Goal: Contribute content: Contribute content

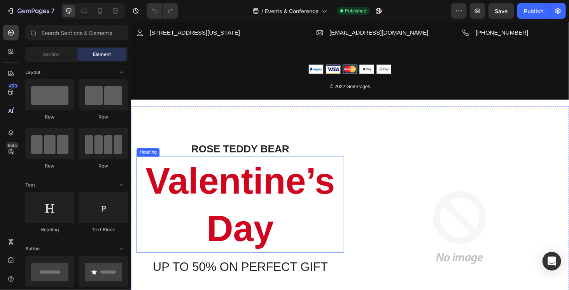
scroll to position [1284, 0]
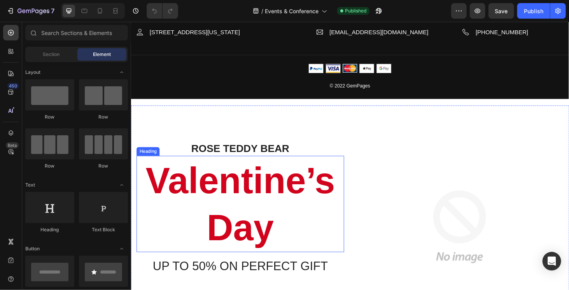
click at [362, 134] on div "ROSE TEDDY BEAR Heading Valentine’s Day Heading UP TO 50% ON PERFECT GIFT Headi…" at bounding box center [364, 240] width 467 height 259
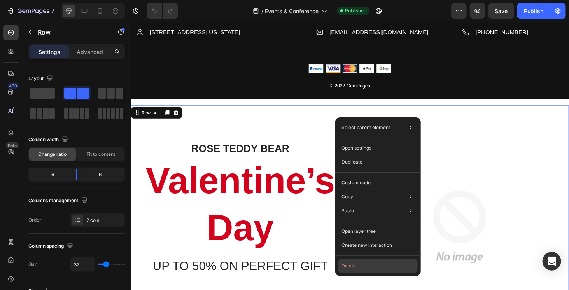
click at [362, 270] on button "Delete" at bounding box center [377, 266] width 79 height 14
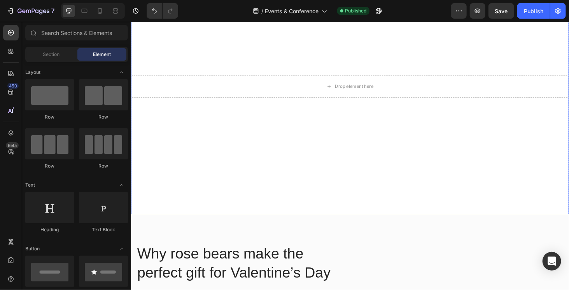
scroll to position [1439, 0]
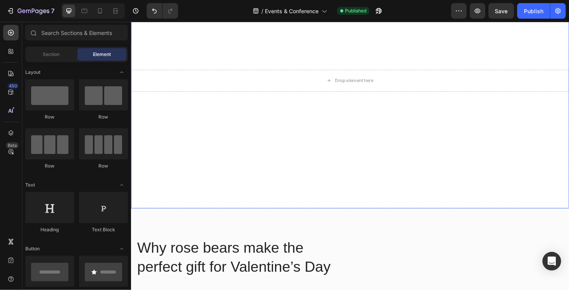
click at [304, 59] on div "Overlay" at bounding box center [364, 84] width 467 height 272
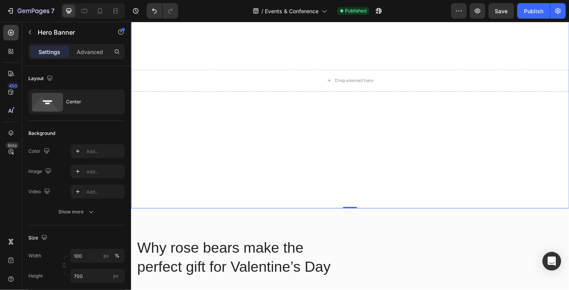
click at [310, 137] on div "Overlay" at bounding box center [364, 84] width 467 height 272
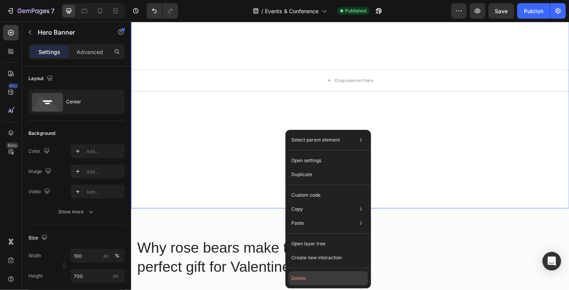
click at [316, 276] on button "Delete" at bounding box center [328, 279] width 79 height 14
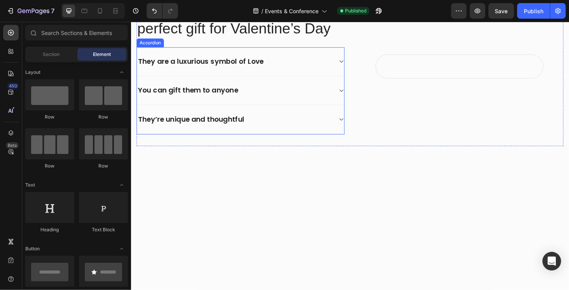
scroll to position [1517, 0]
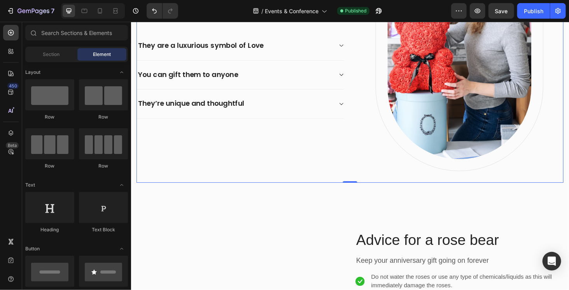
click at [361, 159] on div "Why rose bears make the perfect gift for Valentine’s Day Heading They are a lux…" at bounding box center [364, 52] width 455 height 281
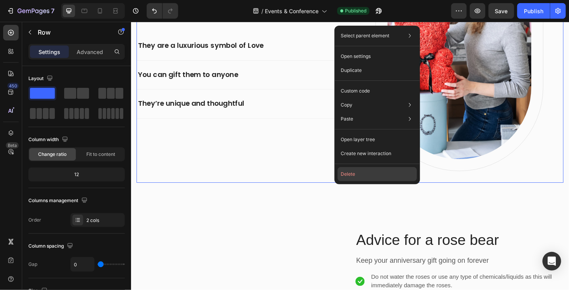
click at [359, 180] on button "Delete" at bounding box center [377, 174] width 79 height 14
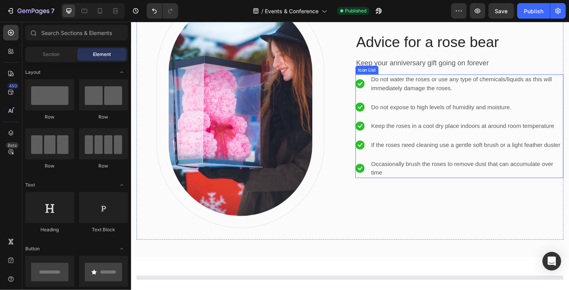
scroll to position [1595, 0]
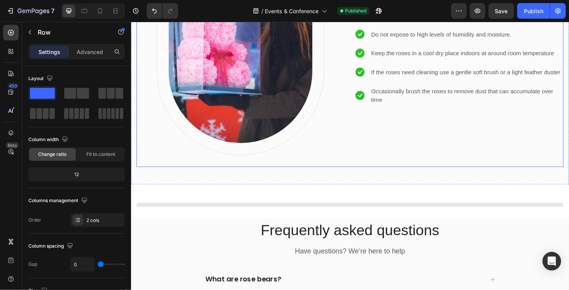
click at [345, 171] on div "Image Row Advice for a rose bear Heading Keep your anniversary gift going on fo…" at bounding box center [364, 35] width 455 height 281
drag, startPoint x: 345, startPoint y: 171, endPoint x: 364, endPoint y: 201, distance: 35.5
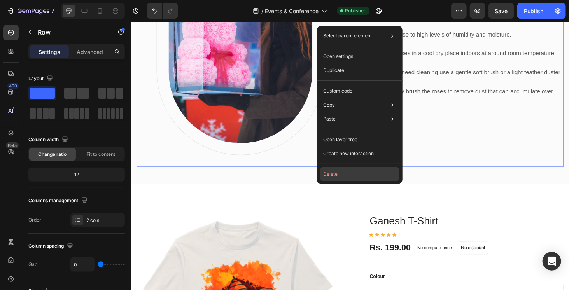
drag, startPoint x: 349, startPoint y: 177, endPoint x: 223, endPoint y: 154, distance: 128.9
click at [349, 177] on button "Delete" at bounding box center [359, 174] width 79 height 14
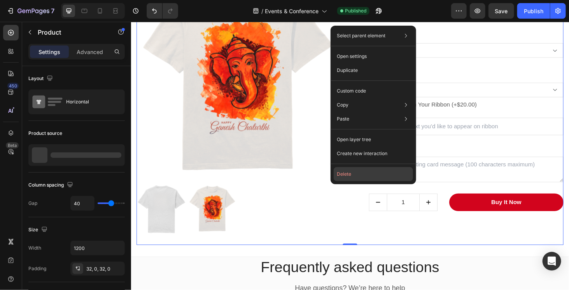
click at [364, 178] on button "Delete" at bounding box center [373, 174] width 79 height 14
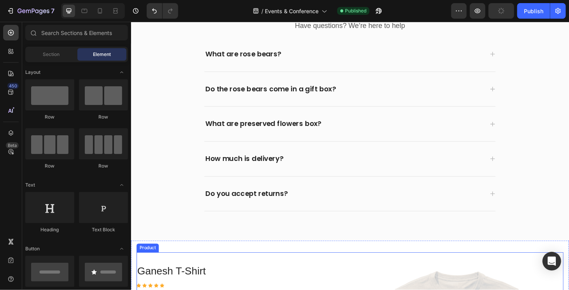
scroll to position [1750, 0]
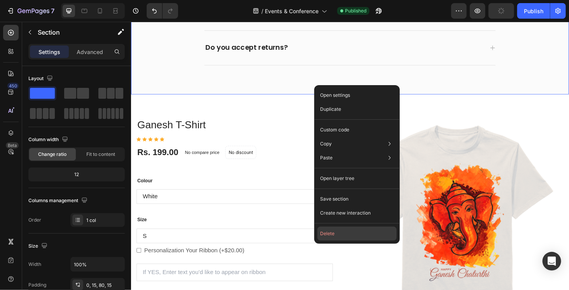
click at [343, 237] on button "Delete" at bounding box center [356, 234] width 79 height 14
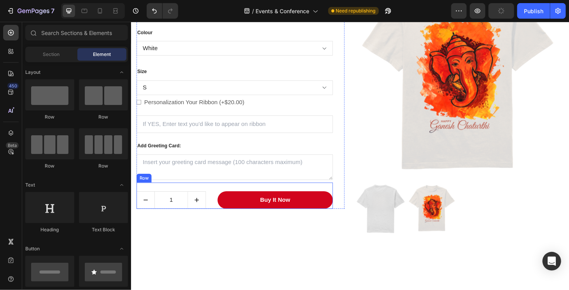
scroll to position [1763, 0]
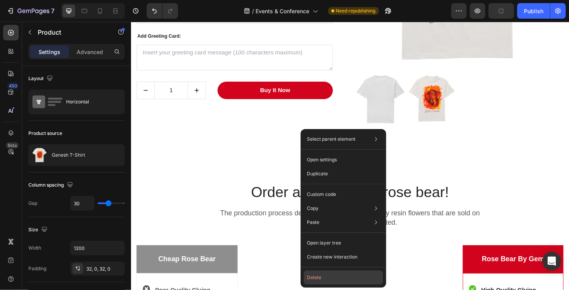
drag, startPoint x: 332, startPoint y: 279, endPoint x: 205, endPoint y: 240, distance: 132.9
click at [332, 279] on button "Delete" at bounding box center [343, 278] width 79 height 14
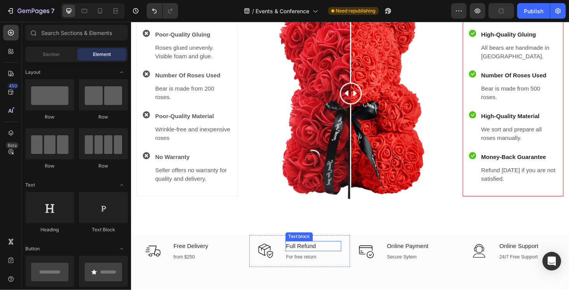
scroll to position [1841, 0]
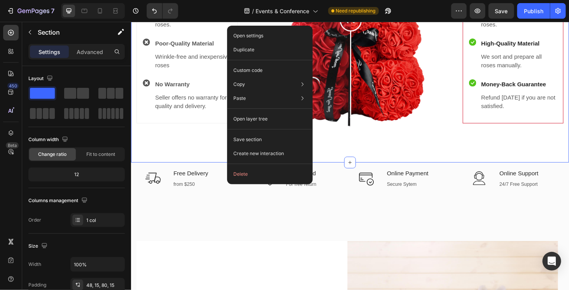
click at [258, 182] on div "Open settings Duplicate Custom code Copy Copy section Ctrl + C Copy style Copy …" at bounding box center [270, 105] width 86 height 159
drag, startPoint x: 256, startPoint y: 176, endPoint x: 133, endPoint y: 169, distance: 123.1
click at [256, 176] on button "Delete" at bounding box center [269, 174] width 79 height 14
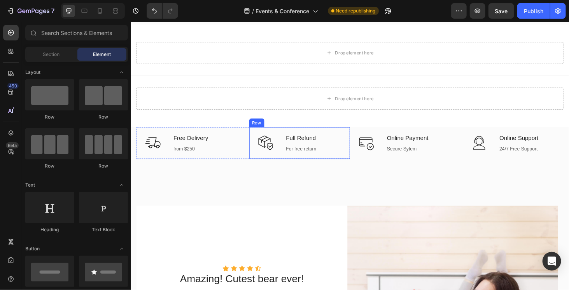
scroll to position [1551, 0]
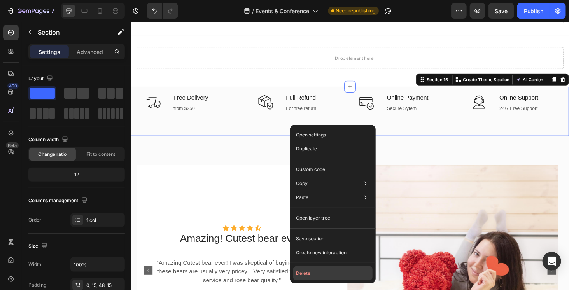
click at [326, 270] on button "Delete" at bounding box center [332, 273] width 79 height 14
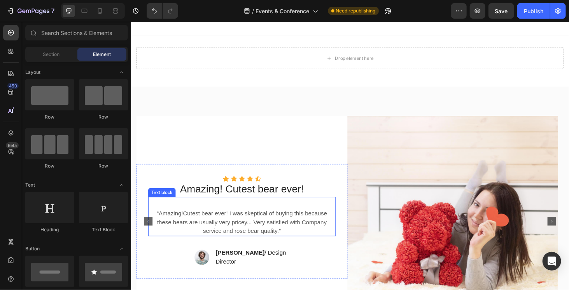
scroll to position [1590, 0]
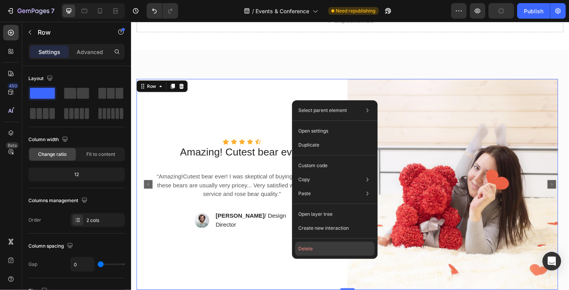
click at [330, 249] on button "Delete" at bounding box center [334, 249] width 79 height 14
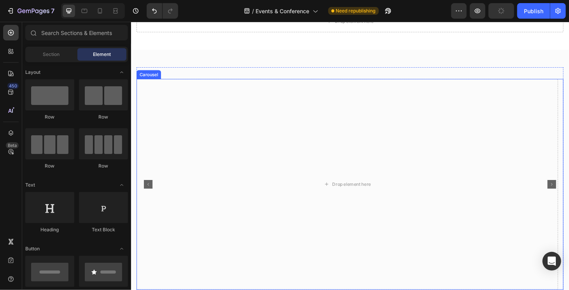
scroll to position [1707, 0]
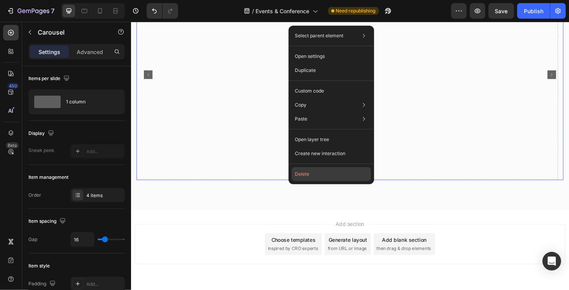
click at [322, 179] on button "Delete" at bounding box center [331, 174] width 79 height 14
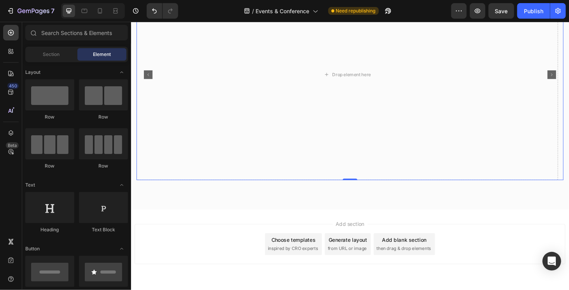
scroll to position [1530, 0]
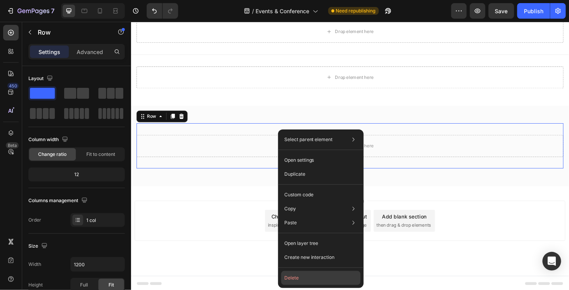
click at [302, 273] on button "Delete" at bounding box center [320, 278] width 79 height 14
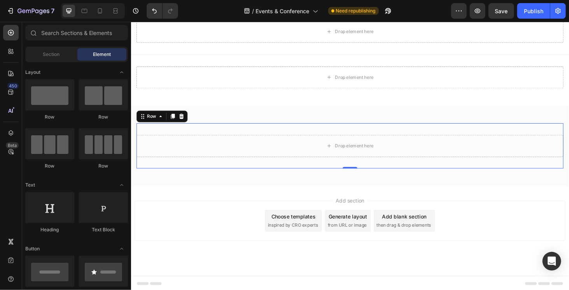
scroll to position [1505, 0]
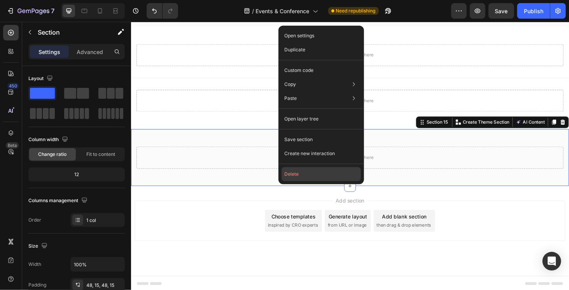
click at [301, 172] on button "Delete" at bounding box center [321, 174] width 79 height 14
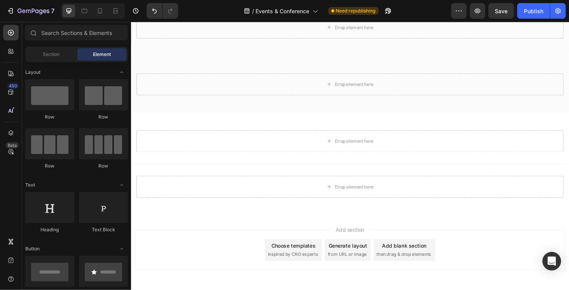
scroll to position [1367, 0]
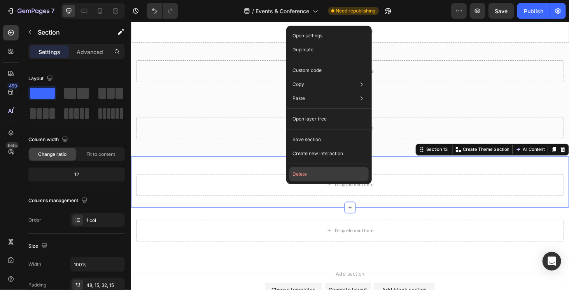
click at [316, 172] on button "Delete" at bounding box center [328, 174] width 79 height 14
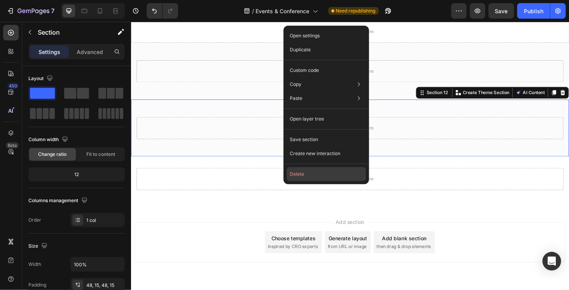
click at [304, 172] on button "Delete" at bounding box center [326, 174] width 79 height 14
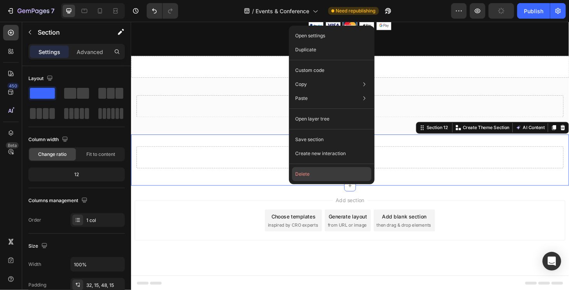
click at [308, 172] on button "Delete" at bounding box center [331, 174] width 79 height 14
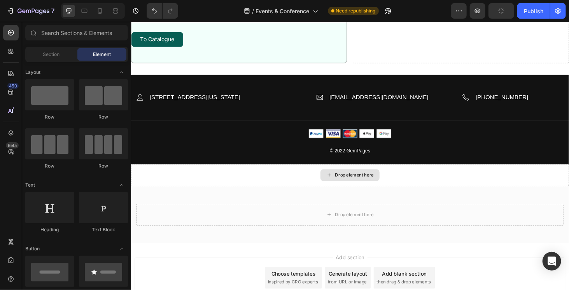
scroll to position [1197, 0]
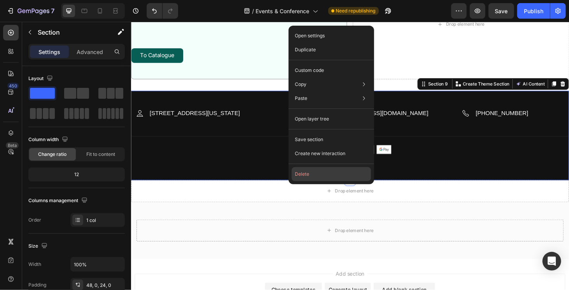
drag, startPoint x: 321, startPoint y: 177, endPoint x: 201, endPoint y: 165, distance: 120.4
click at [321, 177] on button "Delete" at bounding box center [331, 174] width 79 height 14
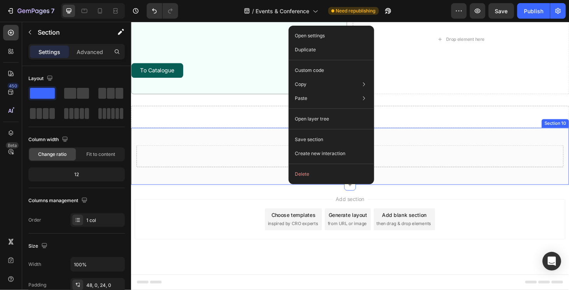
scroll to position [1180, 0]
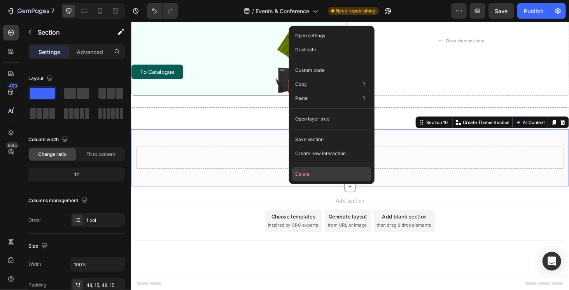
click at [315, 175] on button "Delete" at bounding box center [331, 174] width 79 height 14
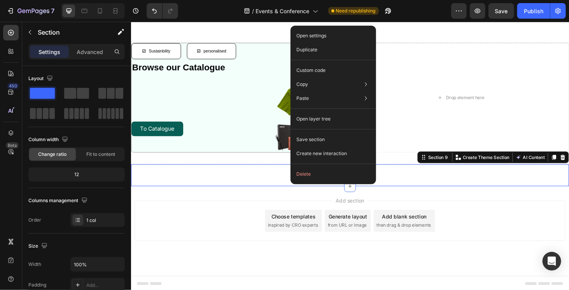
drag, startPoint x: 312, startPoint y: 179, endPoint x: 193, endPoint y: 168, distance: 119.5
click at [312, 179] on button "Delete" at bounding box center [333, 174] width 79 height 14
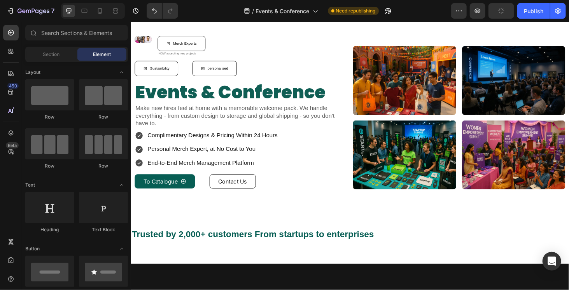
scroll to position [0, 0]
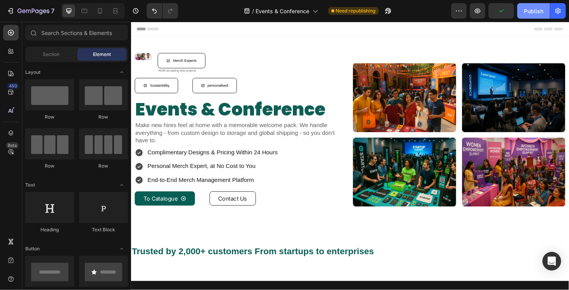
click at [535, 11] on div "Publish" at bounding box center [533, 11] width 19 height 8
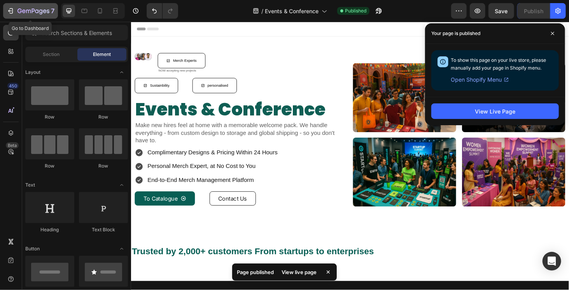
click at [21, 9] on icon "button" at bounding box center [34, 11] width 32 height 7
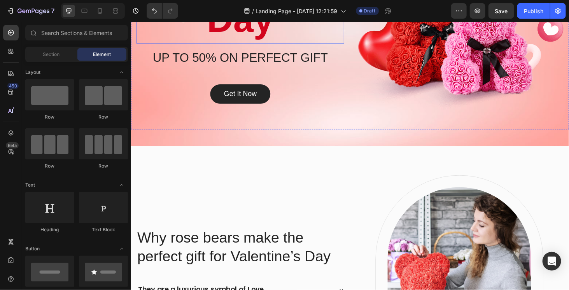
scroll to position [39, 0]
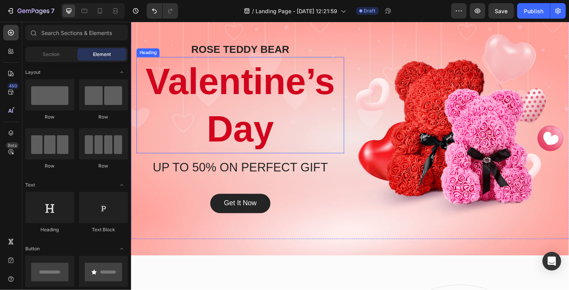
click at [272, 113] on p "Valentine’s Day" at bounding box center [247, 110] width 220 height 101
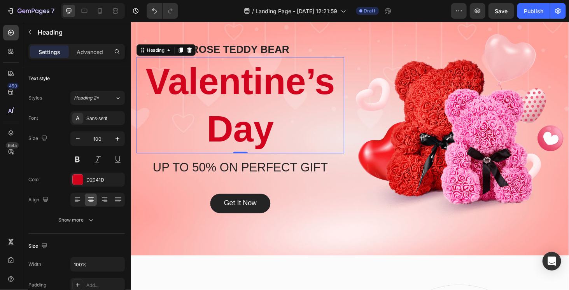
click at [272, 113] on p "Valentine’s Day" at bounding box center [247, 110] width 220 height 101
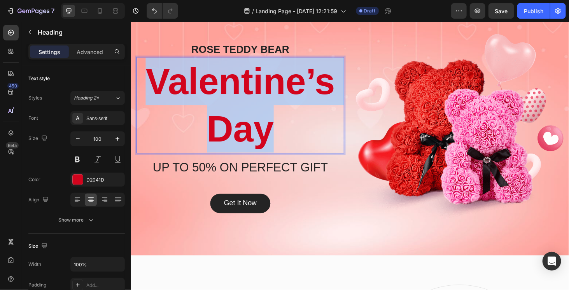
click at [272, 113] on p "Valentine’s Day" at bounding box center [247, 110] width 220 height 101
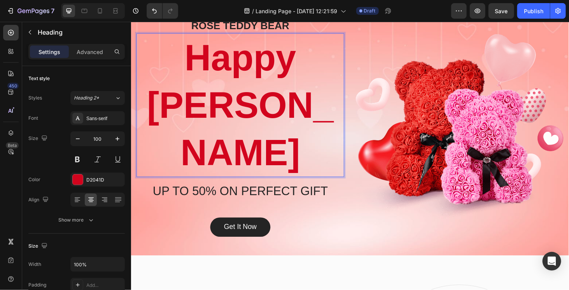
scroll to position [14, 0]
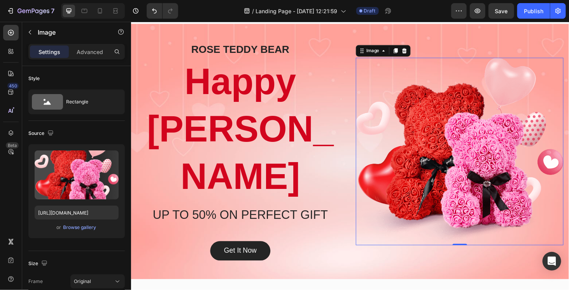
click at [479, 122] on img at bounding box center [480, 160] width 221 height 200
click at [80, 228] on div "Browse gallery" at bounding box center [79, 227] width 33 height 7
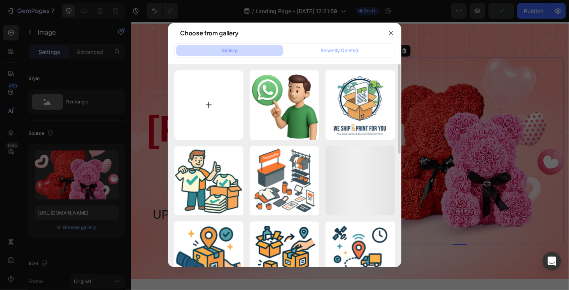
click at [205, 96] on input "file" at bounding box center [209, 105] width 70 height 70
type input "C:\fakepath\Ganesh.png"
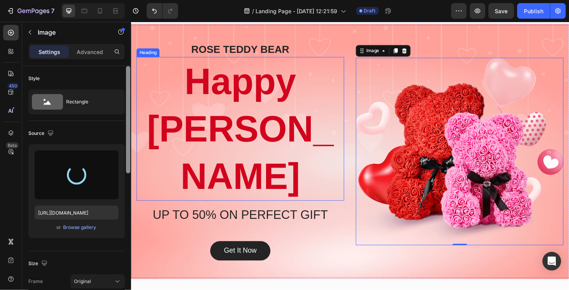
type input "[URL][DOMAIN_NAME]"
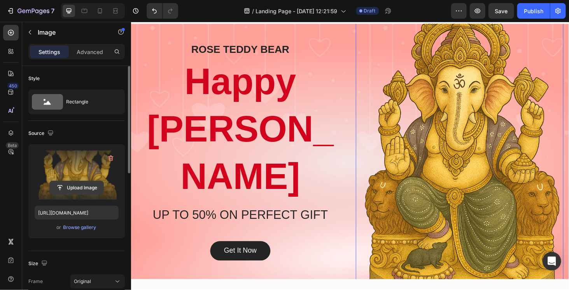
click at [84, 182] on input "file" at bounding box center [77, 187] width 54 height 13
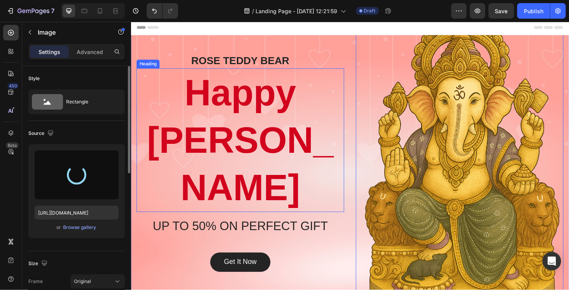
scroll to position [0, 0]
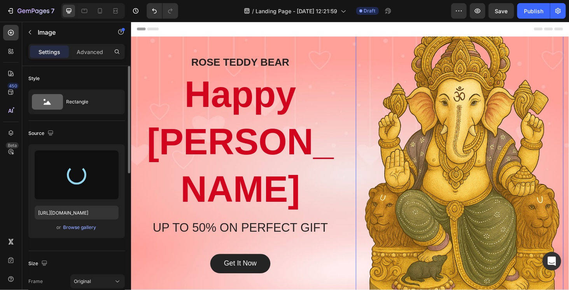
click at [459, 126] on img at bounding box center [480, 173] width 221 height 329
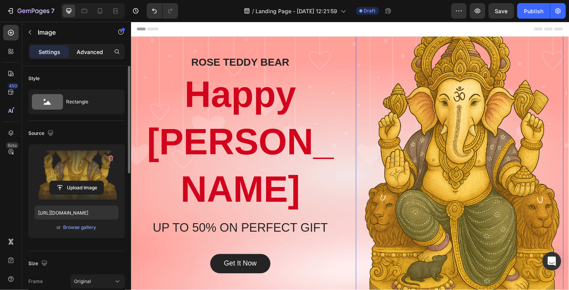
click at [86, 50] on p "Advanced" at bounding box center [90, 52] width 26 height 8
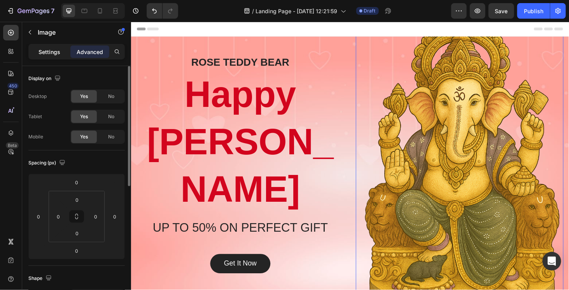
click at [50, 47] on div "Settings" at bounding box center [49, 52] width 39 height 12
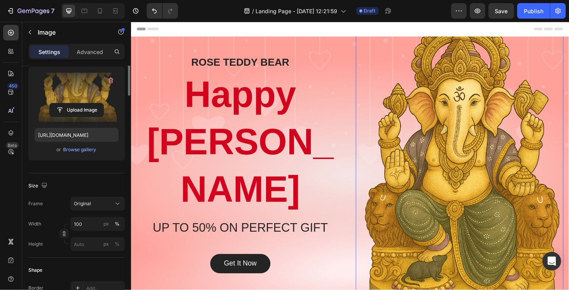
scroll to position [117, 0]
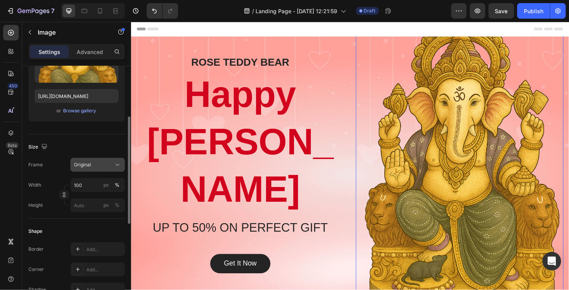
click at [93, 162] on div "Original" at bounding box center [93, 164] width 38 height 7
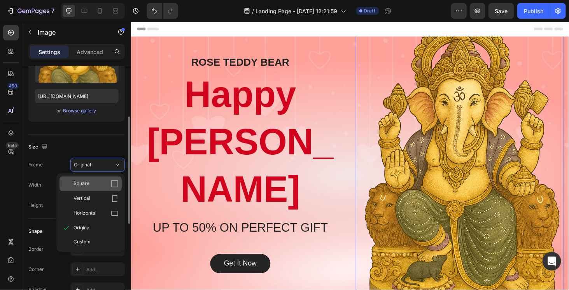
click at [109, 183] on div "Square" at bounding box center [96, 184] width 45 height 8
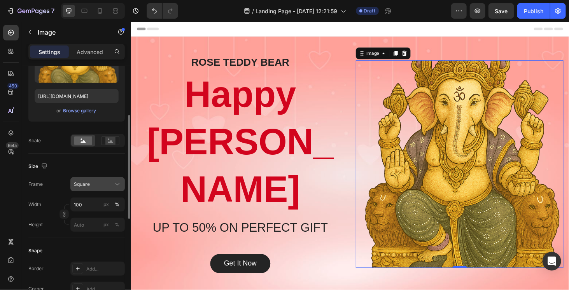
click at [103, 188] on button "Square" at bounding box center [97, 184] width 54 height 14
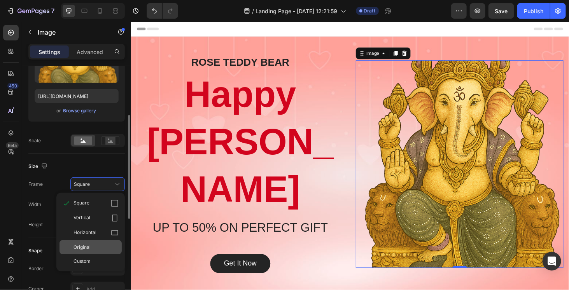
click at [91, 245] on div "Original" at bounding box center [96, 247] width 45 height 7
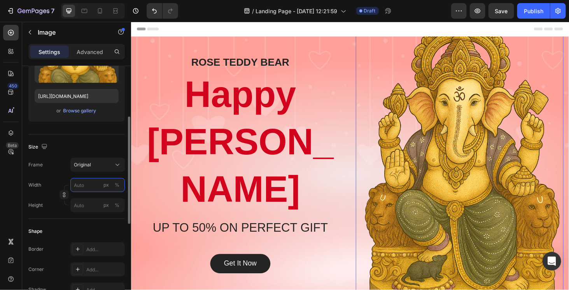
click at [81, 185] on input "px %" at bounding box center [97, 185] width 54 height 14
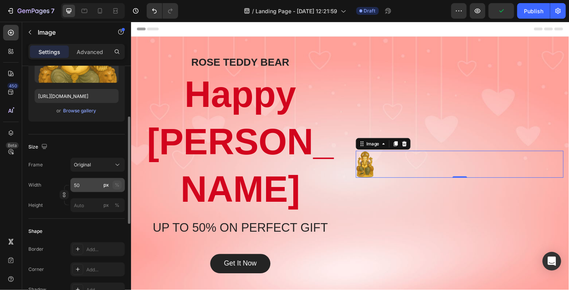
click at [118, 186] on div "%" at bounding box center [117, 185] width 5 height 7
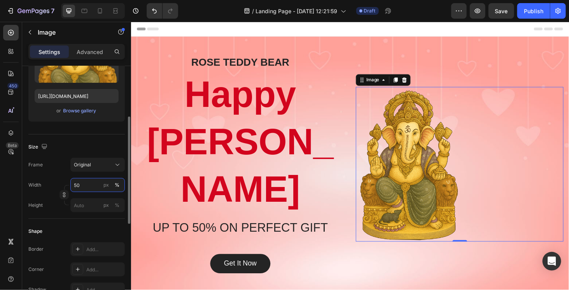
click at [83, 185] on input "50" at bounding box center [97, 185] width 54 height 14
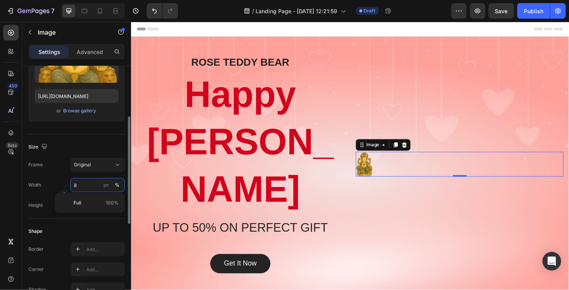
type input "80"
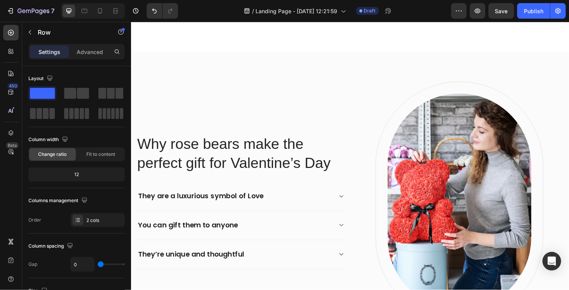
scroll to position [311, 0]
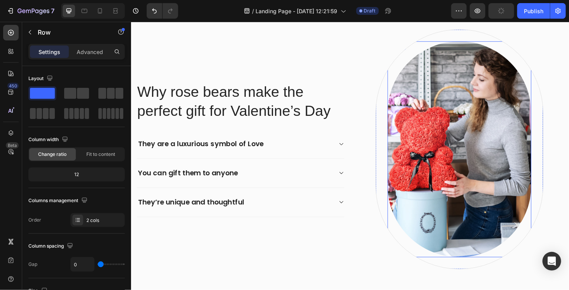
click at [461, 154] on img at bounding box center [480, 157] width 153 height 230
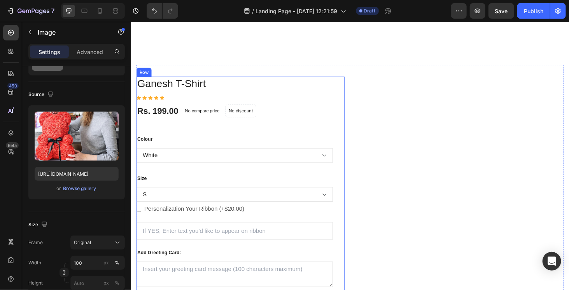
scroll to position [895, 0]
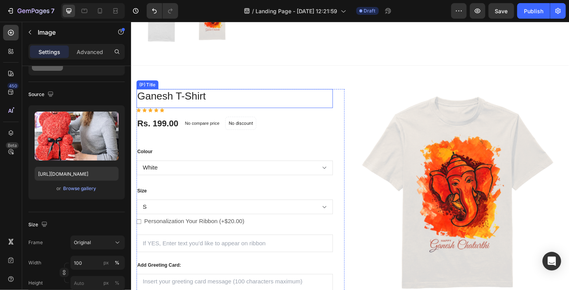
click at [242, 101] on h3 "Ganesh T-Shirt" at bounding box center [241, 101] width 209 height 16
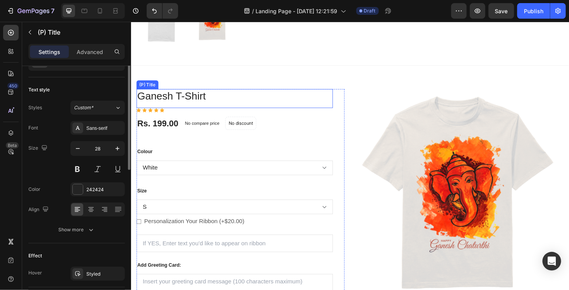
scroll to position [0, 0]
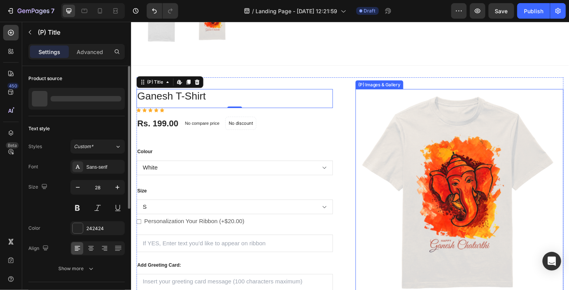
click at [455, 150] on img at bounding box center [481, 204] width 222 height 222
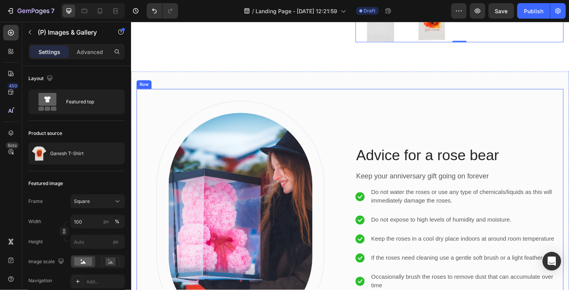
scroll to position [1284, 0]
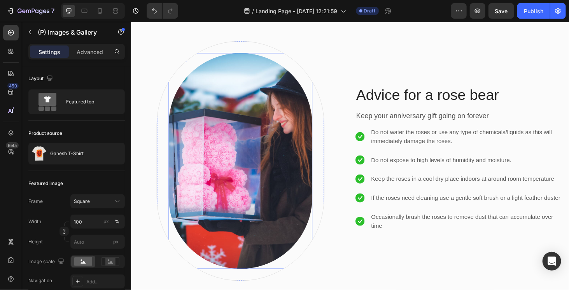
click at [285, 180] on img at bounding box center [247, 170] width 153 height 230
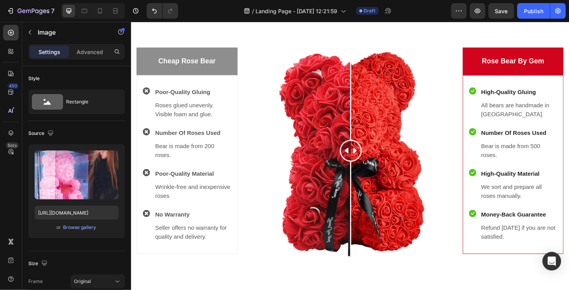
scroll to position [1517, 0]
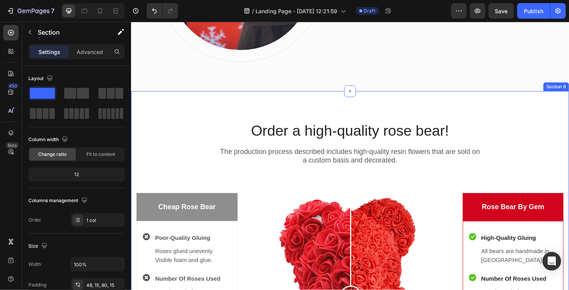
click at [169, 137] on div "Order a high-quality rose bear! Heading The production process described includ…" at bounding box center [364, 274] width 455 height 321
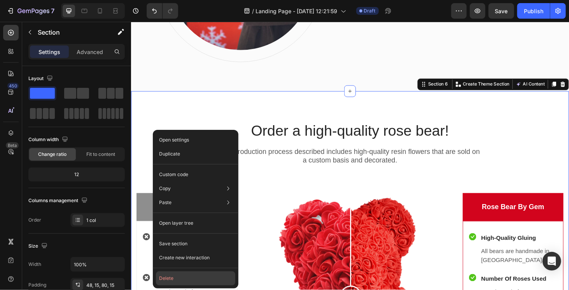
drag, startPoint x: 185, startPoint y: 278, endPoint x: 124, endPoint y: 204, distance: 95.4
click at [185, 278] on button "Delete" at bounding box center [195, 279] width 79 height 14
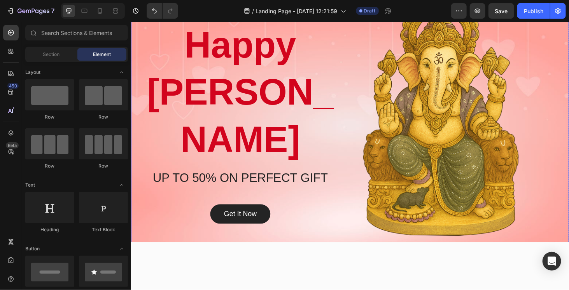
scroll to position [78, 0]
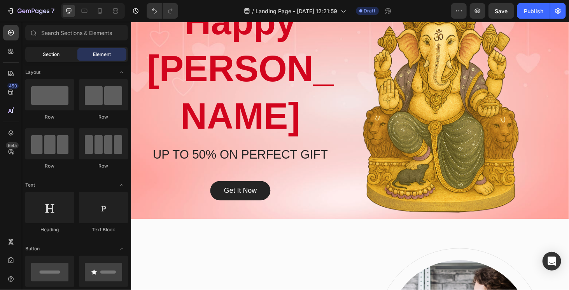
click at [66, 51] on div "Section" at bounding box center [51, 54] width 49 height 12
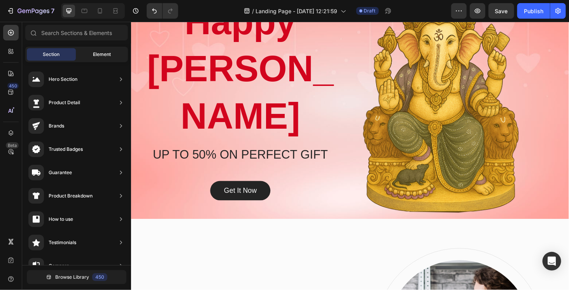
click at [87, 51] on div "Element" at bounding box center [101, 54] width 49 height 12
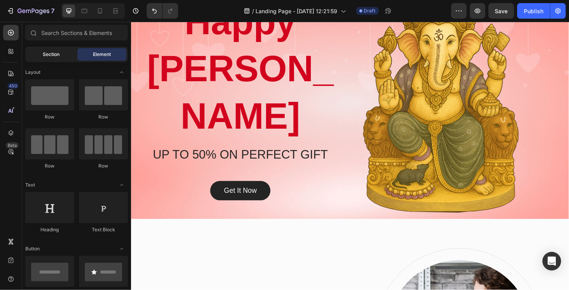
click at [67, 53] on div "Section" at bounding box center [51, 54] width 49 height 12
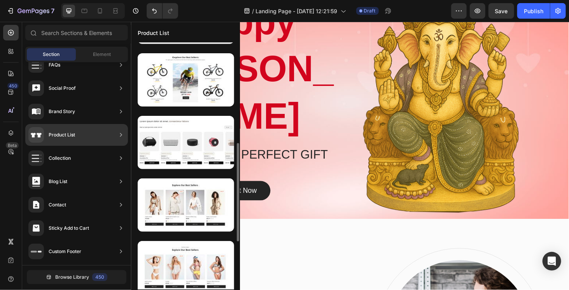
scroll to position [194, 0]
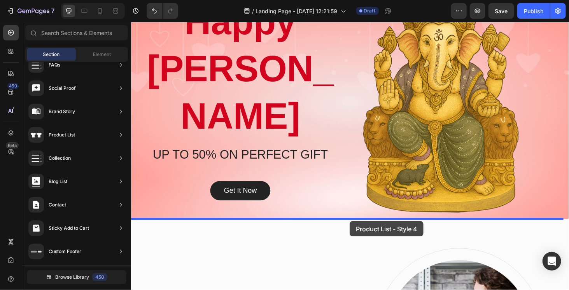
drag, startPoint x: 294, startPoint y: 198, endPoint x: 364, endPoint y: 234, distance: 78.6
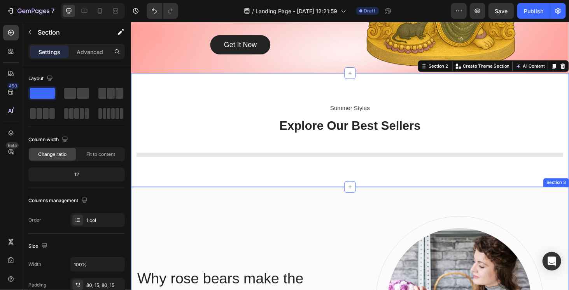
scroll to position [311, 0]
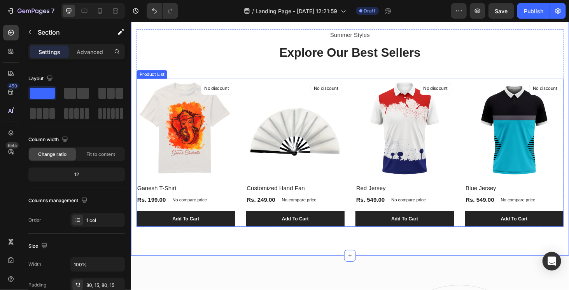
click at [243, 202] on div "(P) Images No discount Not be displayed when published Product Badge Ganesh T-S…" at bounding box center [364, 161] width 455 height 158
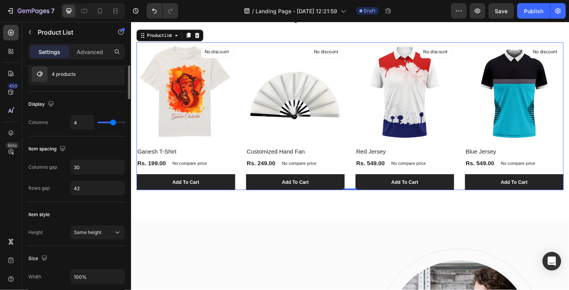
scroll to position [0, 0]
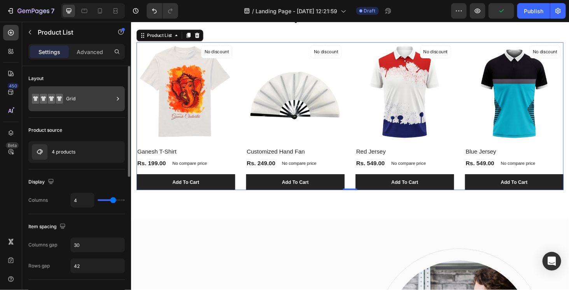
click at [77, 98] on div "Grid" at bounding box center [89, 99] width 47 height 18
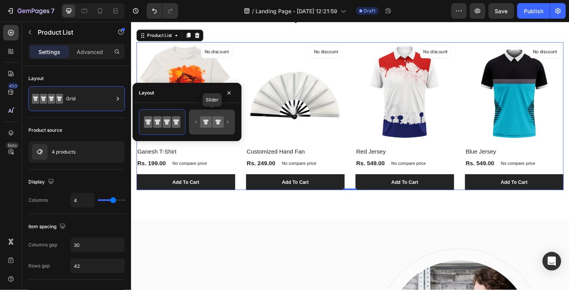
click at [208, 119] on icon at bounding box center [205, 121] width 11 height 11
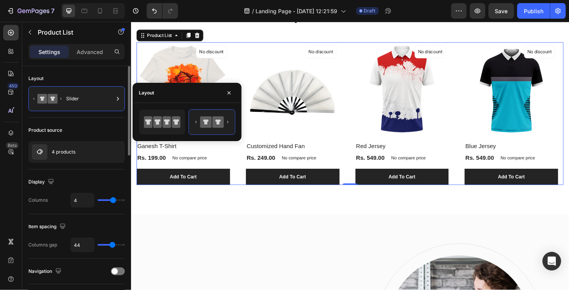
click at [68, 133] on div "Product source" at bounding box center [76, 130] width 96 height 12
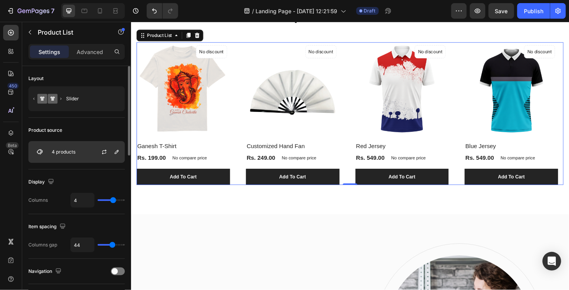
click at [74, 149] on p "4 products" at bounding box center [64, 151] width 24 height 5
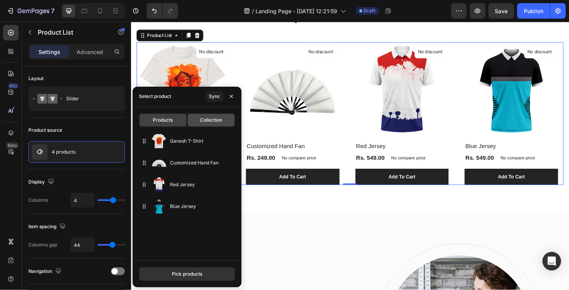
click at [218, 121] on span "Collection" at bounding box center [211, 120] width 22 height 7
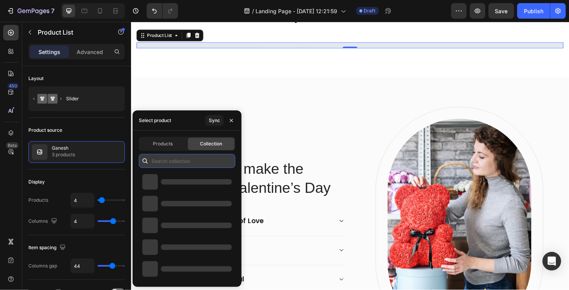
click at [177, 163] on input "text" at bounding box center [187, 161] width 96 height 14
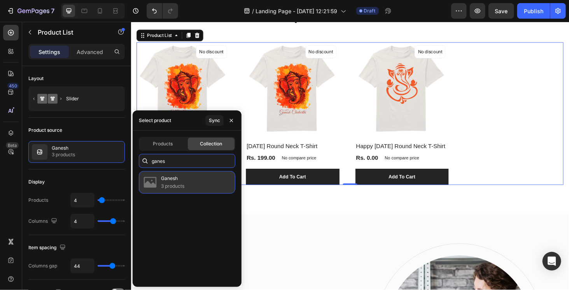
type input "ganes"
click at [188, 188] on div "Ganesh 3 products" at bounding box center [187, 182] width 96 height 23
click at [192, 184] on div "Ganesh 3 products" at bounding box center [187, 182] width 96 height 23
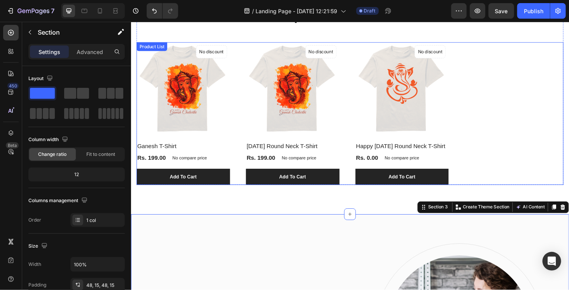
click at [359, 159] on div "(P) Images No discount Not be displayed when published Product Badge Ganesh T-S…" at bounding box center [364, 120] width 455 height 152
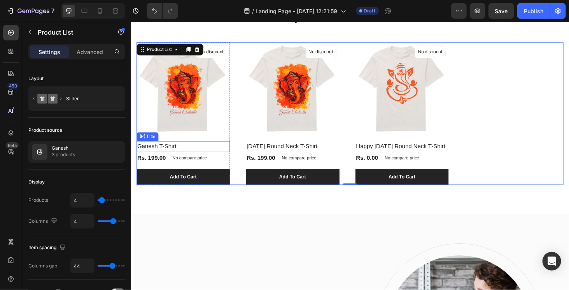
click at [155, 154] on h2 "Ganesh T-Shirt" at bounding box center [187, 154] width 100 height 11
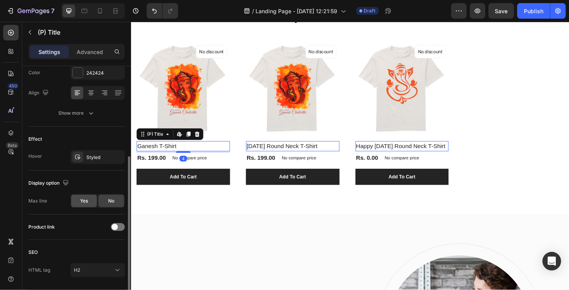
scroll to position [179, 0]
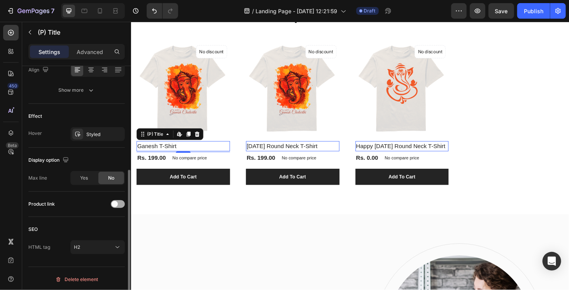
click at [117, 201] on span at bounding box center [115, 204] width 6 height 6
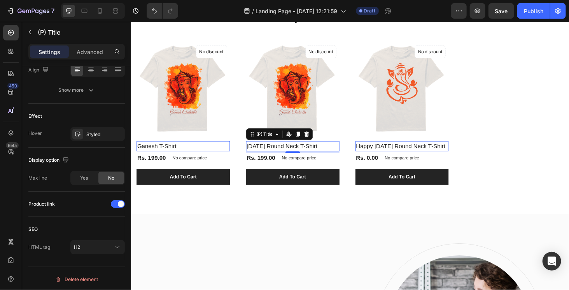
click at [279, 158] on h2 "[DATE] Round Neck T-Shirt" at bounding box center [303, 154] width 100 height 11
click at [82, 178] on span "Yes" at bounding box center [84, 178] width 8 height 7
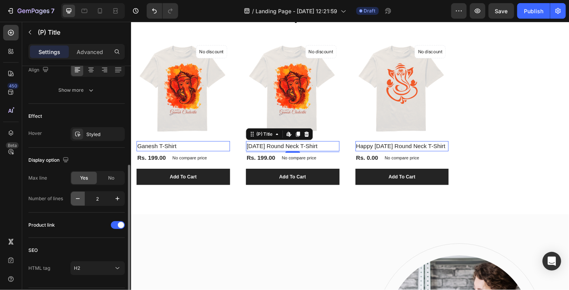
click at [74, 196] on icon "button" at bounding box center [78, 199] width 8 height 8
type input "1"
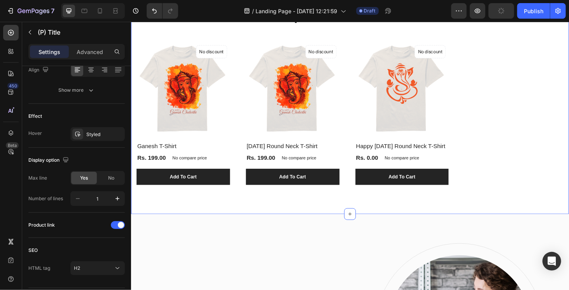
click at [411, 222] on div "Summer Styles Text block Explore Our Best Sellers Heading (P) Images No discoun…" at bounding box center [364, 93] width 467 height 267
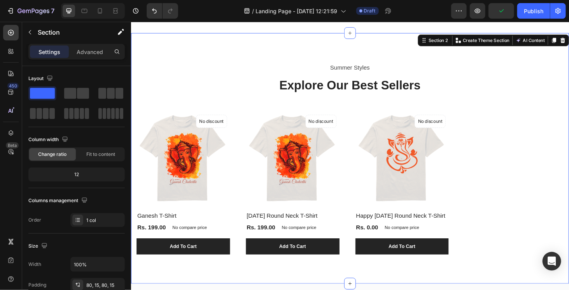
scroll to position [311, 0]
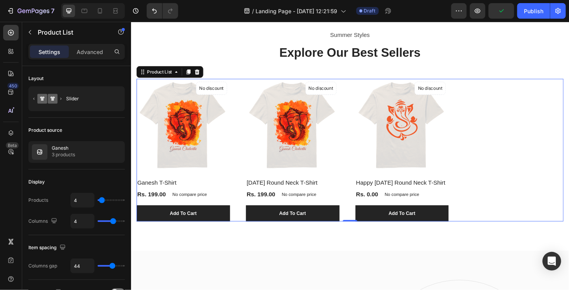
click at [485, 166] on div "(P) Images No discount Not be displayed when published Product Badge Ganesh T-S…" at bounding box center [364, 158] width 455 height 152
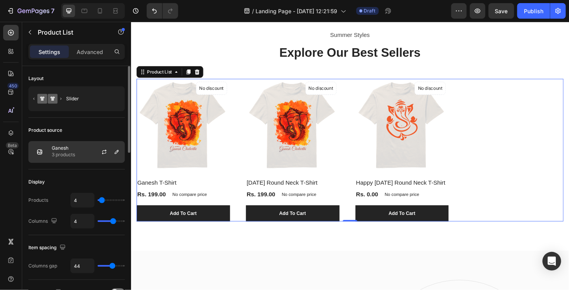
click at [68, 147] on p "Ganesh" at bounding box center [63, 147] width 23 height 5
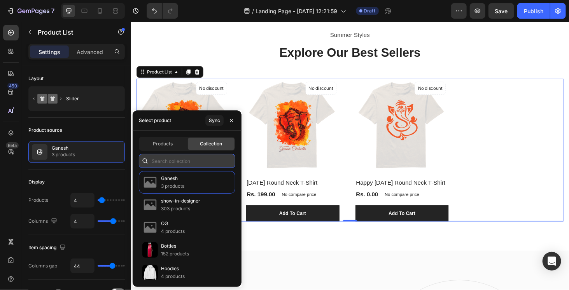
click at [175, 161] on input "text" at bounding box center [187, 161] width 96 height 14
type input "gane"
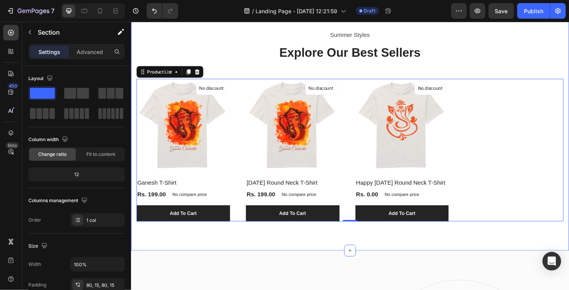
click at [307, 250] on div "Summer Styles Text block Explore Our Best Sellers Heading (P) Images No discoun…" at bounding box center [364, 131] width 467 height 267
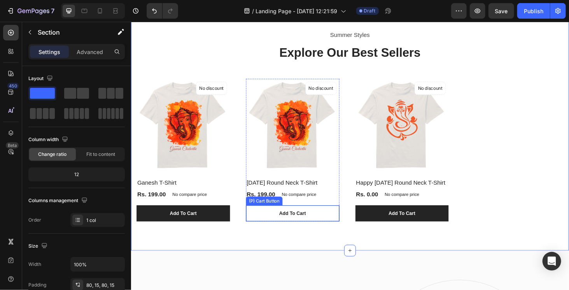
click at [236, 221] on button "Add To Cart" at bounding box center [187, 225] width 100 height 17
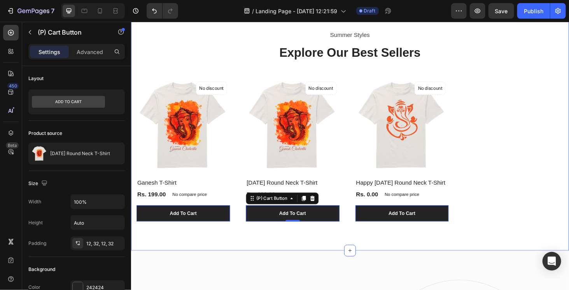
click at [452, 256] on div "Summer Styles Text block Explore Our Best Sellers Heading (P) Images No discoun…" at bounding box center [364, 131] width 467 height 267
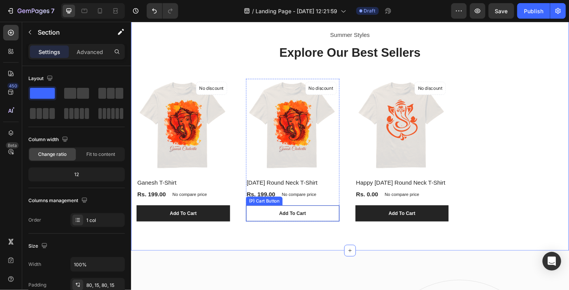
click at [236, 222] on button "Add To Cart" at bounding box center [187, 225] width 100 height 17
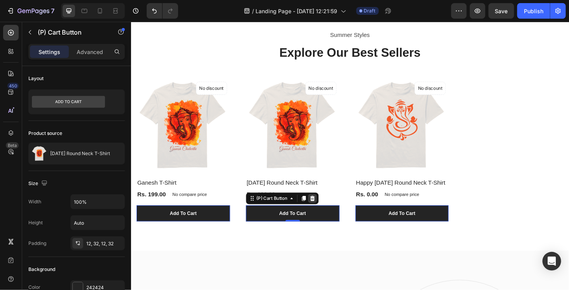
click at [131, 21] on icon at bounding box center [131, 21] width 0 height 0
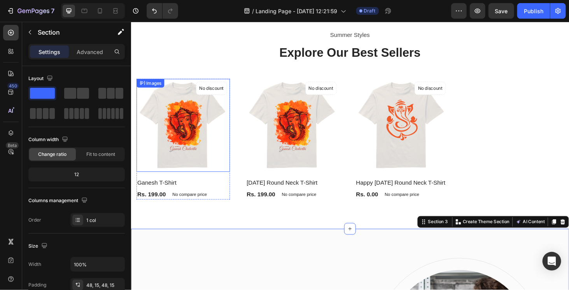
click at [216, 175] on img at bounding box center [187, 132] width 100 height 100
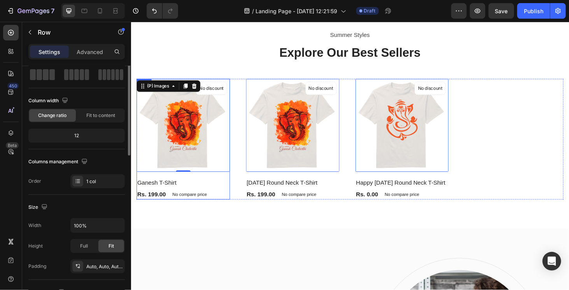
scroll to position [0, 0]
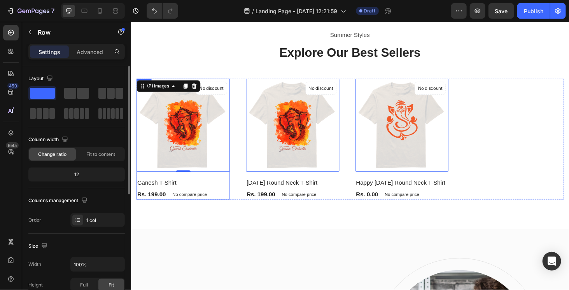
click at [234, 199] on div "[PERSON_NAME] (P) Title" at bounding box center [187, 191] width 100 height 19
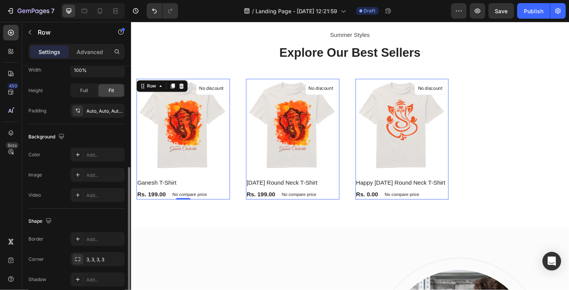
scroll to position [227, 0]
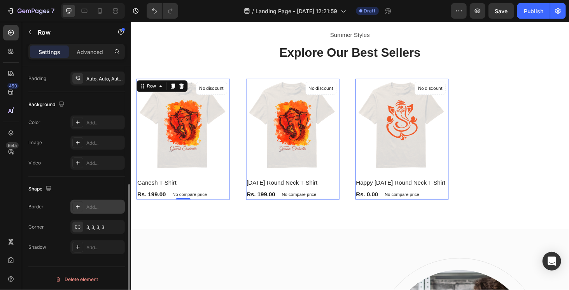
click at [75, 207] on icon at bounding box center [78, 207] width 6 height 6
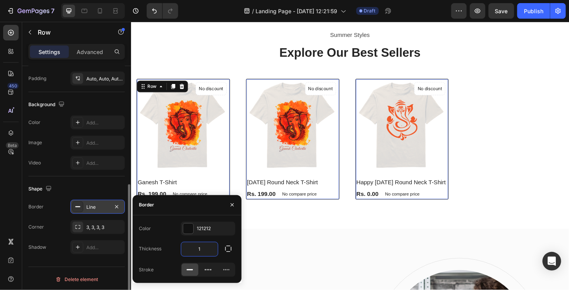
click at [197, 247] on input "1" at bounding box center [199, 249] width 37 height 14
click at [184, 229] on div at bounding box center [188, 229] width 10 height 10
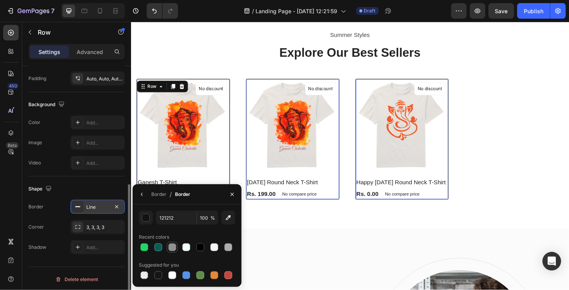
click at [170, 248] on div at bounding box center [172, 248] width 8 height 8
click at [151, 212] on button "button" at bounding box center [146, 218] width 14 height 14
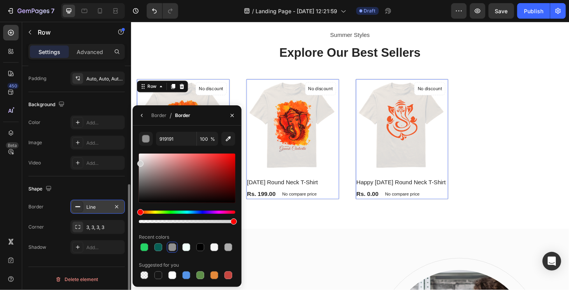
click at [136, 163] on div "919191 100 % Recent colors Suggested for you" at bounding box center [187, 206] width 109 height 149
type input "D1D1D1"
click at [95, 170] on div "Background The changes might be hidden by the video. Color Add... Image Add... …" at bounding box center [76, 134] width 96 height 84
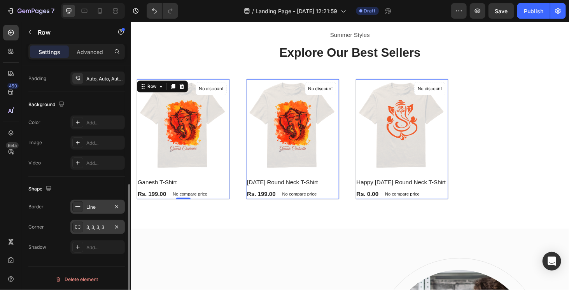
click at [100, 225] on div "3, 3, 3, 3" at bounding box center [97, 227] width 23 height 7
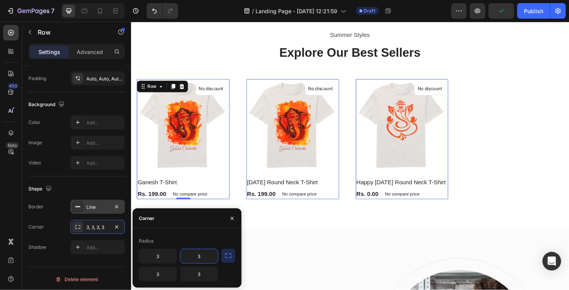
click at [197, 255] on input "3" at bounding box center [198, 256] width 37 height 14
type input "10"
click at [227, 252] on icon "button" at bounding box center [228, 256] width 8 height 8
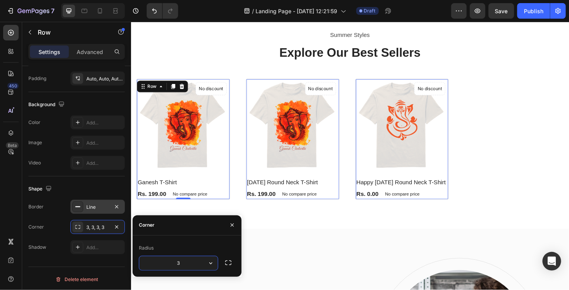
click at [197, 258] on input "3" at bounding box center [178, 263] width 79 height 14
type input "10"
click at [53, 246] on div "Shadow Add..." at bounding box center [76, 247] width 96 height 14
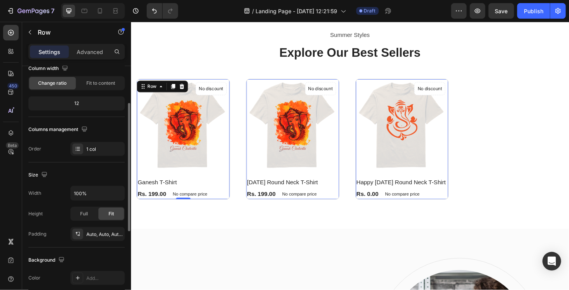
scroll to position [0, 0]
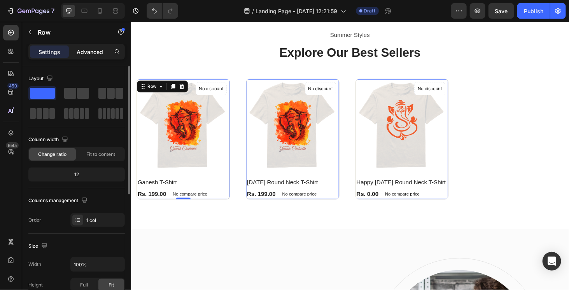
click at [92, 48] on p "Advanced" at bounding box center [90, 52] width 26 height 8
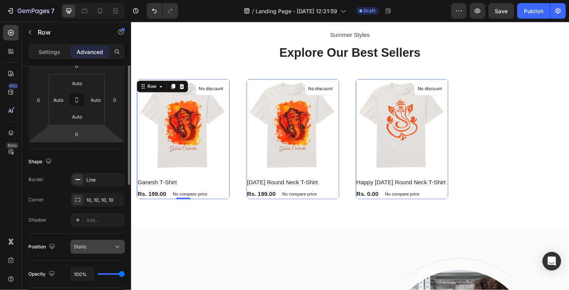
scroll to position [78, 0]
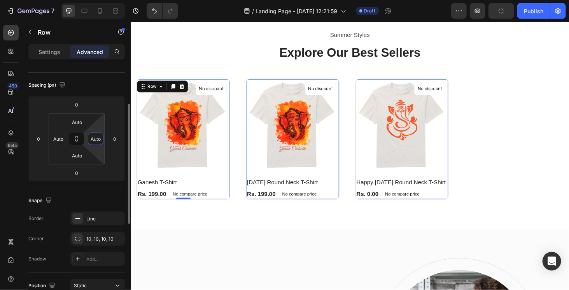
click at [96, 143] on input "Auto" at bounding box center [96, 139] width 12 height 12
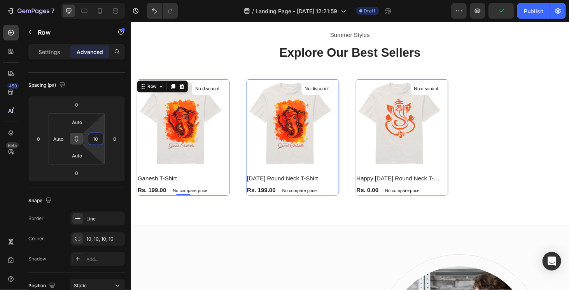
click at [80, 137] on button at bounding box center [76, 139] width 15 height 12
type input "Auto"
click at [79, 0] on html "7 Version history / Landing Page - [DATE] 12:21:59 Draft Preview Publish 450 Be…" at bounding box center [284, 0] width 569 height 0
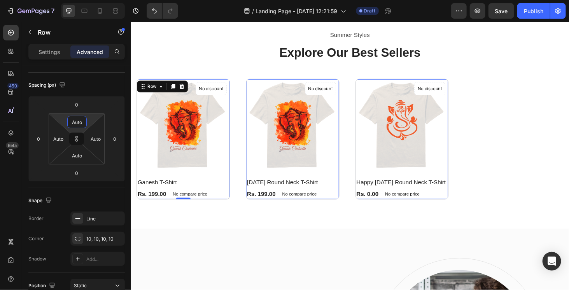
type input "1"
type input "10"
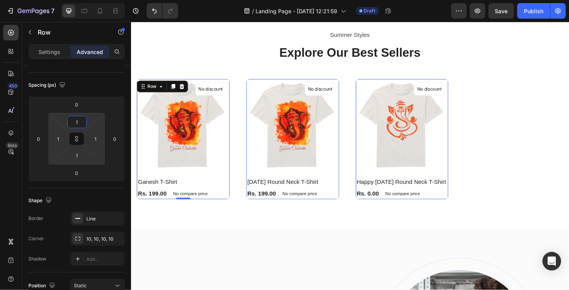
type input "10"
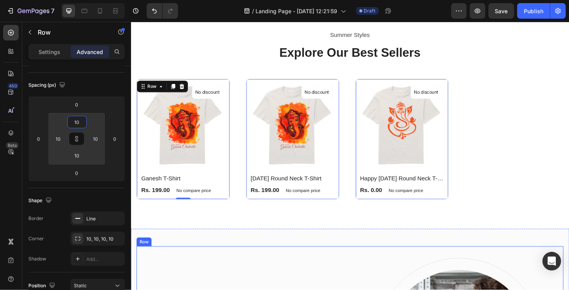
drag, startPoint x: 327, startPoint y: 277, endPoint x: 336, endPoint y: 283, distance: 10.5
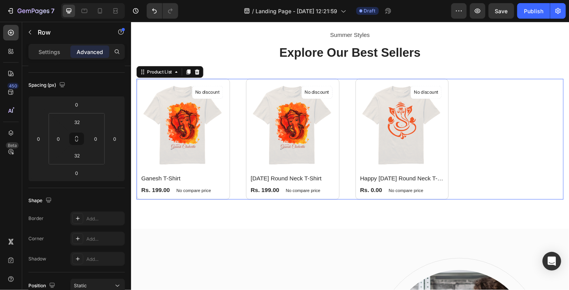
click at [245, 202] on div "(P) Images No discount Not be displayed when published Product Badge Ganesh T-S…" at bounding box center [364, 146] width 455 height 129
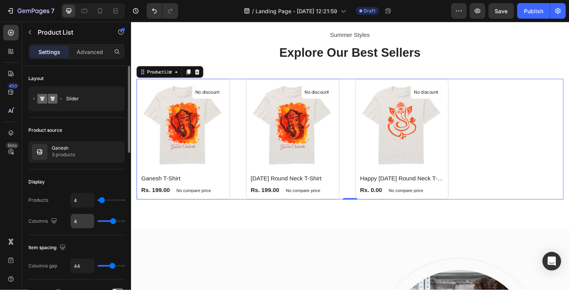
scroll to position [39, 0]
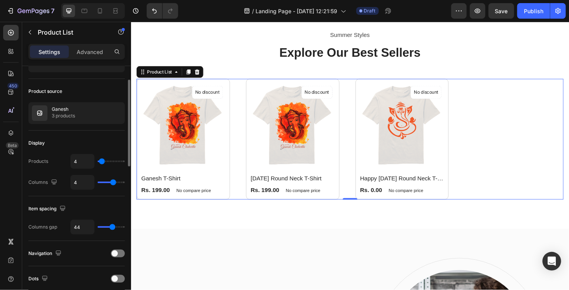
type input "47"
type input "12"
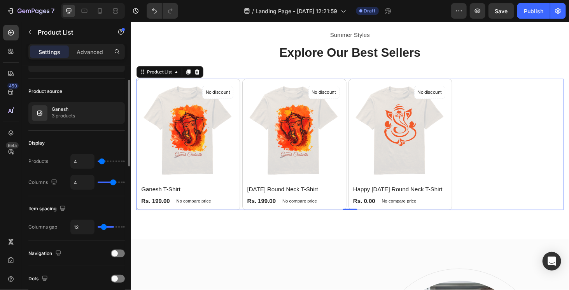
type input "6"
type input "2"
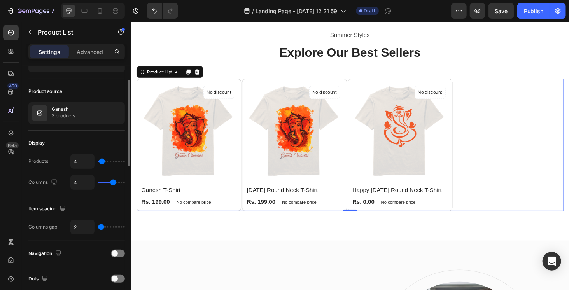
type input "1"
type input "5"
type input "17"
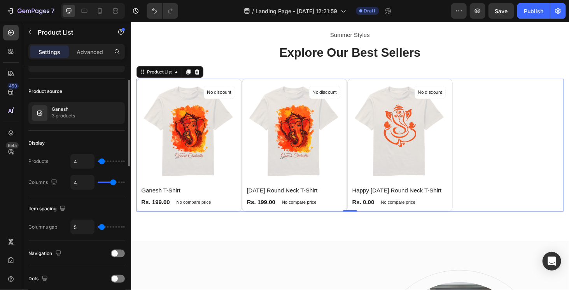
type input "17"
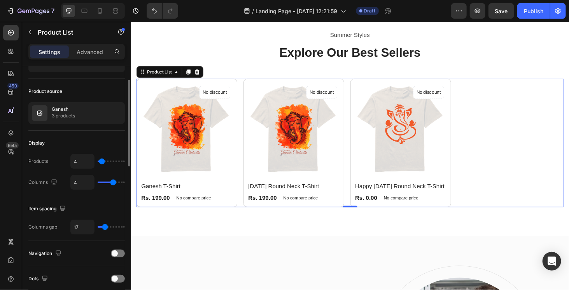
type input "18"
type input "20"
type input "22"
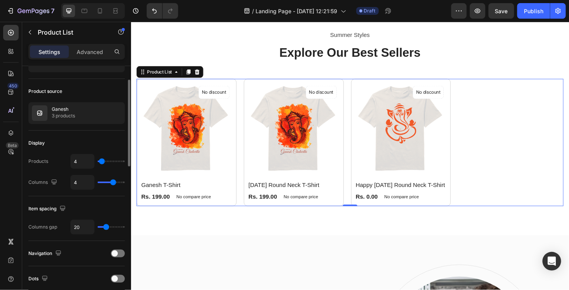
type input "22"
type input "19"
type input "18"
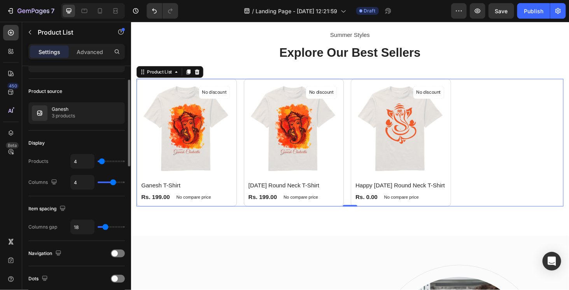
type input "16"
type input "14"
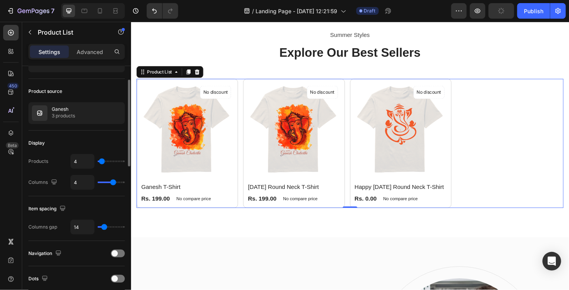
type input "11"
drag, startPoint x: 112, startPoint y: 224, endPoint x: 103, endPoint y: 225, distance: 9.0
type input "11"
click at [103, 226] on input "range" at bounding box center [111, 227] width 27 height 2
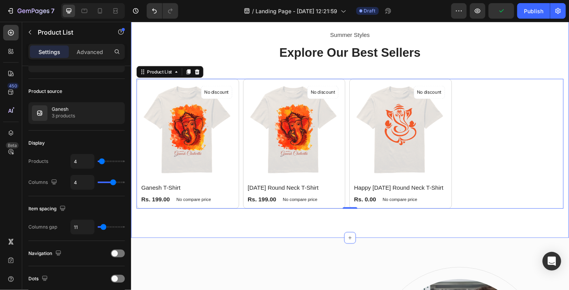
click at [266, 244] on div "Summer Styles Text block Explore Our Best Sellers Heading (P) Images No discoun…" at bounding box center [364, 125] width 467 height 254
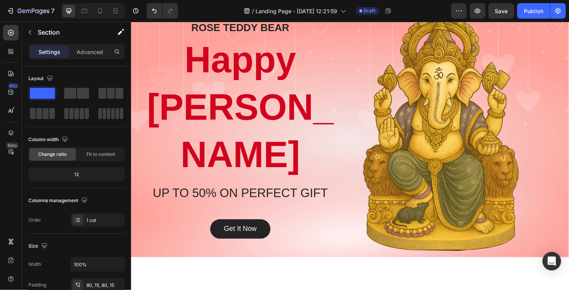
scroll to position [0, 0]
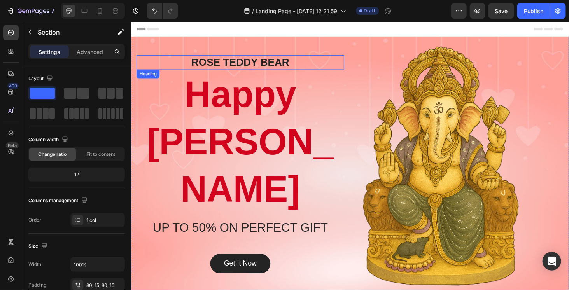
click at [264, 60] on p "ROSE TEDDY BEAR" at bounding box center [247, 65] width 220 height 14
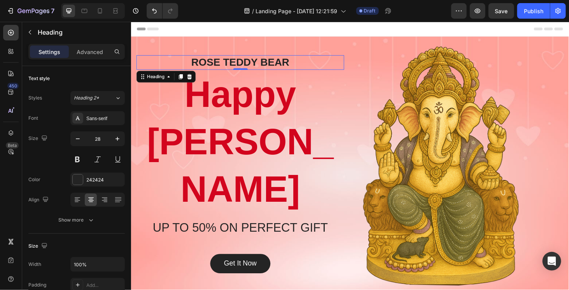
click at [266, 61] on p "ROSE TEDDY BEAR" at bounding box center [247, 65] width 220 height 14
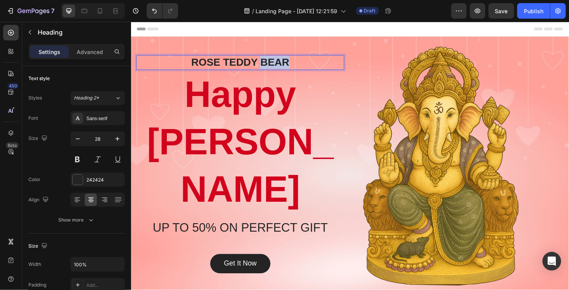
click at [266, 61] on p "ROSE TEDDY BEAR" at bounding box center [247, 65] width 220 height 14
click at [120, 9] on div at bounding box center [115, 11] width 12 height 12
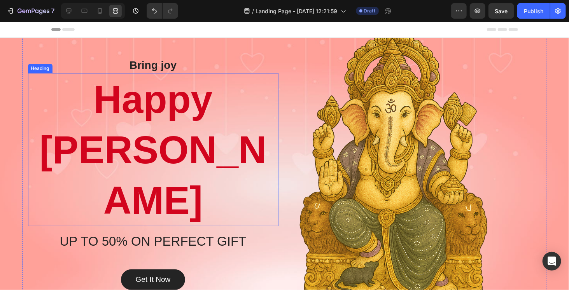
click at [138, 151] on h2 "Happy [PERSON_NAME]" at bounding box center [153, 149] width 251 height 153
click at [138, 151] on p "Happy [PERSON_NAME]" at bounding box center [153, 150] width 249 height 152
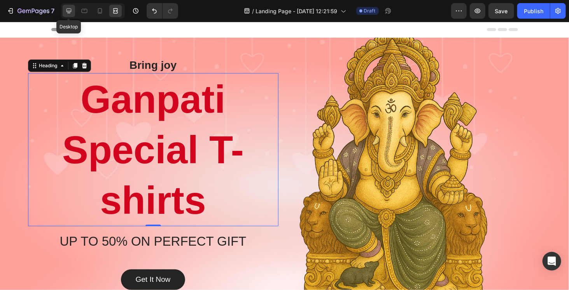
click at [67, 11] on icon at bounding box center [69, 11] width 5 height 5
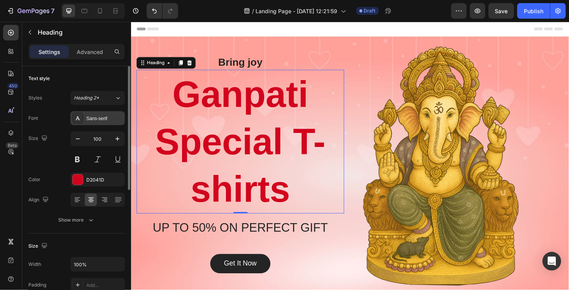
click at [107, 119] on div "Sans-serif" at bounding box center [104, 118] width 37 height 7
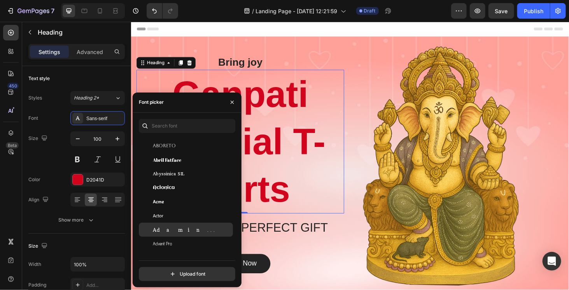
scroll to position [156, 0]
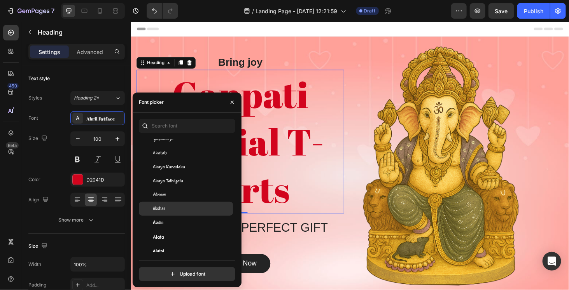
scroll to position [350, 0]
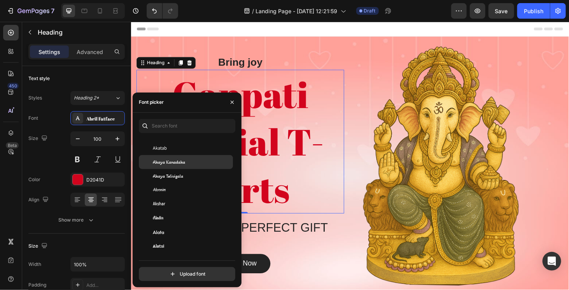
click at [194, 164] on div "Akaya Kanadaka" at bounding box center [192, 162] width 79 height 7
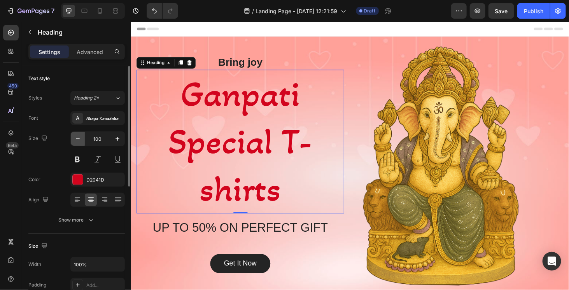
click at [78, 135] on icon "button" at bounding box center [78, 139] width 8 height 8
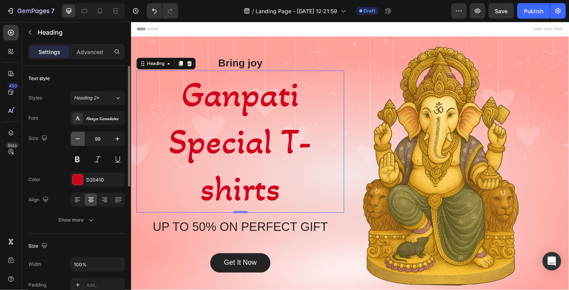
click at [78, 135] on icon "button" at bounding box center [78, 139] width 8 height 8
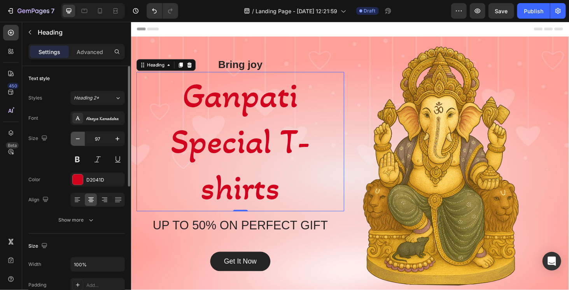
click at [78, 135] on icon "button" at bounding box center [78, 139] width 8 height 8
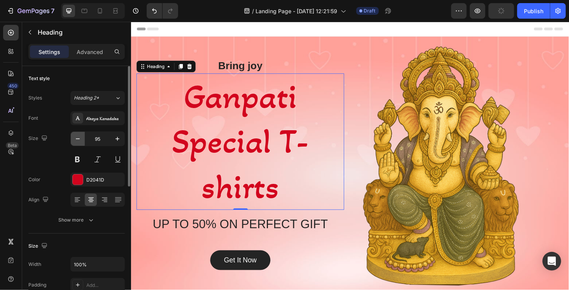
click at [78, 135] on icon "button" at bounding box center [78, 139] width 8 height 8
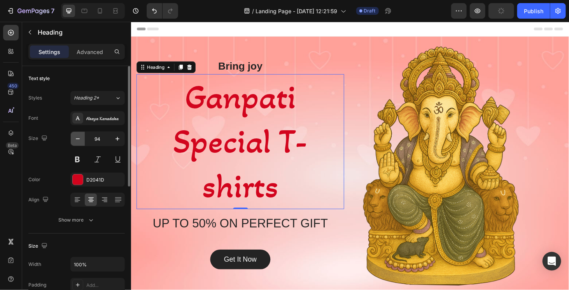
click at [78, 135] on icon "button" at bounding box center [78, 139] width 8 height 8
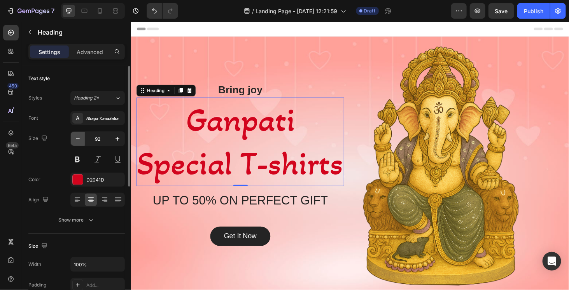
click at [77, 135] on icon "button" at bounding box center [78, 139] width 8 height 8
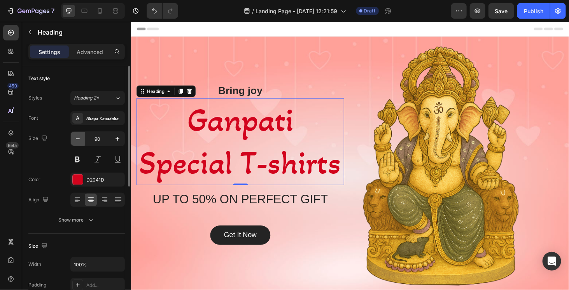
click at [77, 135] on icon "button" at bounding box center [78, 139] width 8 height 8
type input "89"
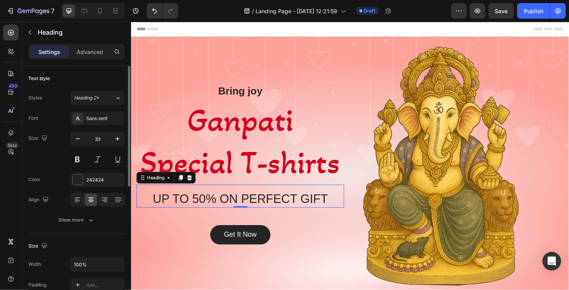
click at [214, 205] on p "UP TO 50% ON PERFECT GIFT" at bounding box center [247, 210] width 220 height 17
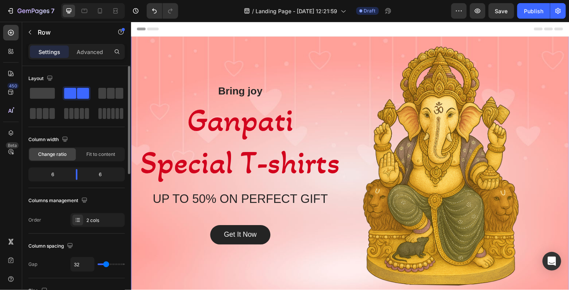
click at [314, 53] on div "Bring joy Heading Ganpati Special T-shirts Heading UP TO 50% ON PERFECT GIFT He…" at bounding box center [247, 173] width 221 height 263
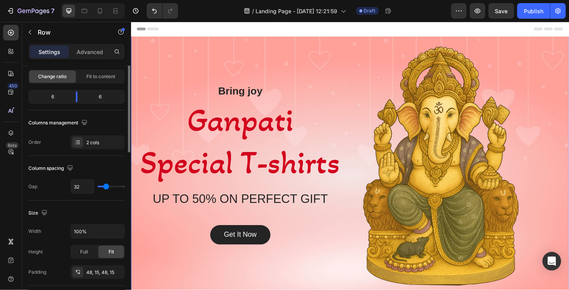
scroll to position [0, 0]
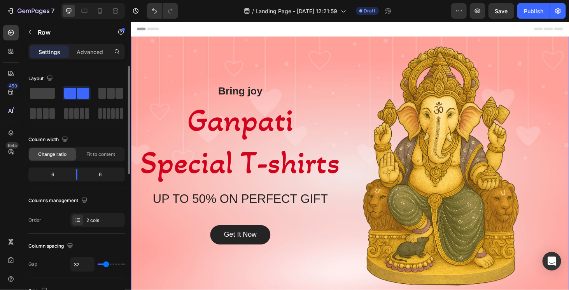
click at [158, 51] on div "Bring joy Heading Ganpati Special T-shirts Heading UP TO 50% ON PERFECT GIFT He…" at bounding box center [247, 173] width 221 height 263
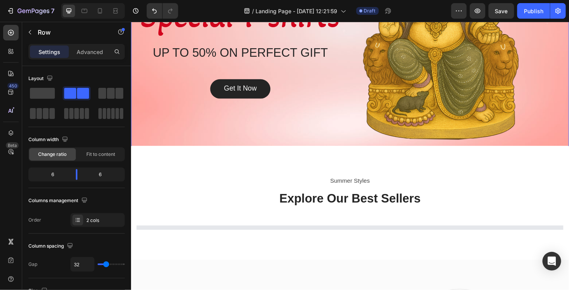
click at [265, 138] on div "Bring joy Heading Ganpati Special T-shirts Heading UP TO 50% ON PERFECT GIFT He…" at bounding box center [247, 17] width 221 height 263
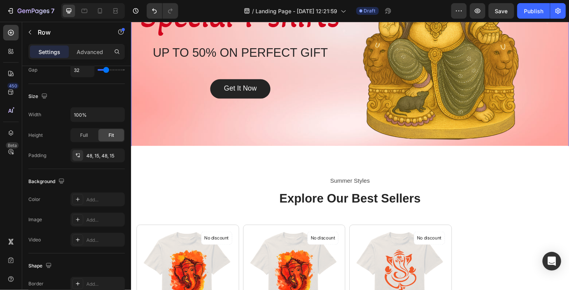
scroll to position [311, 0]
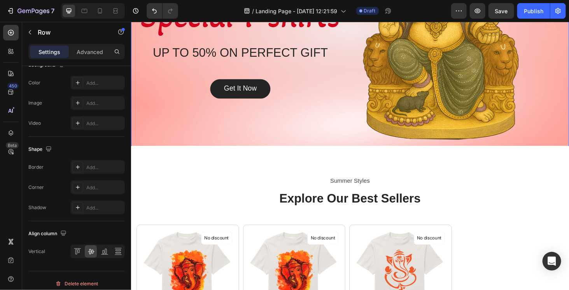
click at [244, 127] on div "Bring joy Heading Ganpati Special T-shirts Heading UP TO 50% ON PERFECT GIFT He…" at bounding box center [247, 17] width 221 height 263
click at [335, 150] on div "Bring joy Heading Ganpati Special T-shirts Heading UP TO 50% ON PERFECT GIFT He…" at bounding box center [364, 17] width 467 height 301
click at [392, 123] on img at bounding box center [458, 17] width 177 height 263
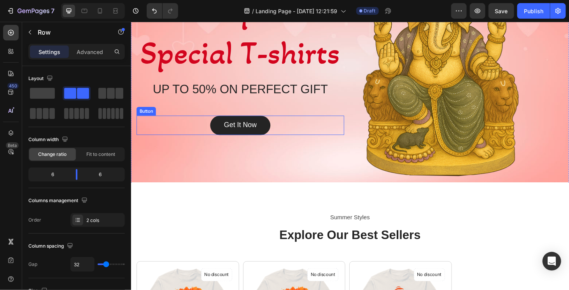
scroll to position [0, 0]
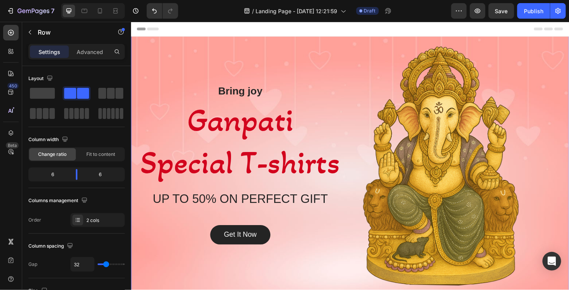
click at [189, 58] on div "Bring joy Heading Ganpati Special T-shirts Heading UP TO 50% ON PERFECT GIFT He…" at bounding box center [247, 173] width 221 height 263
click at [164, 37] on div "Row" at bounding box center [158, 31] width 54 height 12
click at [186, 51] on div "Bring joy Heading Ganpati Special T-shirts Heading UP TO 50% ON PERFECT GIFT He…" at bounding box center [247, 173] width 221 height 263
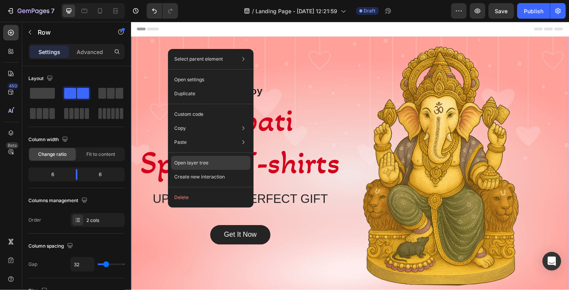
click at [237, 162] on div "Open layer tree" at bounding box center [210, 163] width 79 height 14
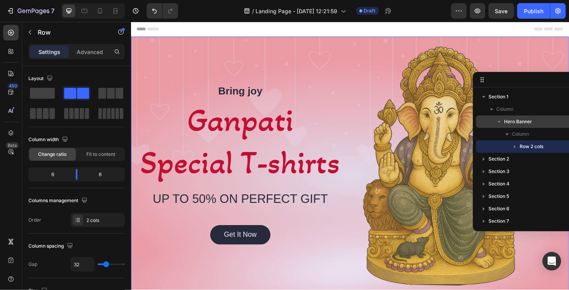
click at [526, 121] on span "Hero Banner" at bounding box center [518, 122] width 28 height 8
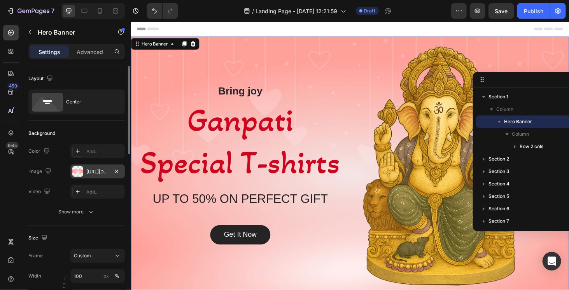
click at [89, 172] on div "[URL][DOMAIN_NAME]" at bounding box center [97, 171] width 23 height 7
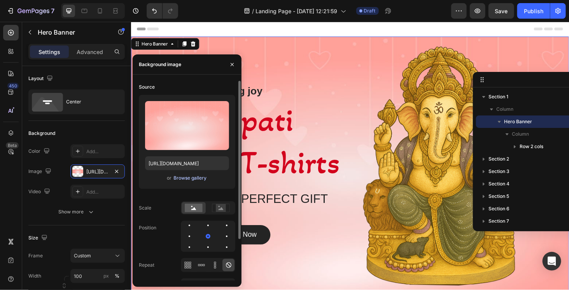
click at [181, 178] on div "Browse gallery" at bounding box center [190, 178] width 33 height 7
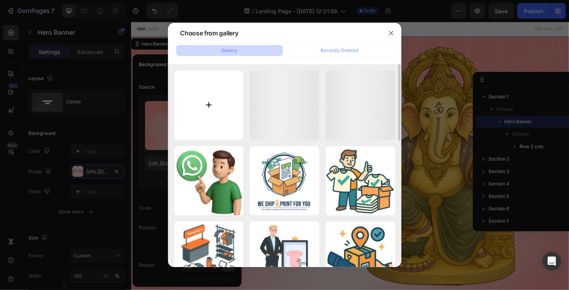
click at [217, 104] on input "file" at bounding box center [209, 105] width 70 height 70
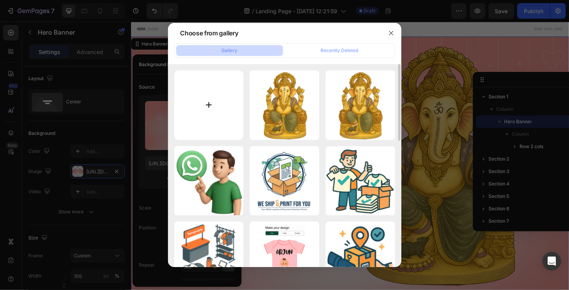
type input "C:\fakepath\website-header-or-banner-design-background-for-[DATE]-festival-cele…"
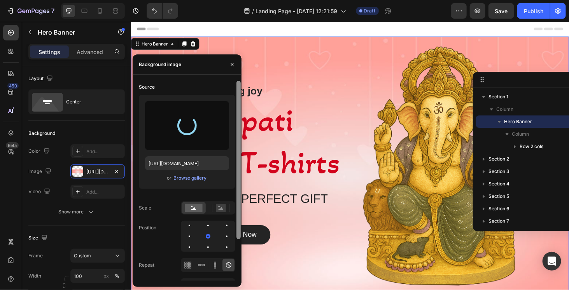
type input "[URL][DOMAIN_NAME]"
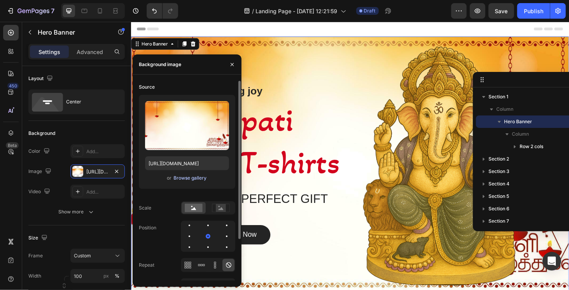
scroll to position [52, 0]
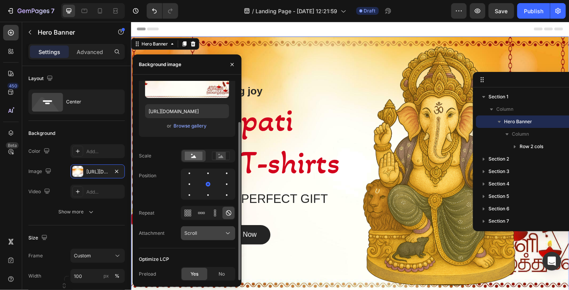
click at [206, 231] on div "Scroll" at bounding box center [204, 233] width 40 height 7
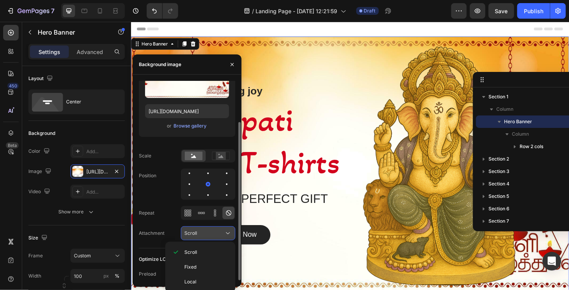
click at [206, 231] on div "Scroll" at bounding box center [204, 233] width 40 height 7
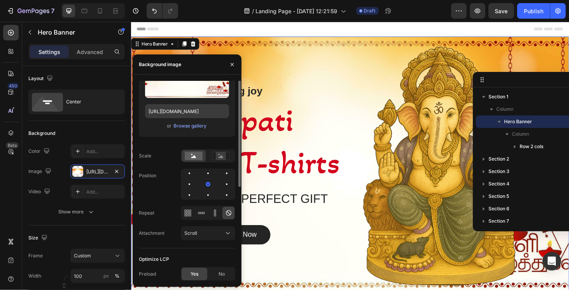
scroll to position [0, 0]
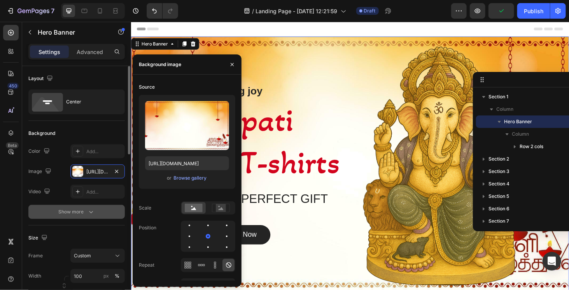
click at [42, 207] on button "Show more" at bounding box center [76, 212] width 96 height 14
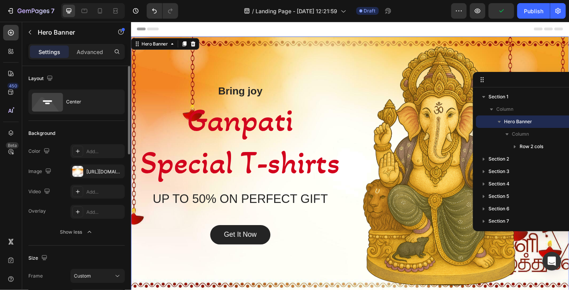
scroll to position [39, 0]
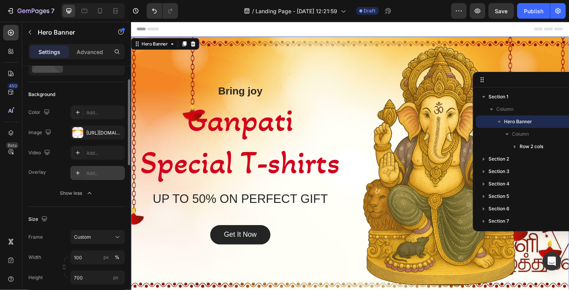
click at [92, 173] on div "Add..." at bounding box center [104, 173] width 37 height 7
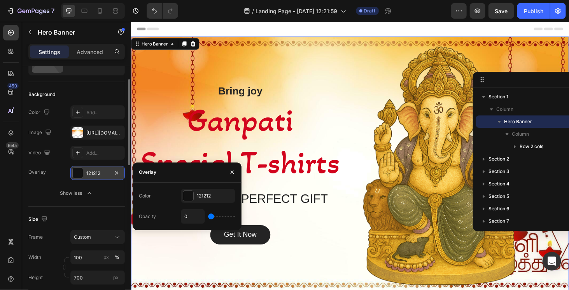
type input "19"
type input "29"
type input "36"
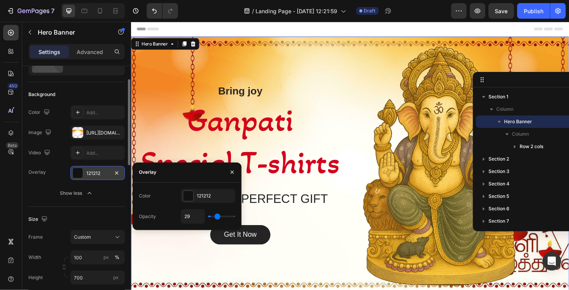
type input "36"
type input "38"
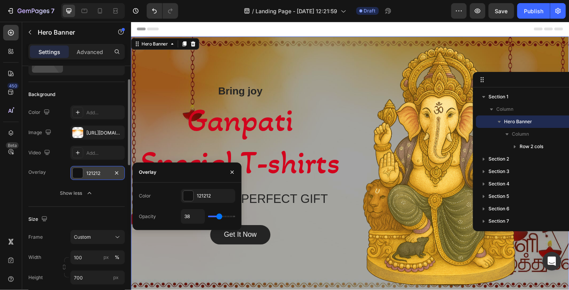
type input "40"
type input "39"
type input "37"
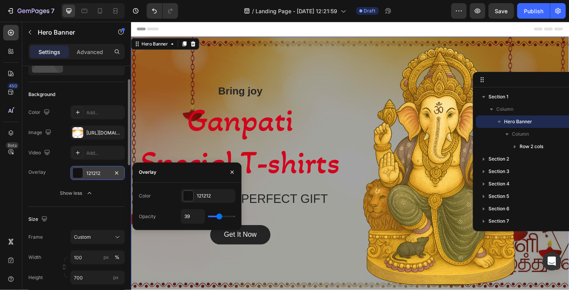
type input "37"
type input "30"
type input "28"
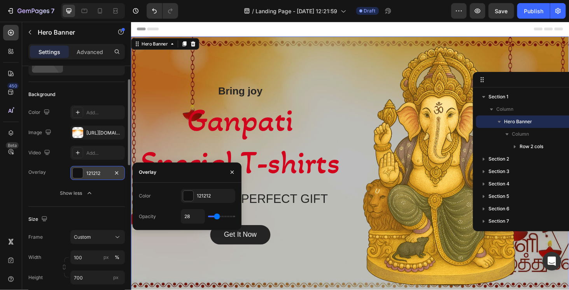
type input "24"
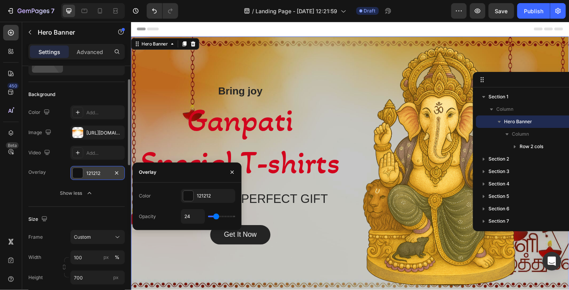
type input "22"
type input "36"
type input "47"
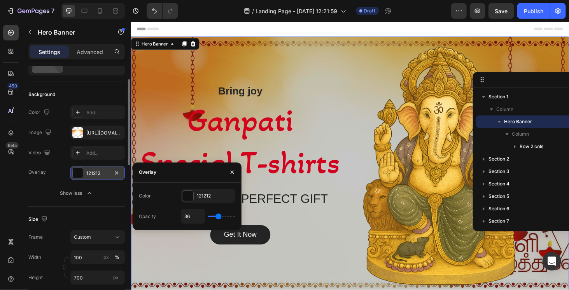
type input "47"
type input "52"
type input "54"
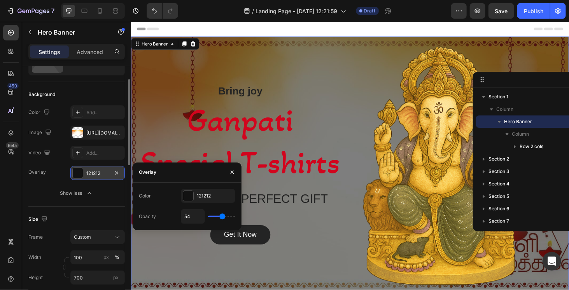
type input "56"
type input "62"
type input "71"
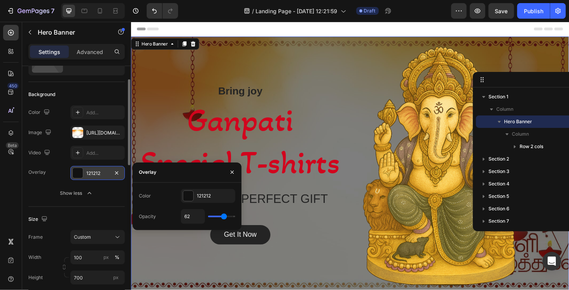
type input "71"
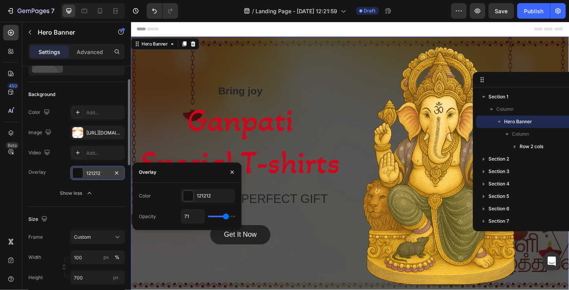
type input "73"
type input "72"
type input "63"
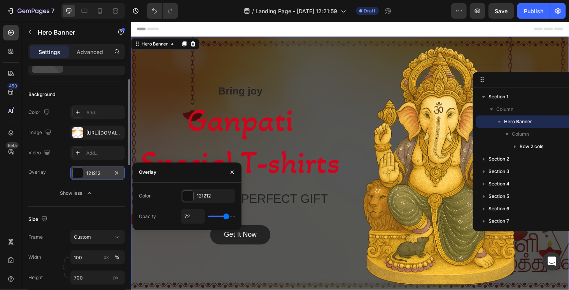
type input "63"
type input "59"
type input "46"
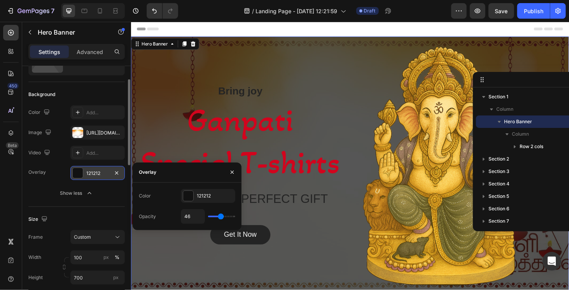
type input "42"
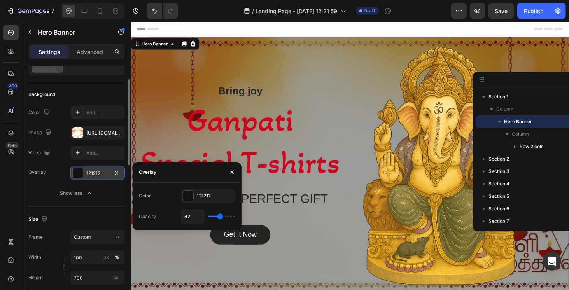
type input "40"
type input "38"
type input "36"
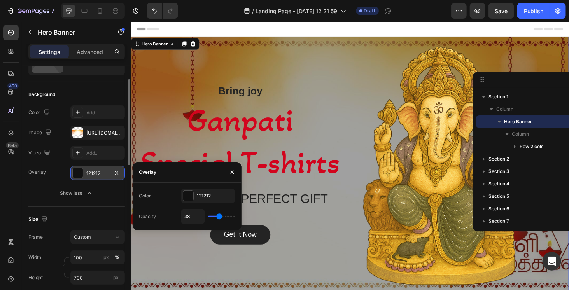
type input "36"
type input "31"
type input "29"
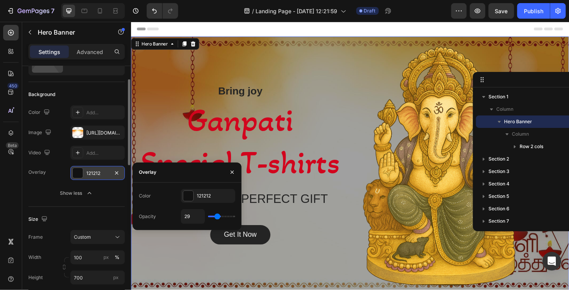
type input "27"
type input "23"
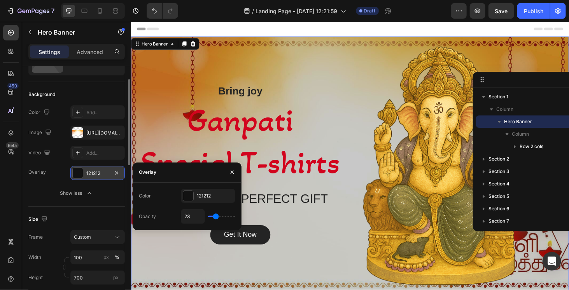
type input "21"
type input "19"
type input "17"
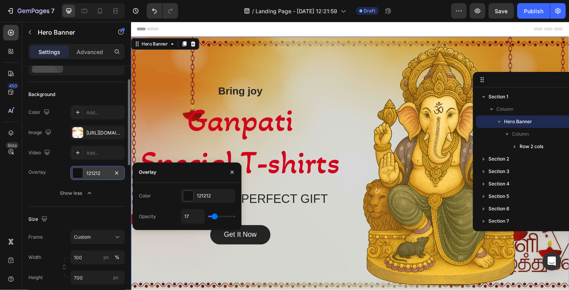
type input "17"
click at [215, 217] on input "range" at bounding box center [221, 217] width 27 height 2
click at [189, 196] on div at bounding box center [188, 196] width 10 height 10
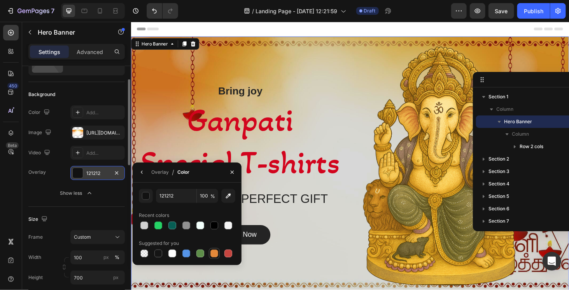
click at [214, 254] on div at bounding box center [214, 254] width 8 height 8
type input "E4893A"
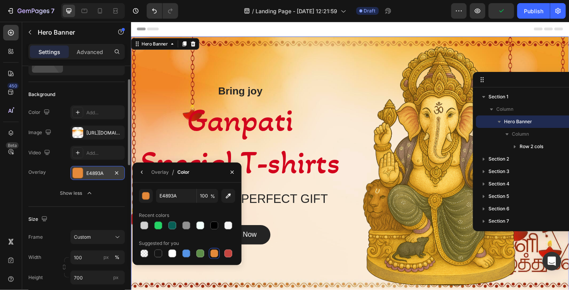
click at [86, 172] on div "E4893A" at bounding box center [97, 173] width 54 height 14
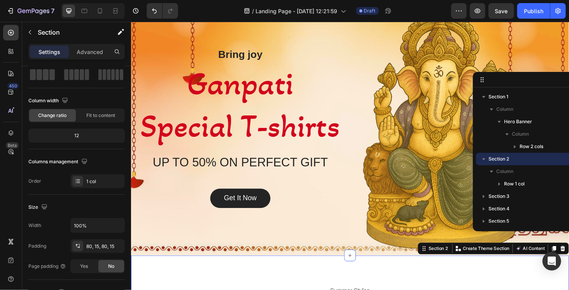
scroll to position [0, 0]
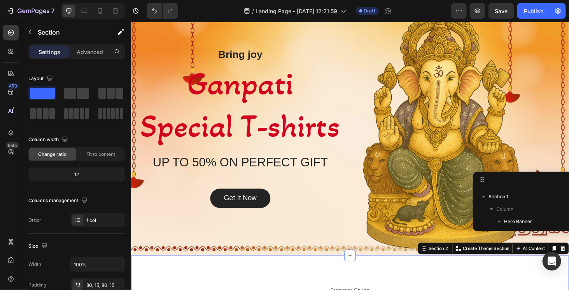
drag, startPoint x: 498, startPoint y: 73, endPoint x: 365, endPoint y: 173, distance: 166.4
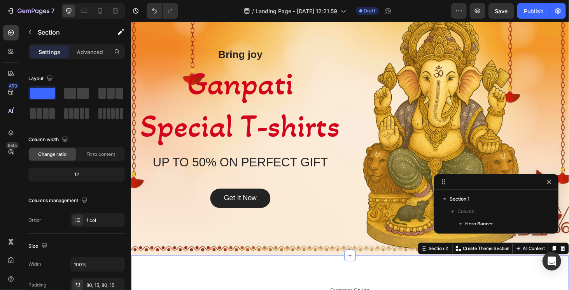
drag, startPoint x: 480, startPoint y: 180, endPoint x: 362, endPoint y: 183, distance: 118.3
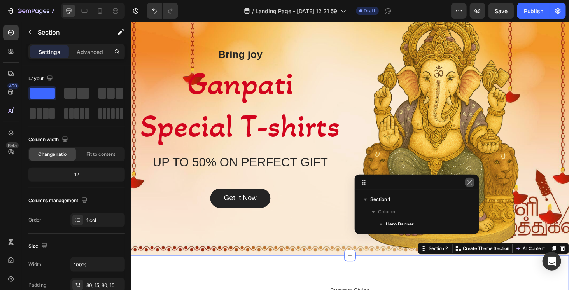
click at [470, 184] on icon "button" at bounding box center [470, 182] width 6 height 6
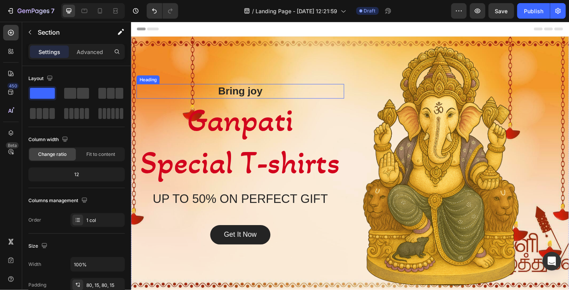
click at [259, 96] on h2 "Bring joy" at bounding box center [247, 96] width 221 height 16
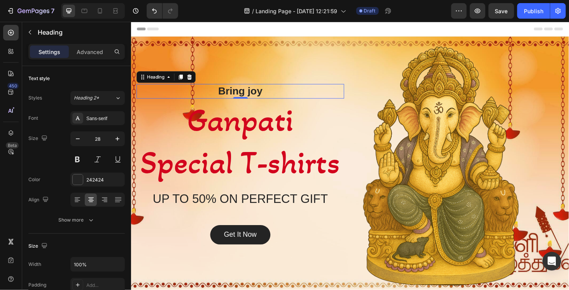
click at [259, 96] on h2 "Bring joy" at bounding box center [247, 96] width 221 height 16
click at [259, 96] on p "Bring joy" at bounding box center [247, 96] width 220 height 14
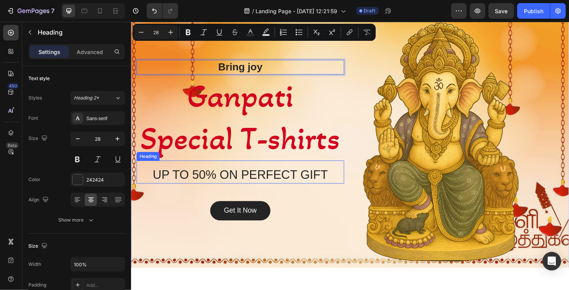
scroll to position [78, 0]
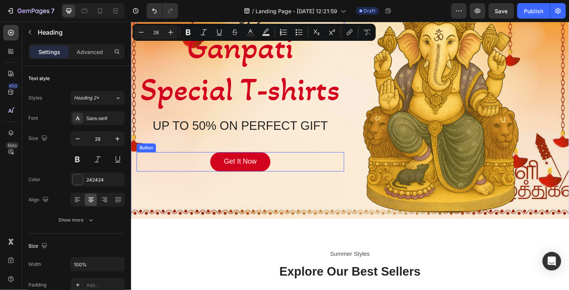
click at [269, 171] on link "Get It Now" at bounding box center [247, 171] width 65 height 21
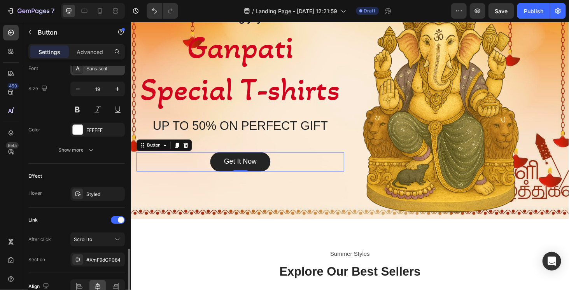
scroll to position [349, 0]
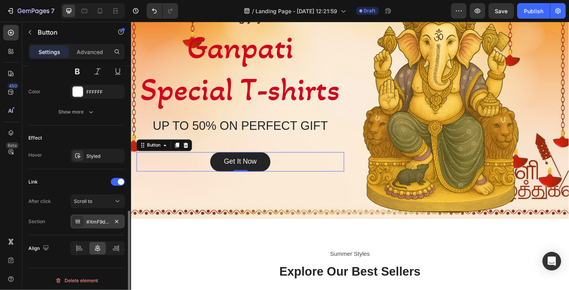
click at [97, 221] on div "#XmF9dGP084" at bounding box center [97, 222] width 23 height 7
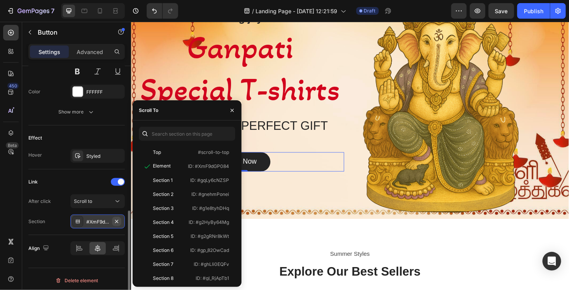
click at [115, 219] on icon "button" at bounding box center [117, 222] width 6 height 6
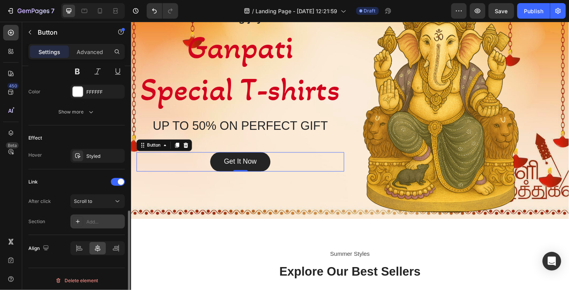
click at [102, 220] on div "Add..." at bounding box center [104, 222] width 37 height 7
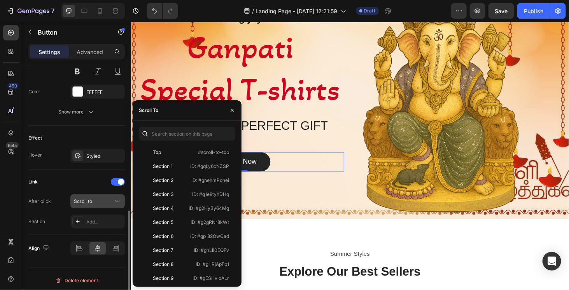
click at [105, 198] on div "Scroll to" at bounding box center [94, 201] width 40 height 7
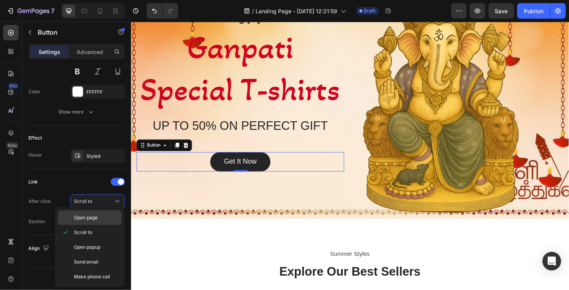
click at [96, 215] on span "Open page" at bounding box center [86, 217] width 24 height 7
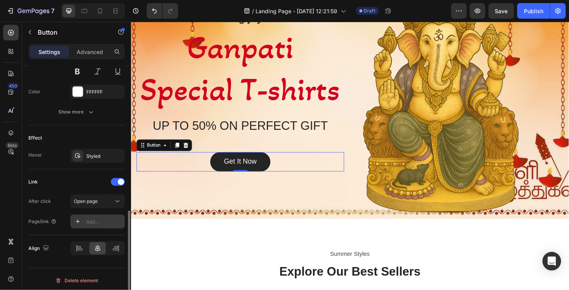
click at [109, 219] on div "Add..." at bounding box center [104, 222] width 37 height 7
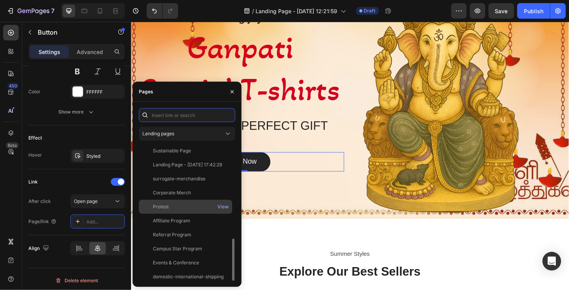
scroll to position [173, 0]
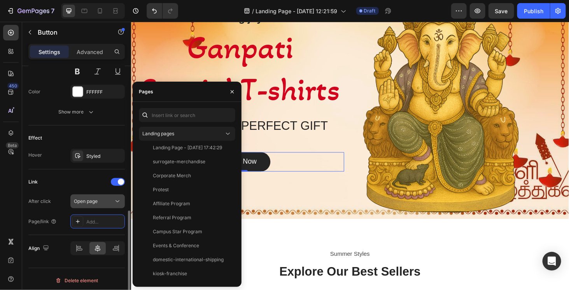
click at [80, 199] on span "Open page" at bounding box center [86, 201] width 24 height 6
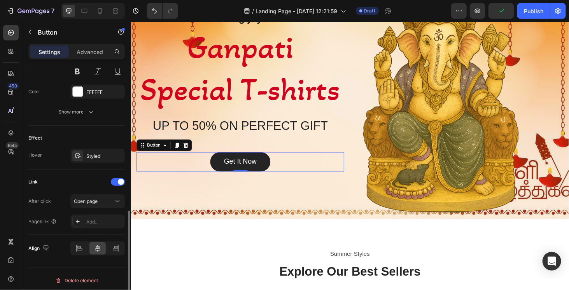
click at [50, 215] on div "Page/link Add..." at bounding box center [76, 222] width 96 height 14
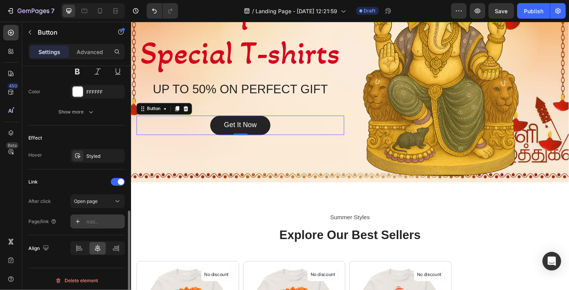
click at [95, 219] on div "Add..." at bounding box center [104, 222] width 37 height 7
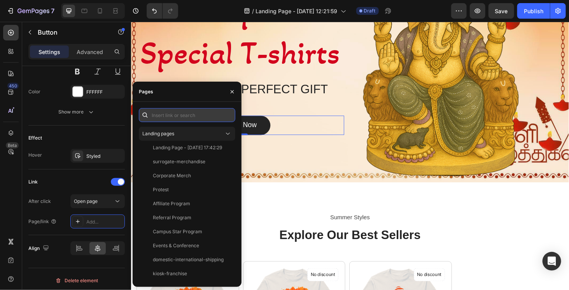
click at [174, 115] on input "text" at bounding box center [187, 115] width 96 height 14
paste input "[URL][DOMAIN_NAME]"
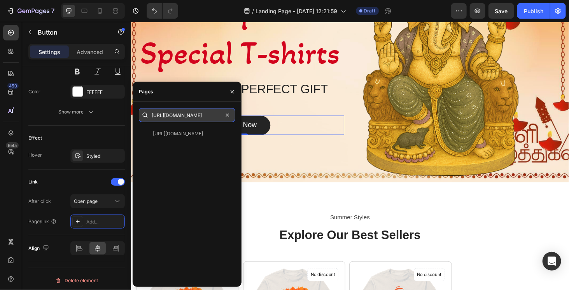
scroll to position [0, 0]
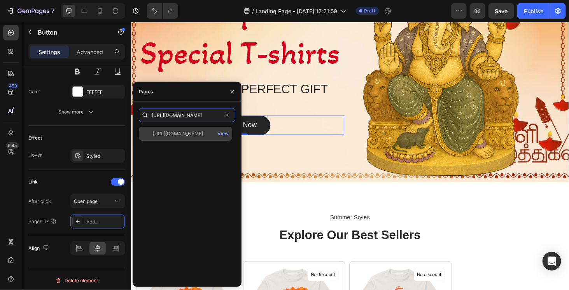
type input "[URL][DOMAIN_NAME]"
click at [190, 133] on div "[URL][DOMAIN_NAME]" at bounding box center [178, 133] width 50 height 7
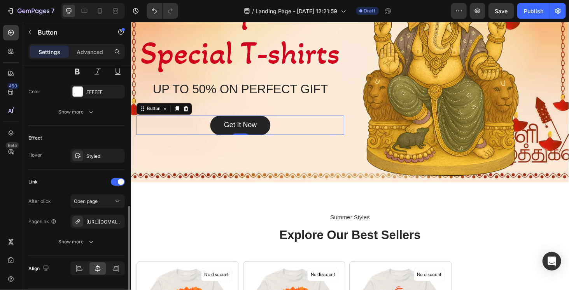
click at [50, 177] on div "Link" at bounding box center [76, 182] width 96 height 12
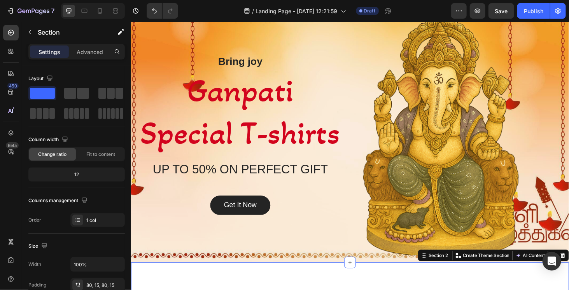
scroll to position [0, 0]
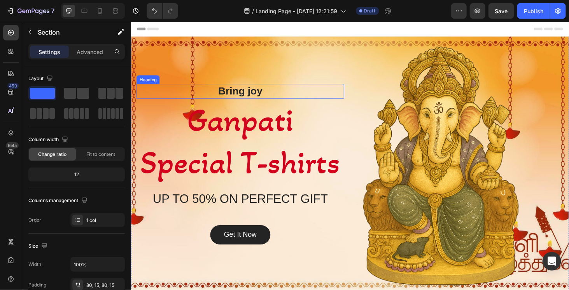
click at [248, 100] on div "Bring joy Heading" at bounding box center [247, 96] width 221 height 16
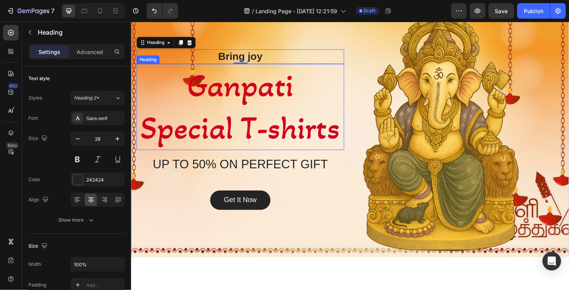
scroll to position [39, 0]
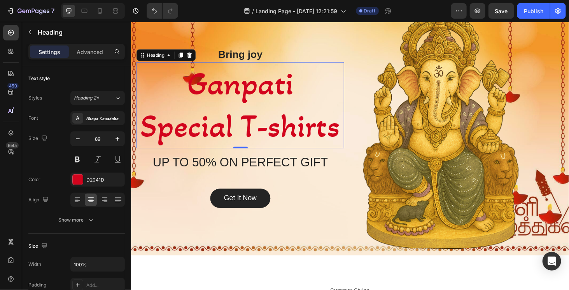
click at [271, 144] on p "Ganpati Special T-shirts" at bounding box center [247, 110] width 220 height 90
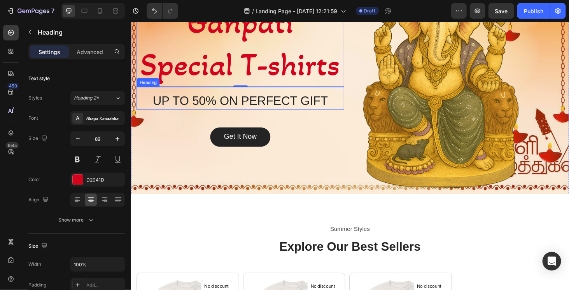
scroll to position [117, 0]
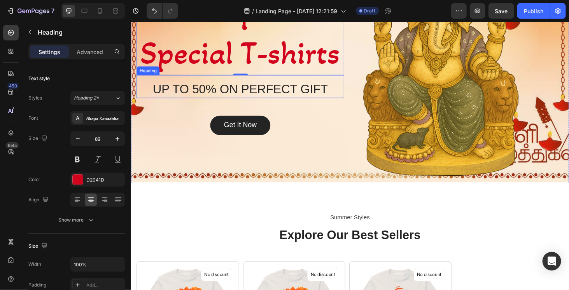
click at [294, 94] on p "UP TO 50% ON PERFECT GIFT" at bounding box center [247, 94] width 220 height 17
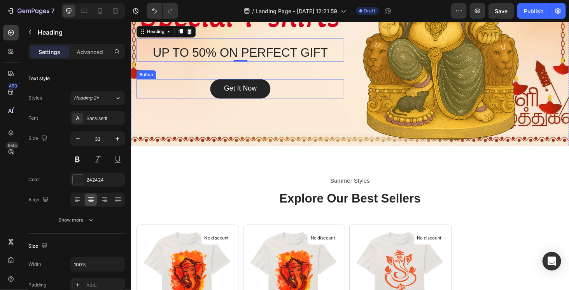
click at [301, 99] on div "Get It Now Button" at bounding box center [247, 93] width 221 height 21
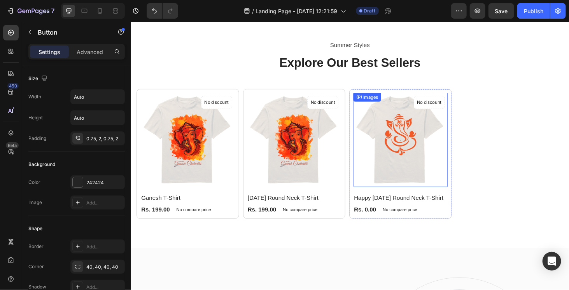
scroll to position [350, 0]
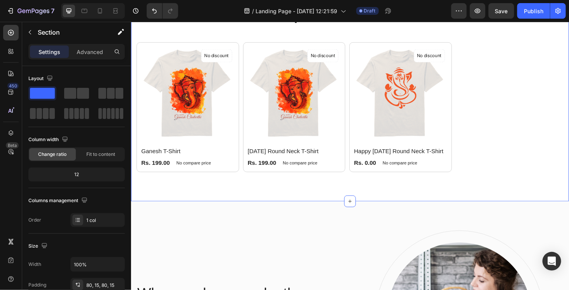
click at [397, 198] on div "Summer Styles Text block Explore Our Best Sellers Heading (P) Images No discoun…" at bounding box center [364, 87] width 467 height 254
click at [246, 181] on div "(P) Images No discount Not be displayed when published Product Badge Happy [DAT…" at bounding box center [191, 113] width 109 height 139
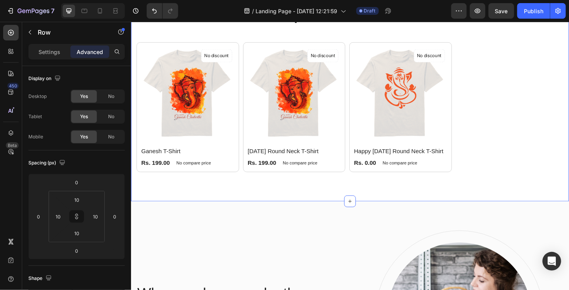
click at [377, 196] on div "Summer Styles Text block Explore Our Best Sellers Heading (P) Images No discoun…" at bounding box center [364, 87] width 467 height 254
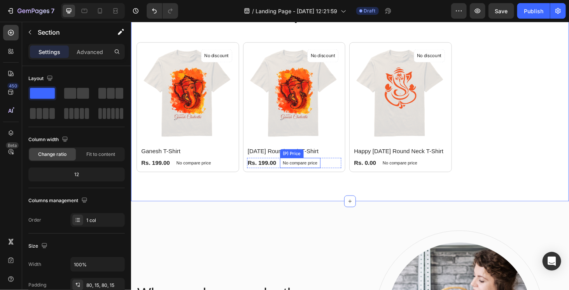
click at [216, 171] on p "No compare price" at bounding box center [197, 172] width 37 height 5
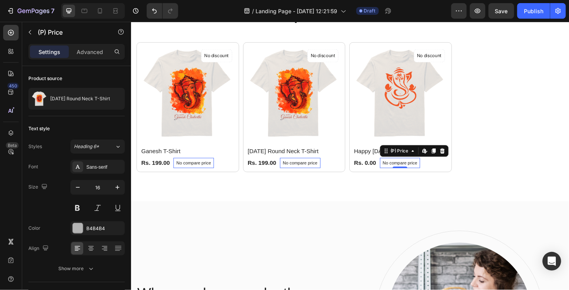
click at [219, 175] on div "No compare price (P) Price Edit content in Shopify 0" at bounding box center [197, 172] width 43 height 11
click at [216, 174] on p "No compare price" at bounding box center [197, 172] width 37 height 5
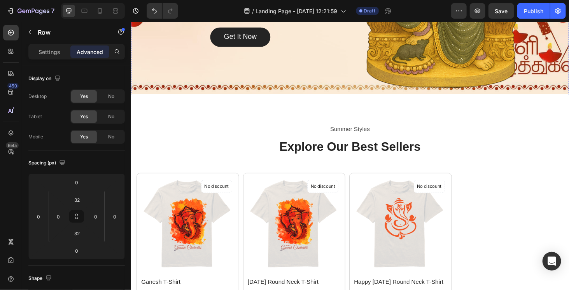
scroll to position [233, 0]
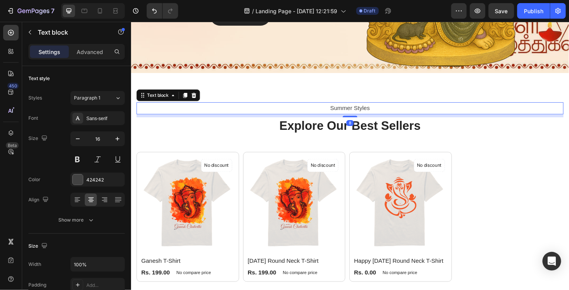
click at [368, 114] on p "Summer Styles" at bounding box center [364, 113] width 454 height 11
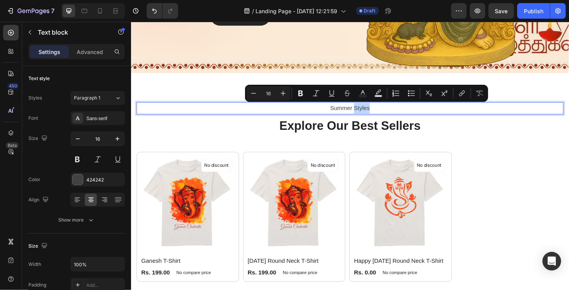
click at [398, 113] on p "Summer Styles" at bounding box center [364, 113] width 454 height 11
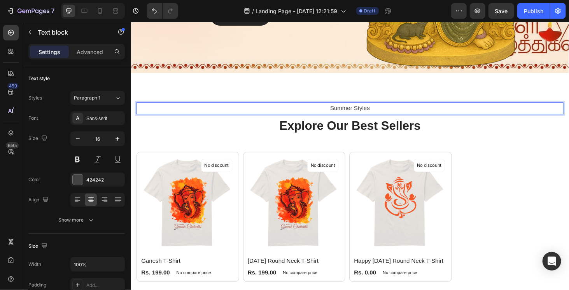
drag, startPoint x: 390, startPoint y: 112, endPoint x: 355, endPoint y: 113, distance: 35.0
click at [355, 113] on p "Summer Styles" at bounding box center [364, 113] width 454 height 11
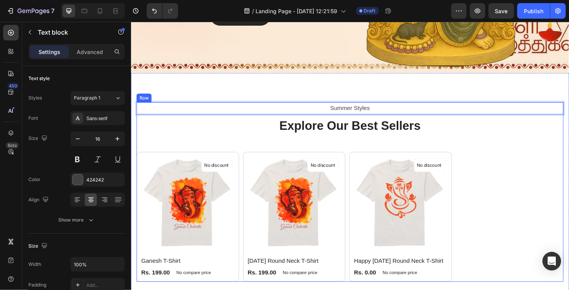
click at [363, 158] on div "Summer Styles Text block 8 Explore Our Best Sellers Heading (P) Images No disco…" at bounding box center [364, 202] width 455 height 191
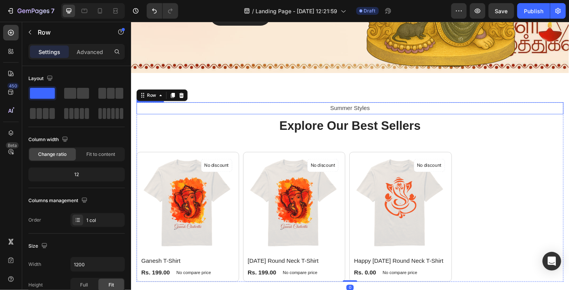
click at [364, 113] on p "Summer Styles" at bounding box center [364, 113] width 454 height 11
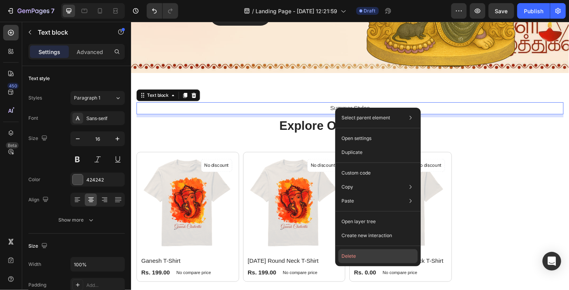
click at [365, 256] on button "Delete" at bounding box center [377, 256] width 79 height 14
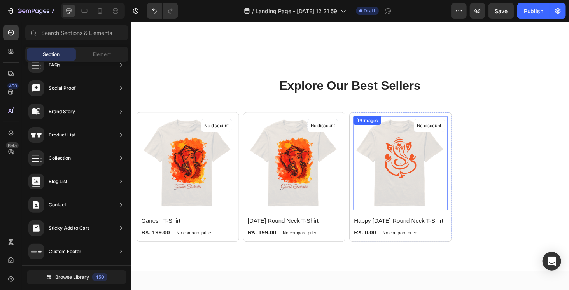
scroll to position [311, 0]
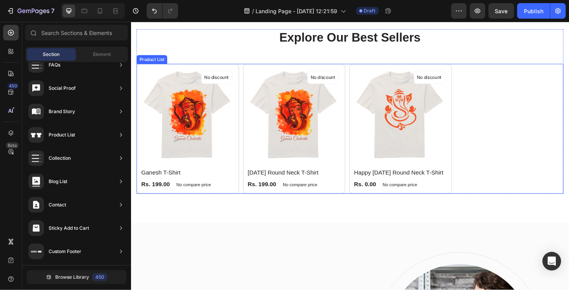
click at [507, 178] on div "(P) Images No discount Not be displayed when published Product Badge Ganesh T-S…" at bounding box center [364, 136] width 455 height 139
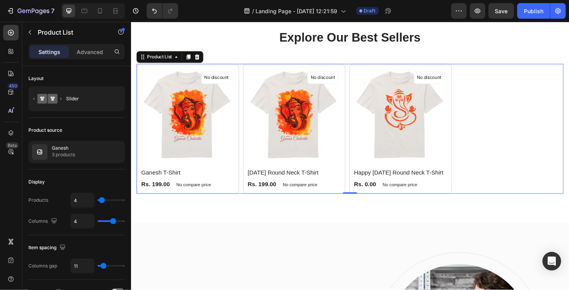
click at [497, 170] on div "(P) Images No discount Not be displayed when published Product Badge Ganesh T-S…" at bounding box center [364, 136] width 455 height 139
click at [81, 199] on input "4" at bounding box center [82, 200] width 23 height 14
type input "5"
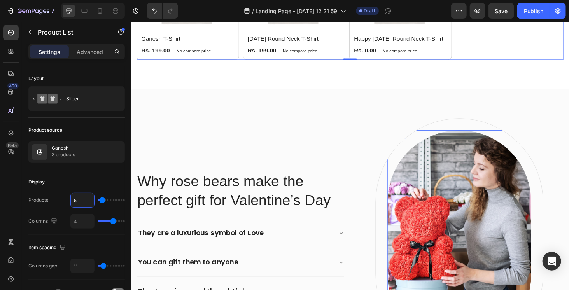
scroll to position [467, 0]
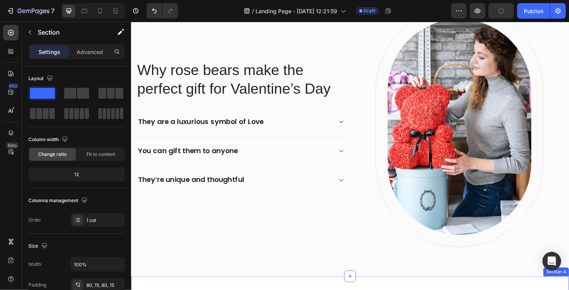
scroll to position [622, 0]
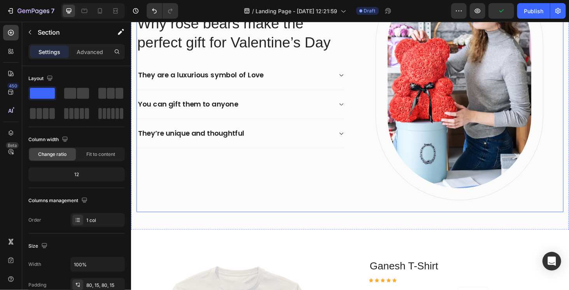
click at [411, 219] on div "Why rose bears make the perfect gift for Valentine’s Day Heading They are a lux…" at bounding box center [364, 84] width 455 height 281
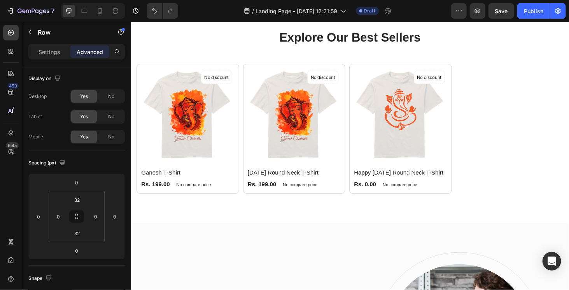
scroll to position [350, 0]
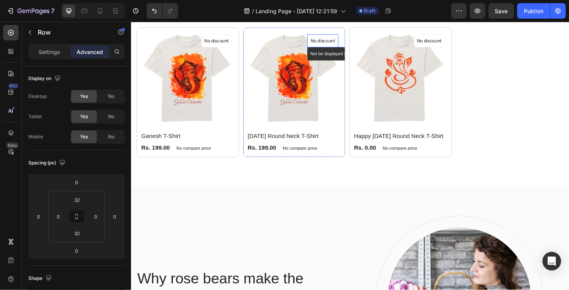
click at [235, 42] on p "No discount" at bounding box center [222, 42] width 26 height 7
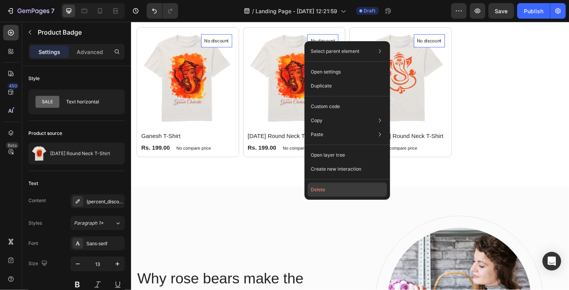
click at [332, 194] on button "Delete" at bounding box center [347, 190] width 79 height 14
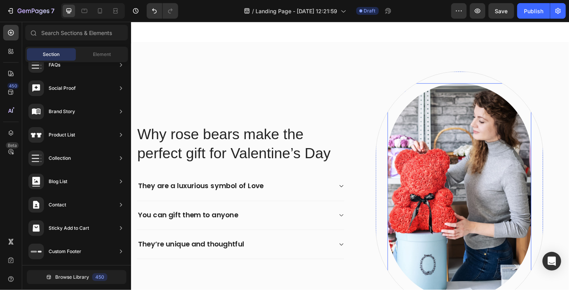
scroll to position [506, 0]
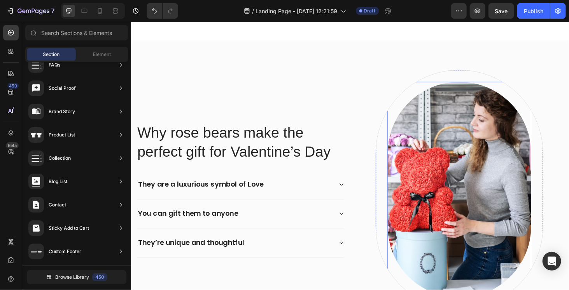
click at [477, 179] on img at bounding box center [480, 201] width 153 height 230
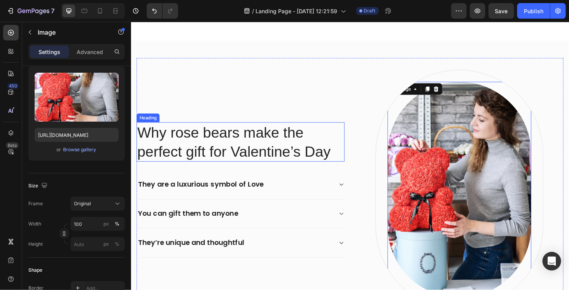
click at [198, 156] on p "Why rose bears make the perfect gift for Valentine’s Day" at bounding box center [247, 150] width 220 height 40
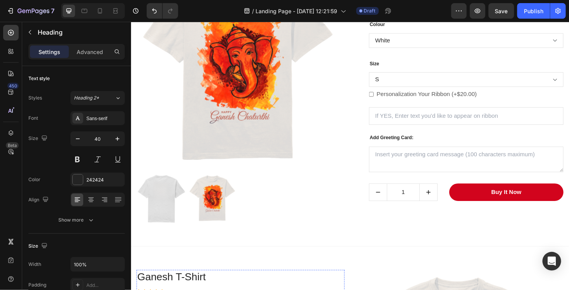
scroll to position [1090, 0]
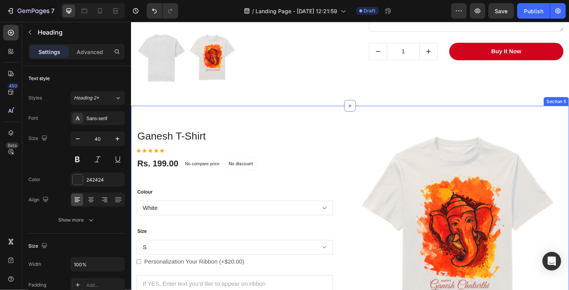
click at [396, 119] on div "Ganesh T-Shirt (P) Title Icon Icon Icon Icon Icon Icon List Hoz Rs. 199.00 (P) …" at bounding box center [364, 279] width 467 height 337
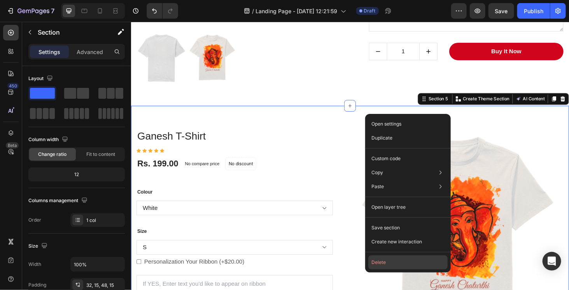
click at [386, 264] on button "Delete" at bounding box center [407, 263] width 79 height 14
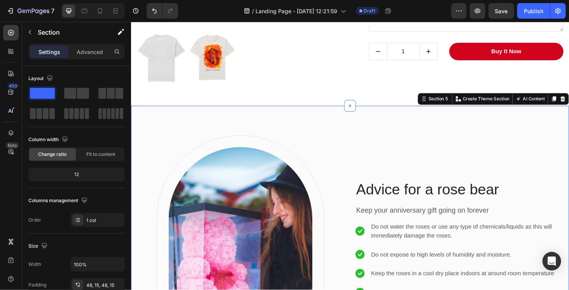
click at [377, 121] on div "Image Row Advice for a rose bear Heading Keep your anniversary gift going on fo…" at bounding box center [364, 270] width 467 height 318
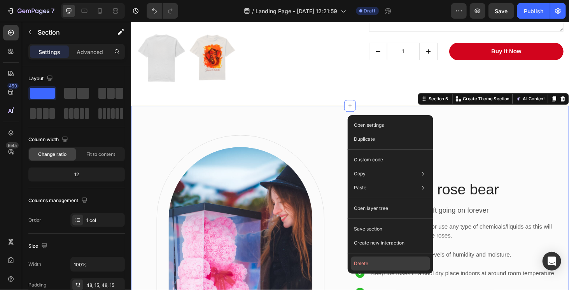
click at [379, 258] on button "Delete" at bounding box center [390, 264] width 79 height 14
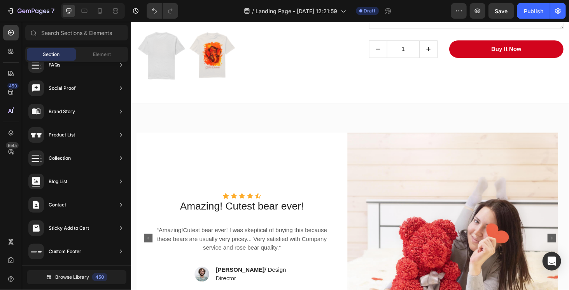
scroll to position [1167, 0]
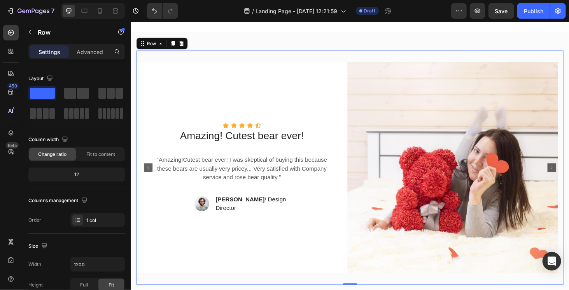
click at [376, 54] on div "Icon Icon Icon Icon Icon Icon List Hoz Amazing! Cutest bear ever! Text block “A…" at bounding box center [364, 177] width 455 height 250
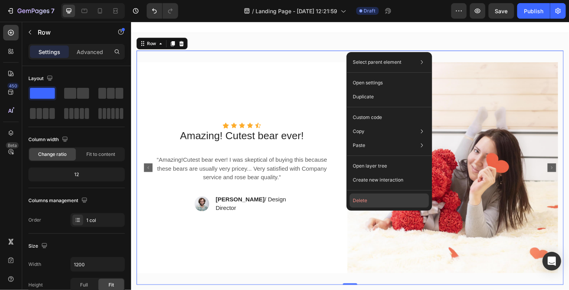
click at [370, 205] on button "Delete" at bounding box center [389, 201] width 79 height 14
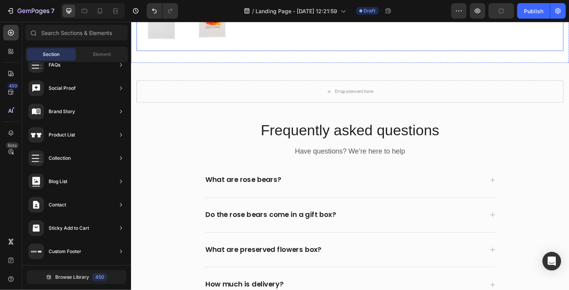
scroll to position [1090, 0]
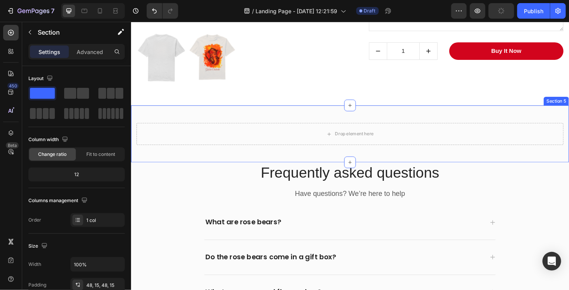
click at [431, 113] on div "Drop element here Section 5" at bounding box center [364, 141] width 467 height 61
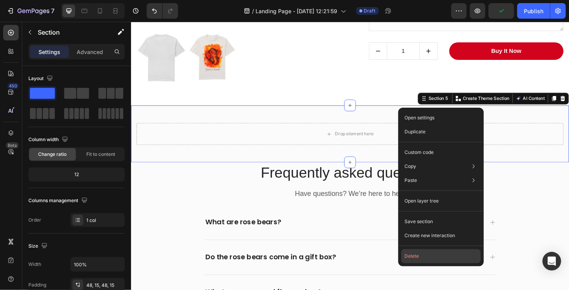
click at [426, 251] on button "Delete" at bounding box center [440, 256] width 79 height 14
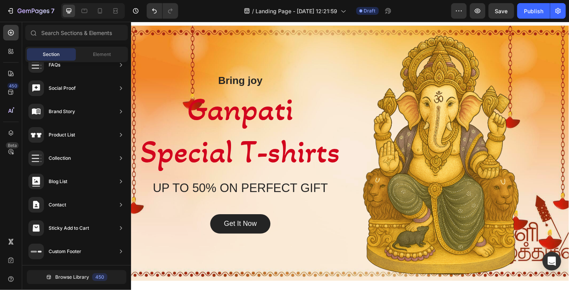
scroll to position [156, 0]
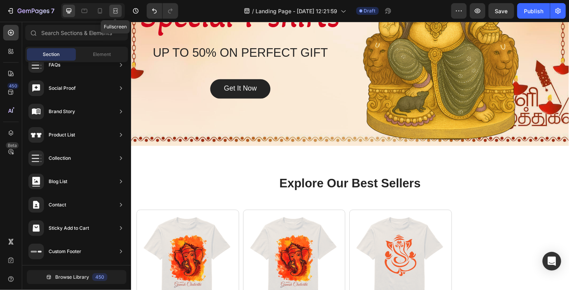
click at [116, 10] on icon at bounding box center [117, 11] width 2 height 2
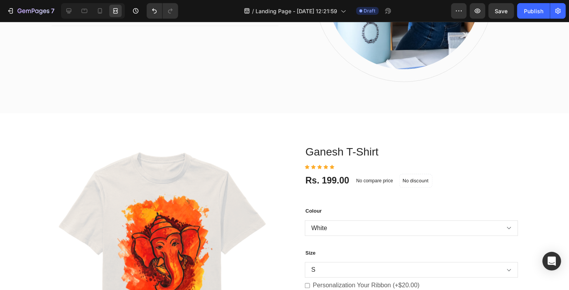
scroll to position [739, 0]
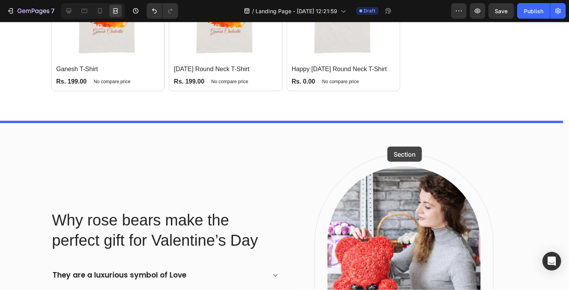
scroll to position [428, 0]
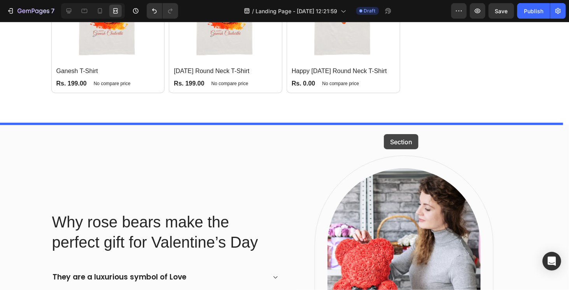
drag, startPoint x: 407, startPoint y: 205, endPoint x: 384, endPoint y: 134, distance: 74.5
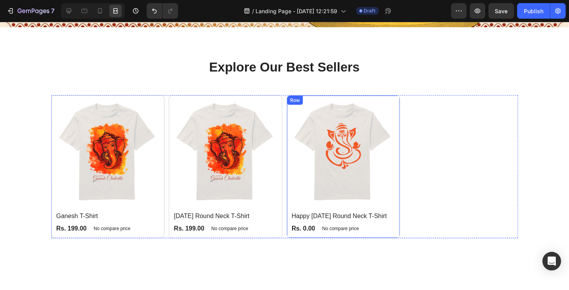
scroll to position [272, 0]
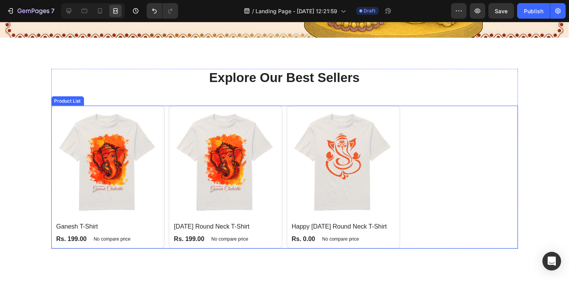
click at [447, 139] on div "(P) Images [PERSON_NAME] (P) Title Rs. 199.00 (P) Price (P) Price No compare pr…" at bounding box center [284, 176] width 467 height 143
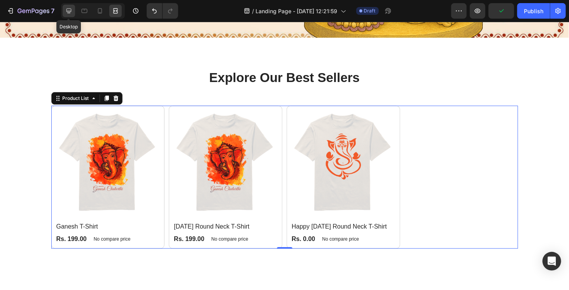
click at [68, 13] on icon at bounding box center [69, 11] width 5 height 5
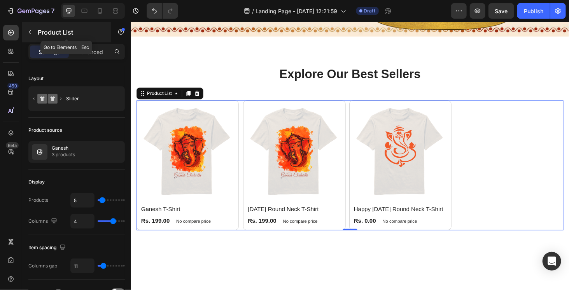
click at [32, 31] on icon "button" at bounding box center [30, 32] width 6 height 6
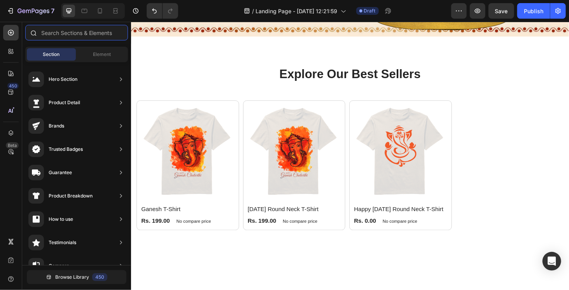
click at [69, 36] on input "text" at bounding box center [76, 33] width 103 height 16
click at [97, 59] on div "Element" at bounding box center [101, 54] width 49 height 12
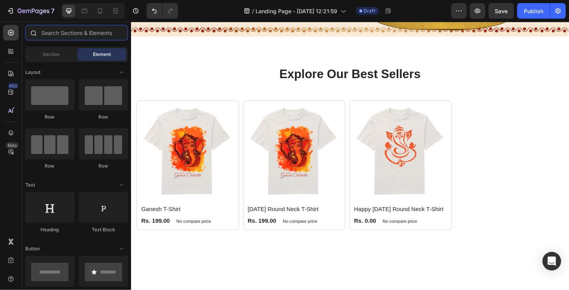
click at [72, 34] on input "text" at bounding box center [76, 33] width 103 height 16
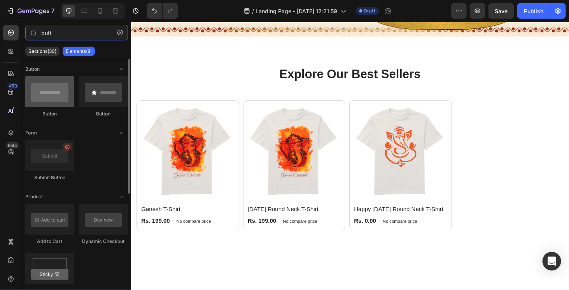
type input "butt"
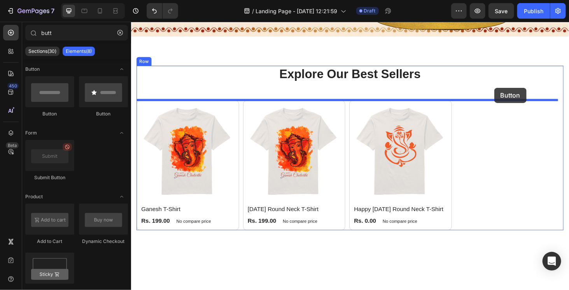
drag, startPoint x: 179, startPoint y: 116, endPoint x: 518, endPoint y: 92, distance: 339.3
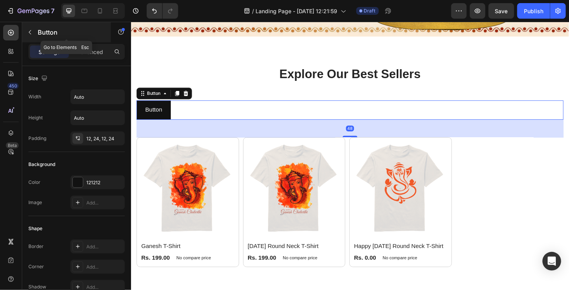
click at [32, 33] on icon "button" at bounding box center [30, 32] width 6 height 6
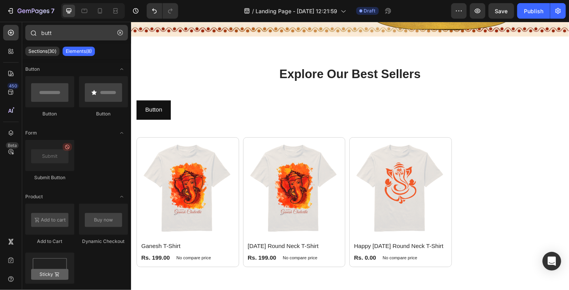
click at [121, 35] on icon "button" at bounding box center [119, 32] width 5 height 5
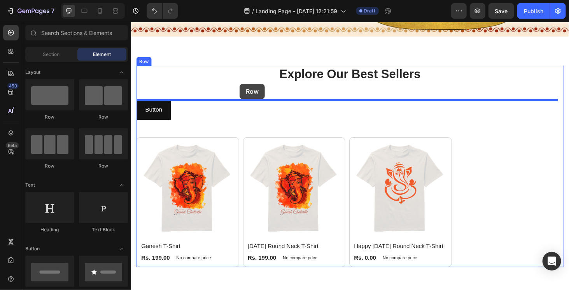
drag, startPoint x: 233, startPoint y: 114, endPoint x: 246, endPoint y: 88, distance: 30.1
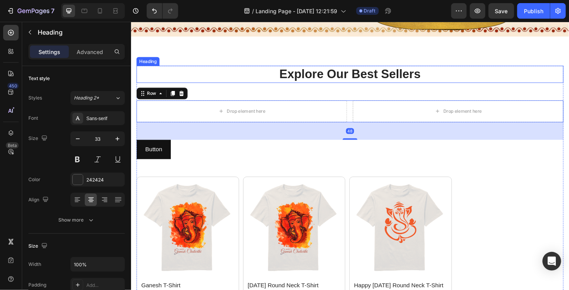
click at [329, 72] on p "Explore Our Best Sellers" at bounding box center [364, 77] width 454 height 17
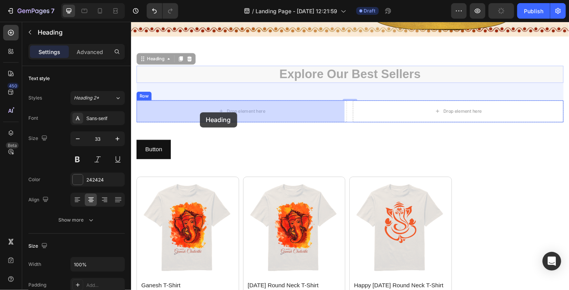
drag, startPoint x: 141, startPoint y: 59, endPoint x: 204, endPoint y: 118, distance: 86.1
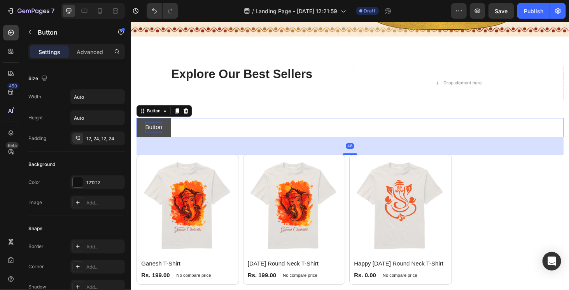
click at [147, 129] on p "Button" at bounding box center [155, 134] width 18 height 11
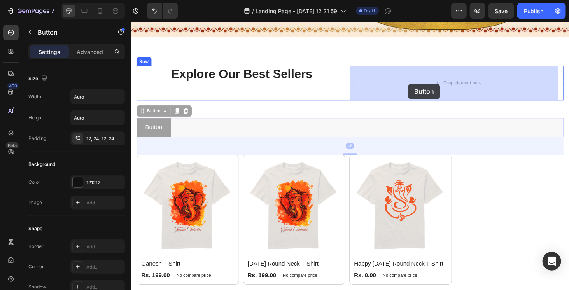
drag, startPoint x: 144, startPoint y: 116, endPoint x: 426, endPoint y: 88, distance: 283.5
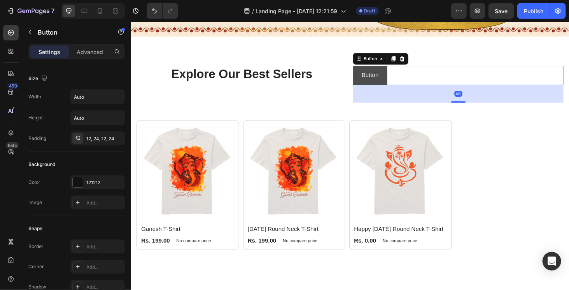
click at [393, 75] on button "Button" at bounding box center [385, 78] width 37 height 21
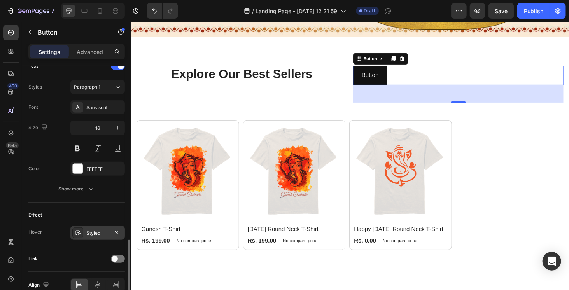
scroll to position [309, 0]
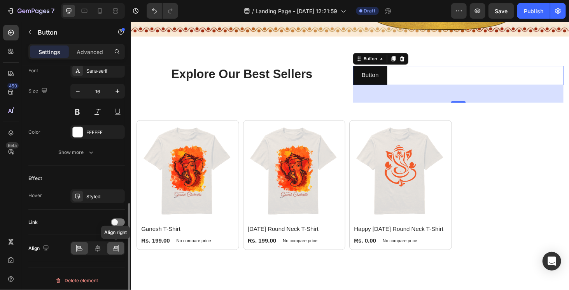
click at [117, 245] on icon at bounding box center [116, 249] width 8 height 8
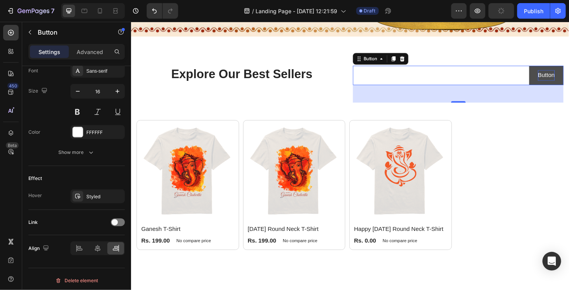
click at [568, 81] on p "Button" at bounding box center [573, 78] width 18 height 11
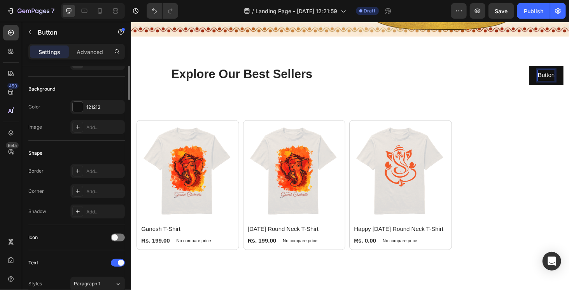
scroll to position [0, 0]
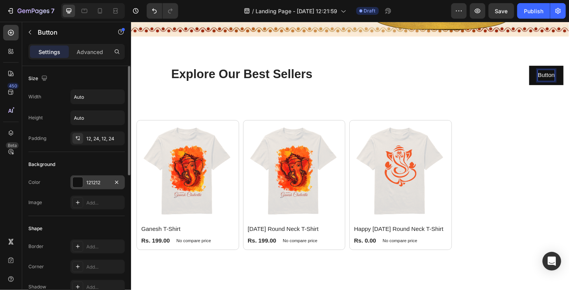
click at [74, 182] on div at bounding box center [78, 182] width 10 height 10
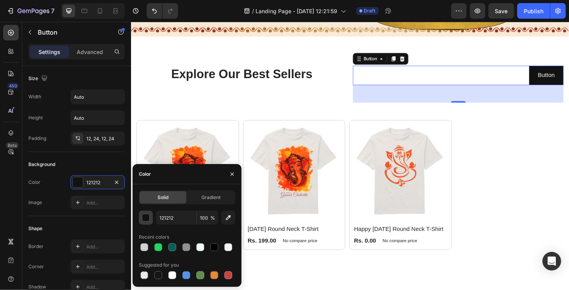
click at [148, 220] on div "button" at bounding box center [146, 218] width 8 height 8
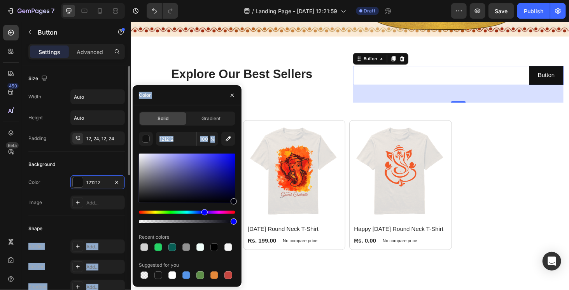
drag, startPoint x: 172, startPoint y: 224, endPoint x: 109, endPoint y: 217, distance: 62.6
click at [109, 217] on div "450 Beta Sections(30) Elements(83) Section Element Hero Section Product Detail …" at bounding box center [65, 156] width 131 height 268
drag, startPoint x: 143, startPoint y: 221, endPoint x: 124, endPoint y: 221, distance: 18.3
click at [126, 221] on div "450 Beta Sections(30) Elements(83) Section Element Hero Section Product Detail …" at bounding box center [65, 156] width 131 height 268
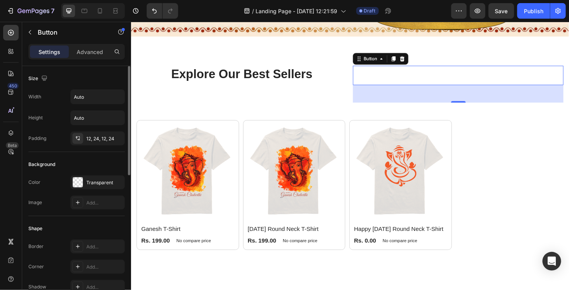
click at [47, 198] on div "Image Add..." at bounding box center [76, 203] width 96 height 14
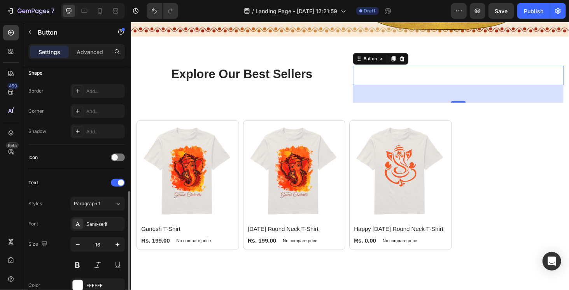
scroll to position [194, 0]
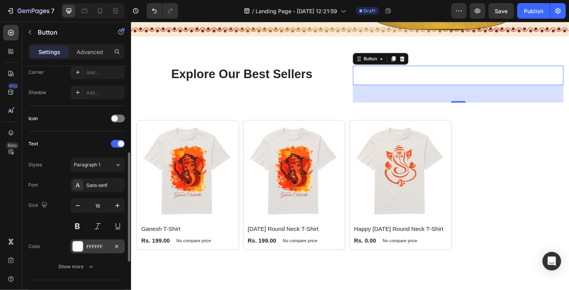
click at [78, 243] on div at bounding box center [78, 247] width 10 height 10
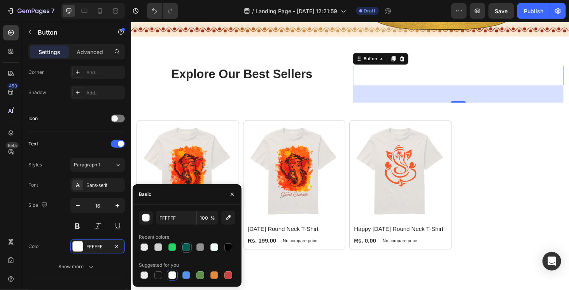
click at [186, 249] on div at bounding box center [186, 248] width 8 height 8
type input "075E54"
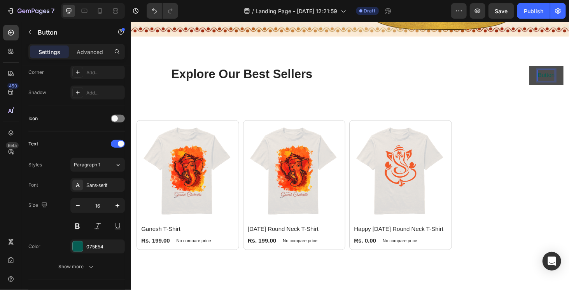
click at [564, 75] on p "Button" at bounding box center [573, 78] width 18 height 11
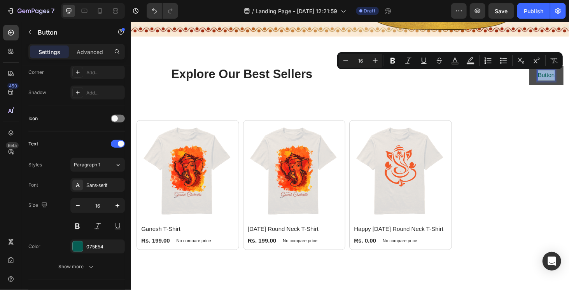
click at [564, 75] on p "Button" at bounding box center [573, 78] width 18 height 11
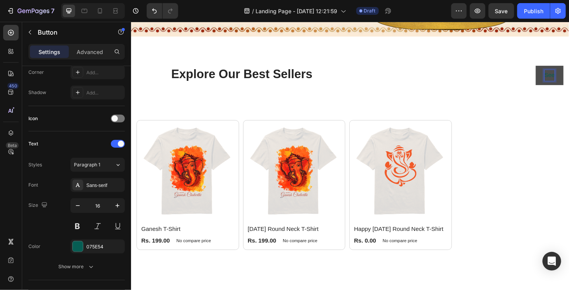
click at [562, 68] on button "See" at bounding box center [577, 78] width 30 height 21
click at [560, 68] on button "Viwe" at bounding box center [576, 78] width 32 height 21
click at [564, 68] on button "Vie" at bounding box center [578, 78] width 28 height 21
click at [560, 68] on button "View" at bounding box center [576, 78] width 32 height 21
click at [552, 68] on button "View all" at bounding box center [572, 78] width 40 height 21
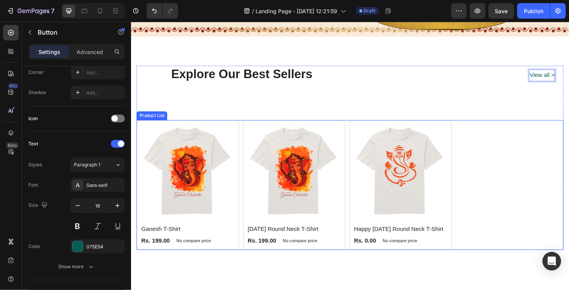
click at [514, 143] on div "(P) Images [PERSON_NAME] (P) Title Rs. 199.00 (P) Price (P) Price No compare pr…" at bounding box center [364, 195] width 455 height 139
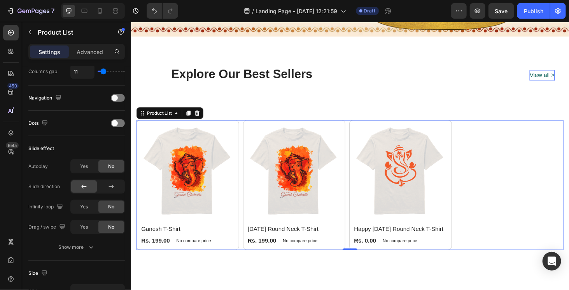
scroll to position [0, 0]
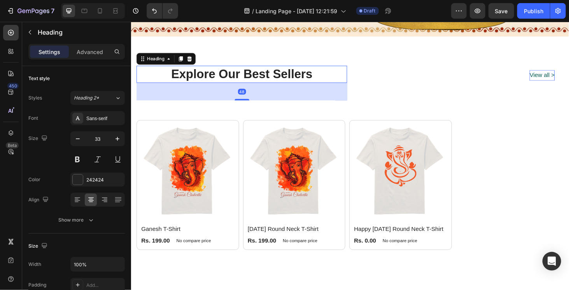
click at [333, 79] on p "Explore Our Best Sellers" at bounding box center [248, 77] width 223 height 17
click at [77, 198] on icon at bounding box center [78, 200] width 8 height 8
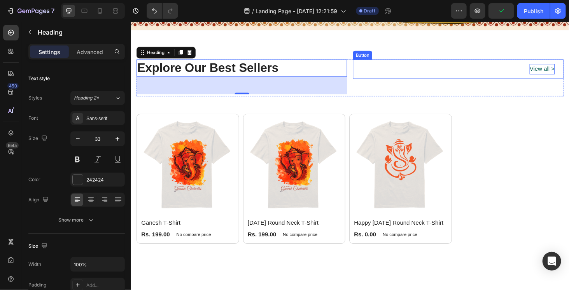
scroll to position [272, 0]
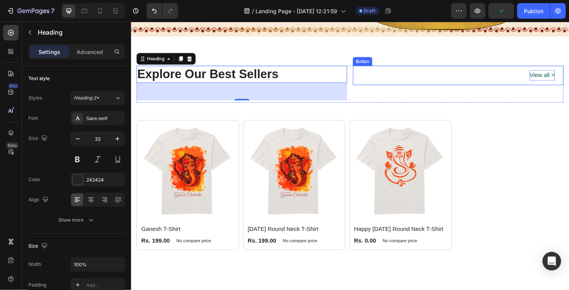
click at [556, 79] on p "View all >" at bounding box center [568, 78] width 27 height 11
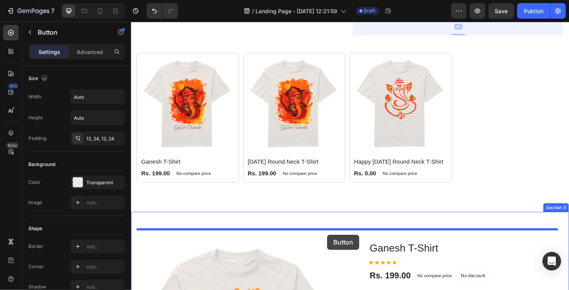
scroll to position [352, 0]
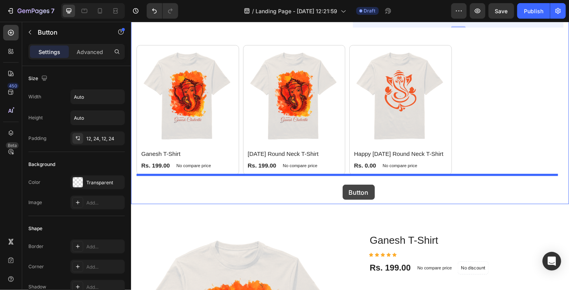
drag, startPoint x: 369, startPoint y: 60, endPoint x: 356, endPoint y: 195, distance: 136.4
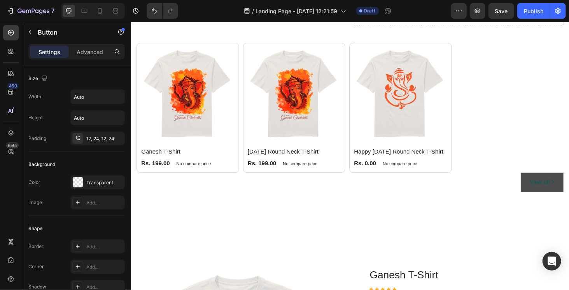
click at [547, 191] on button "View all >" at bounding box center [569, 192] width 46 height 21
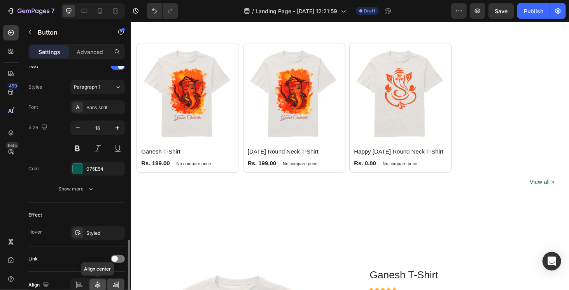
scroll to position [309, 0]
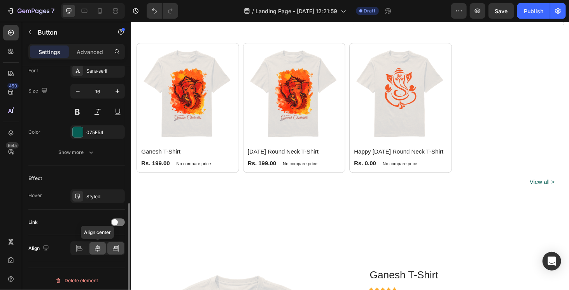
click at [97, 249] on icon at bounding box center [98, 249] width 8 height 8
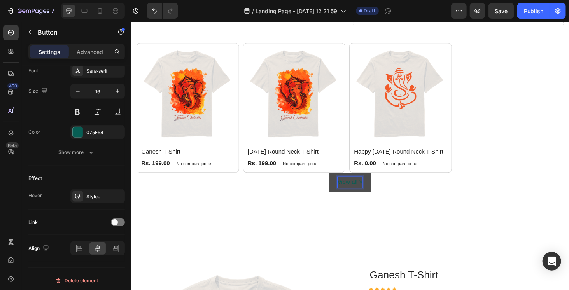
click at [355, 195] on p "View all >" at bounding box center [364, 192] width 27 height 11
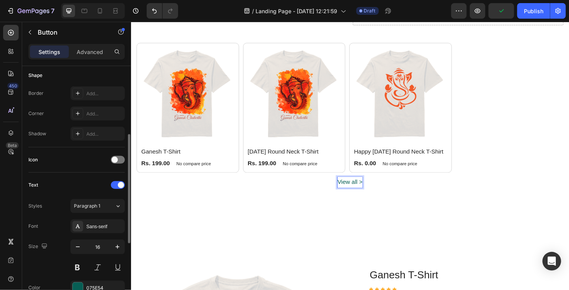
scroll to position [231, 0]
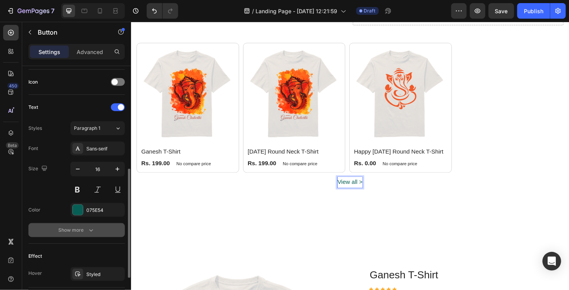
click at [86, 228] on div "Show more" at bounding box center [77, 230] width 36 height 8
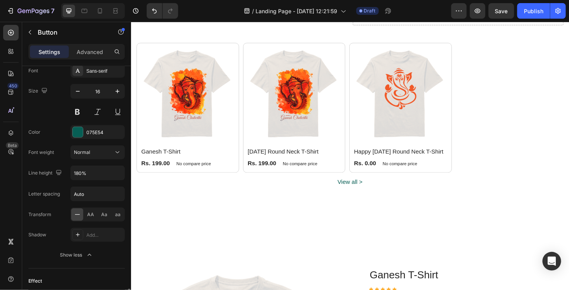
scroll to position [387, 0]
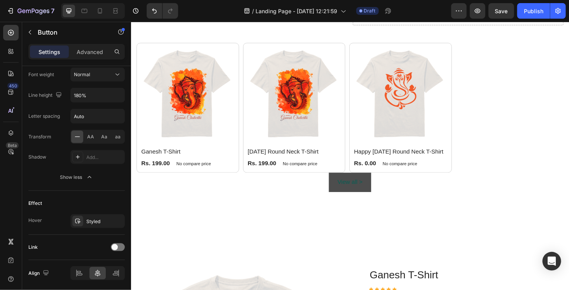
click at [376, 195] on button "View all >" at bounding box center [365, 192] width 46 height 21
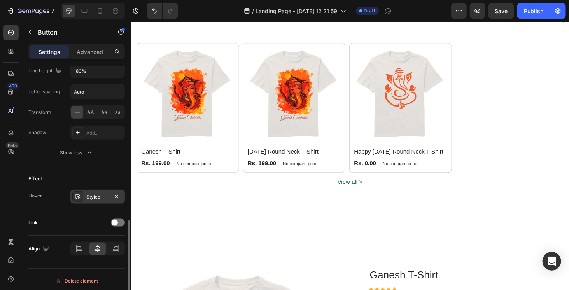
click at [86, 195] on div "Styled" at bounding box center [97, 197] width 23 height 7
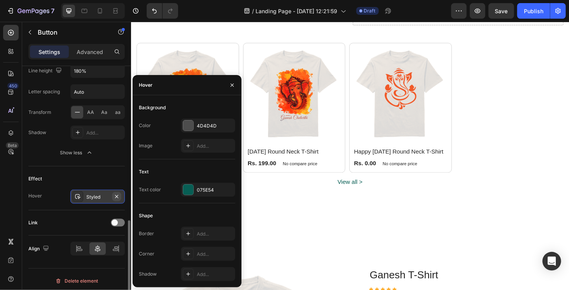
click at [117, 194] on icon "button" at bounding box center [117, 197] width 6 height 6
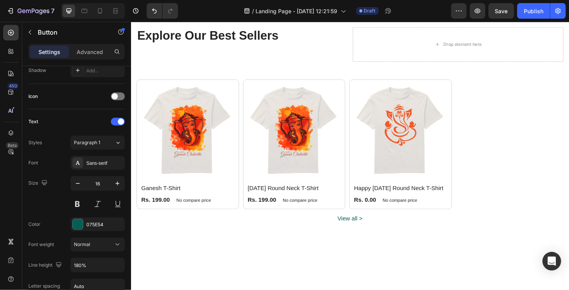
scroll to position [275, 0]
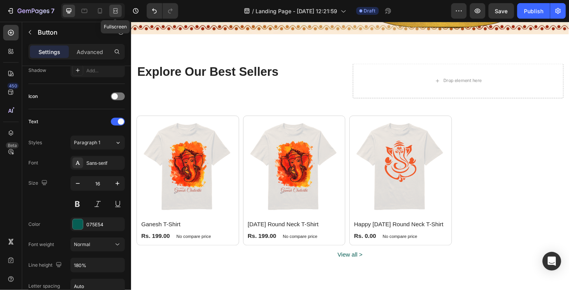
click at [115, 10] on icon at bounding box center [116, 11] width 8 height 8
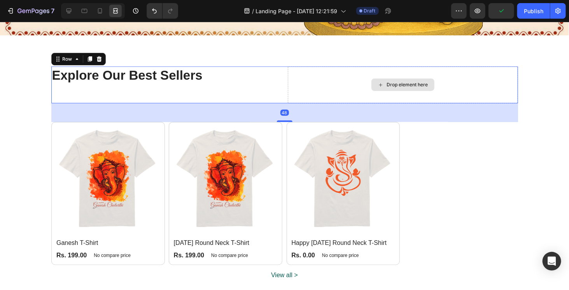
click at [311, 87] on div "Drop element here" at bounding box center [403, 84] width 230 height 37
click at [68, 11] on icon at bounding box center [69, 11] width 5 height 5
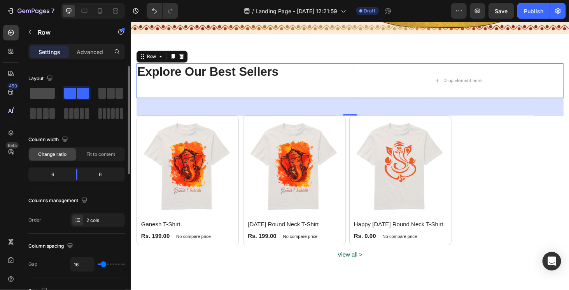
click at [44, 88] on span at bounding box center [42, 93] width 25 height 11
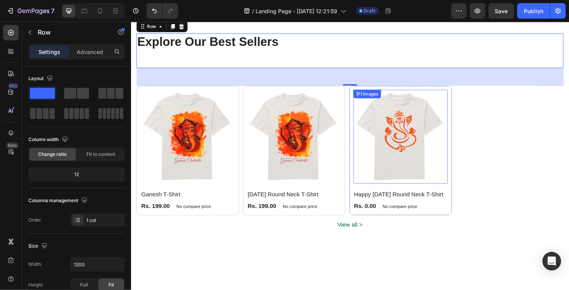
scroll to position [314, 0]
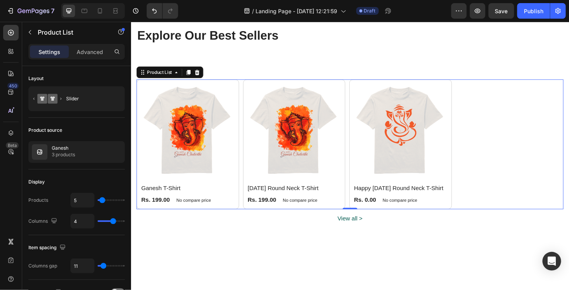
click at [363, 83] on div "(P) Images [PERSON_NAME] (P) Title Rs. 199.00 (P) Price (P) Price No compare pr…" at bounding box center [364, 152] width 455 height 139
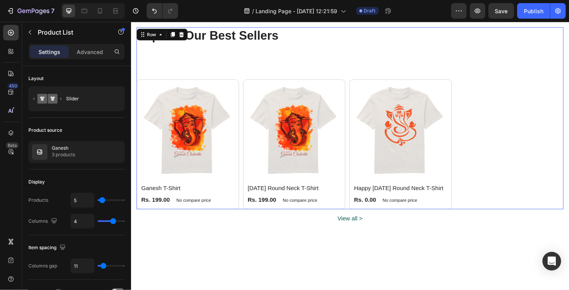
click at [362, 81] on div "Explore Our Best Sellers Heading Row (P) Images [PERSON_NAME] (P) Title Rs. 199…" at bounding box center [364, 124] width 455 height 194
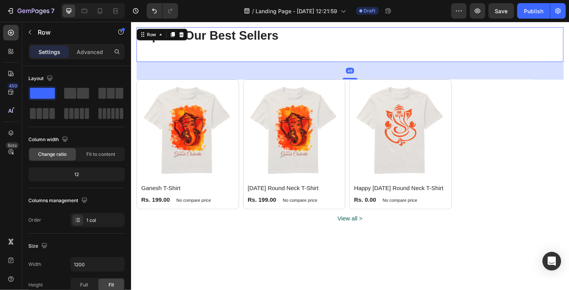
click at [359, 61] on div "Explore Our Best Sellers Heading" at bounding box center [364, 45] width 455 height 37
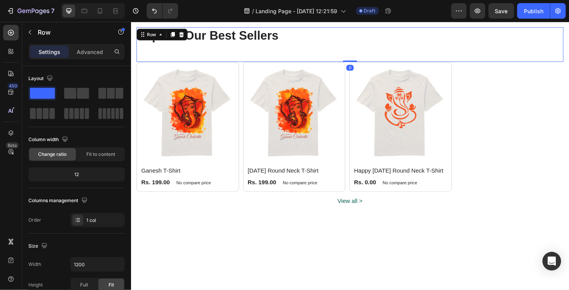
drag, startPoint x: 363, startPoint y: 82, endPoint x: 361, endPoint y: 55, distance: 26.9
click at [361, 55] on div "Explore Our Best Sellers Heading Row 0" at bounding box center [364, 45] width 455 height 37
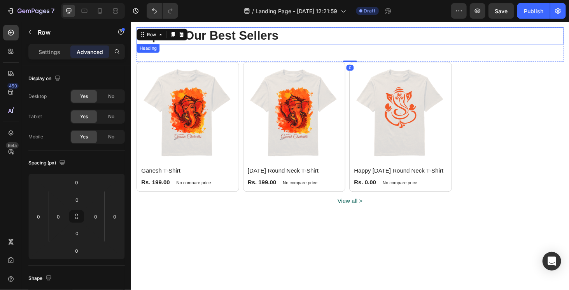
click at [256, 37] on p "Explore Our Best Sellers" at bounding box center [364, 36] width 454 height 17
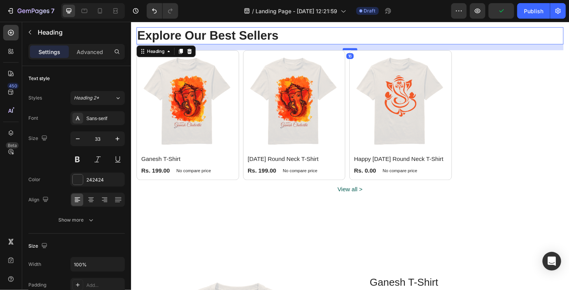
drag, startPoint x: 362, startPoint y: 63, endPoint x: 362, endPoint y: 51, distance: 12.1
click at [362, 51] on div at bounding box center [364, 50] width 16 height 2
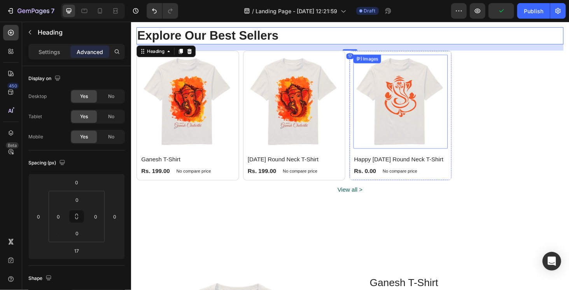
click at [483, 135] on div "(P) Images [PERSON_NAME] (P) Title Rs. 199.00 (P) Price (P) Price No compare pr…" at bounding box center [364, 121] width 455 height 139
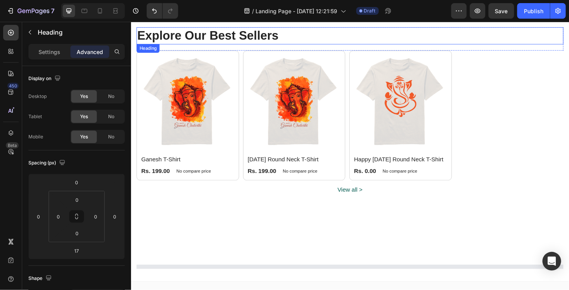
click at [249, 35] on p "Explore Our Best Sellers" at bounding box center [364, 36] width 454 height 17
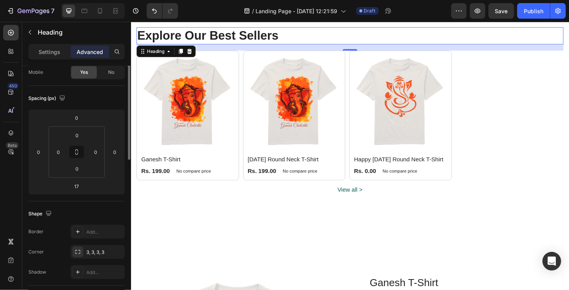
scroll to position [0, 0]
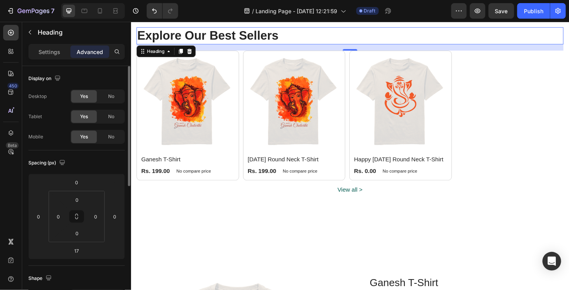
click at [46, 47] on div "Settings" at bounding box center [49, 52] width 39 height 12
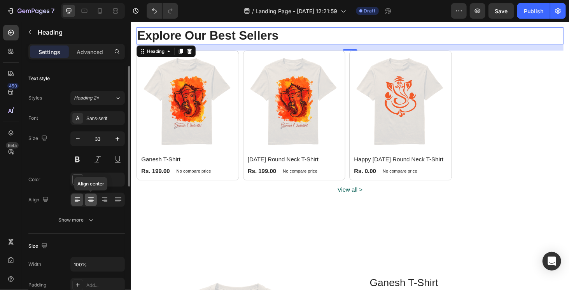
click at [91, 199] on icon at bounding box center [91, 199] width 4 height 1
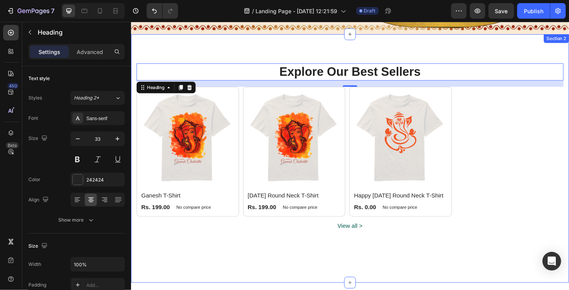
click at [366, 265] on div "View all > Button" at bounding box center [364, 249] width 455 height 39
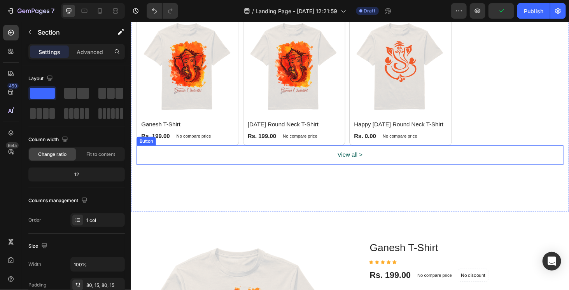
scroll to position [350, 0]
click at [361, 166] on p "View all >" at bounding box center [364, 164] width 27 height 11
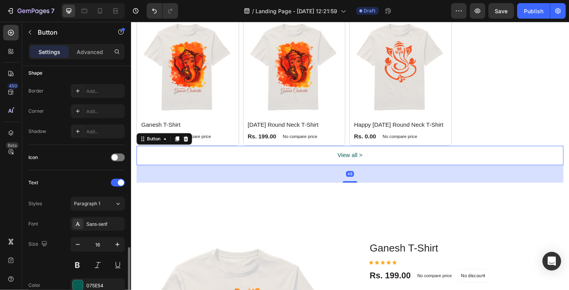
scroll to position [309, 0]
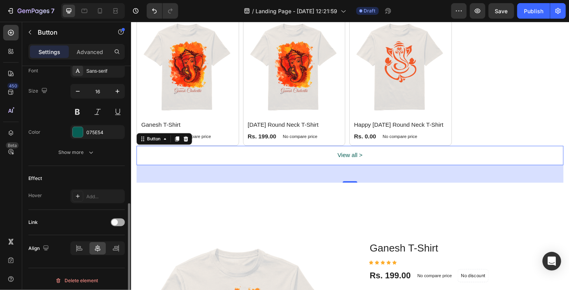
click at [116, 219] on span at bounding box center [115, 222] width 6 height 6
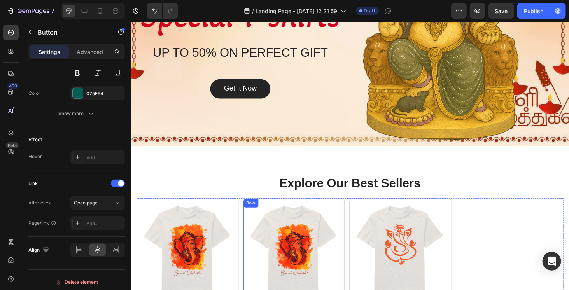
scroll to position [156, 0]
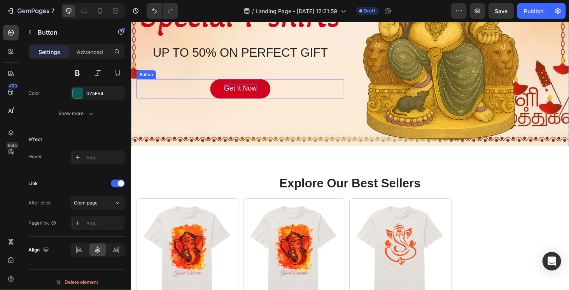
click at [252, 96] on div "Get It Now" at bounding box center [247, 93] width 35 height 10
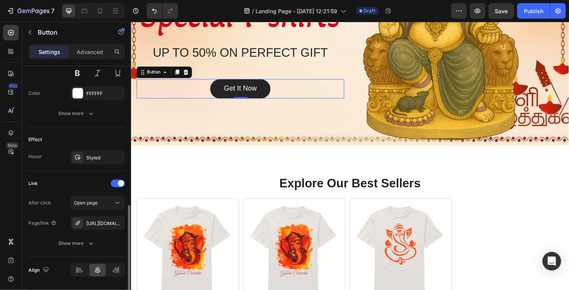
scroll to position [348, 0]
click at [79, 221] on icon at bounding box center [78, 223] width 6 height 6
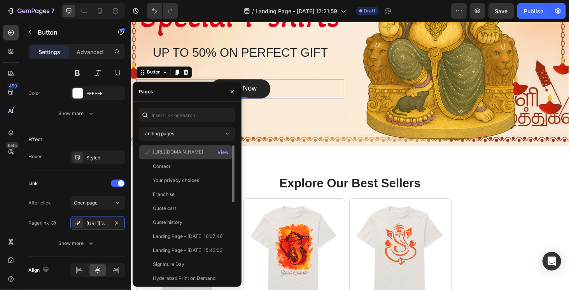
click at [193, 151] on div "[URL][DOMAIN_NAME]" at bounding box center [178, 152] width 50 height 7
drag, startPoint x: 193, startPoint y: 151, endPoint x: 201, endPoint y: 152, distance: 8.2
click at [201, 152] on div "[URL][DOMAIN_NAME]" at bounding box center [178, 152] width 50 height 7
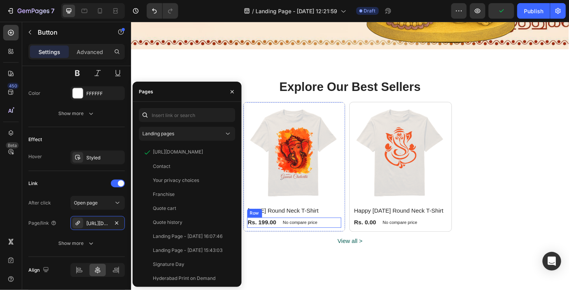
scroll to position [272, 0]
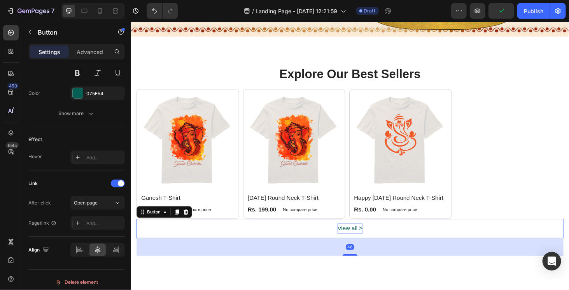
click at [356, 243] on p "View all >" at bounding box center [364, 242] width 27 height 11
click at [88, 220] on div "Add..." at bounding box center [104, 223] width 37 height 7
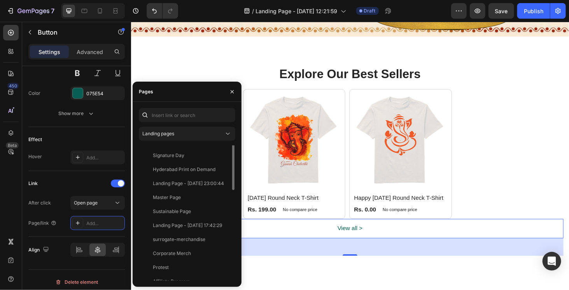
scroll to position [0, 0]
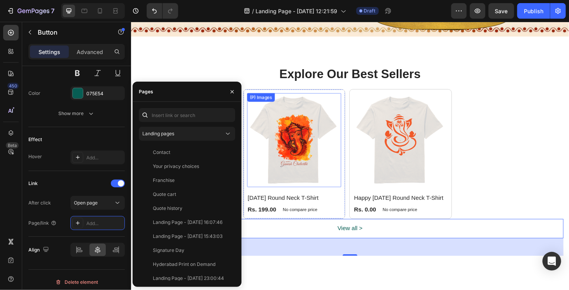
click at [291, 170] on img at bounding box center [304, 148] width 101 height 101
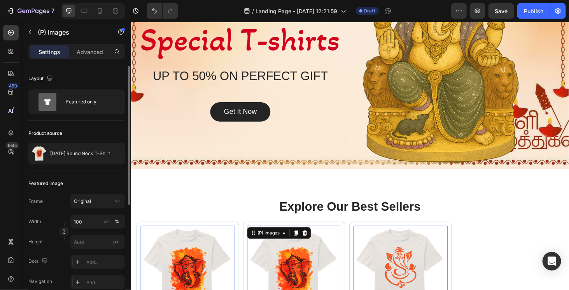
scroll to position [78, 0]
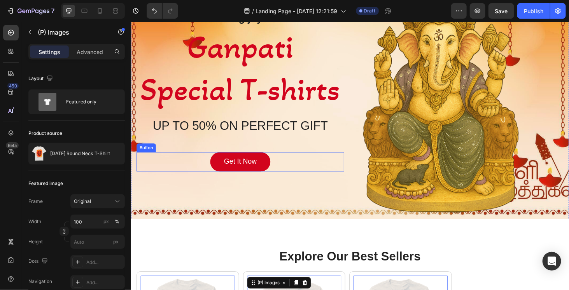
click at [233, 164] on link "Get It Now" at bounding box center [247, 171] width 65 height 21
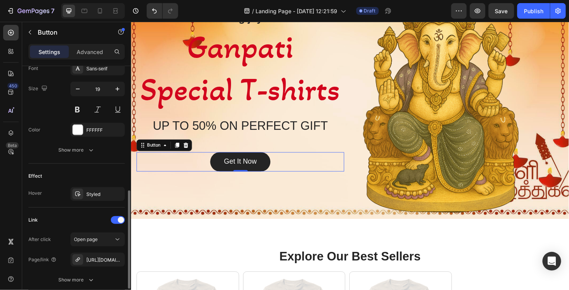
scroll to position [370, 0]
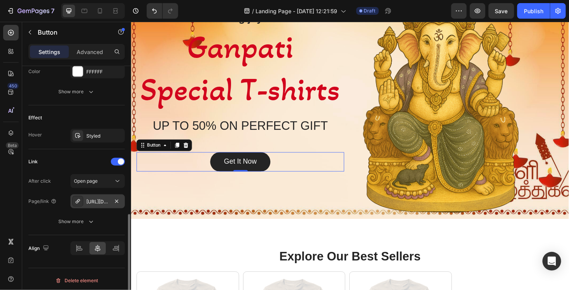
click at [96, 198] on div "[URL][DOMAIN_NAME]" at bounding box center [97, 201] width 23 height 7
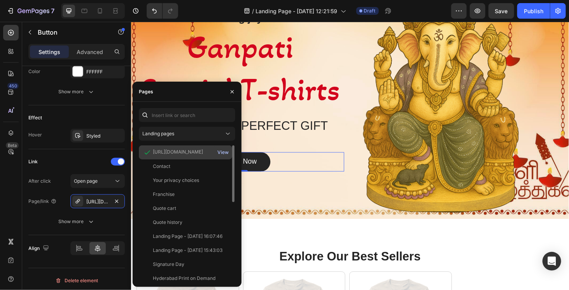
scroll to position [78, 0]
click at [227, 151] on div "View" at bounding box center [222, 152] width 11 height 7
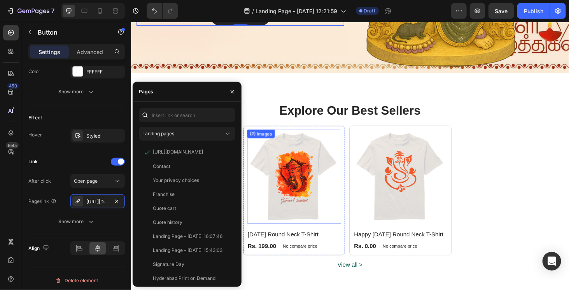
scroll to position [350, 0]
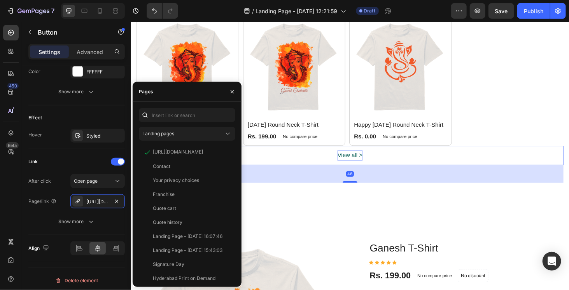
click at [357, 159] on p "View all >" at bounding box center [364, 164] width 27 height 11
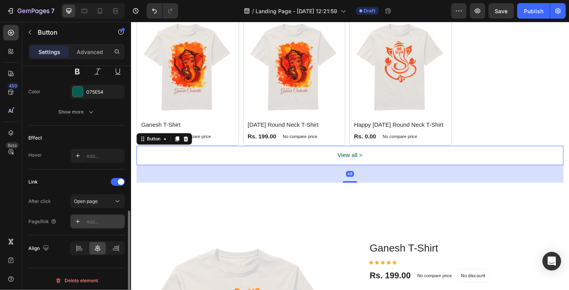
click at [103, 221] on div "Add..." at bounding box center [104, 222] width 37 height 7
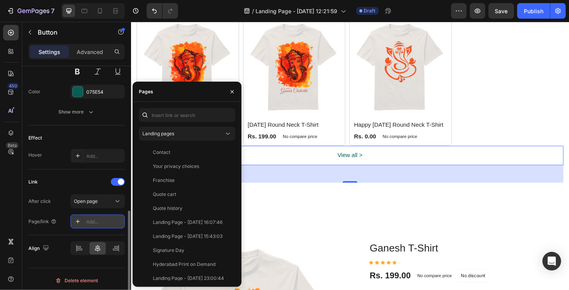
click at [111, 219] on div "Add..." at bounding box center [104, 222] width 37 height 7
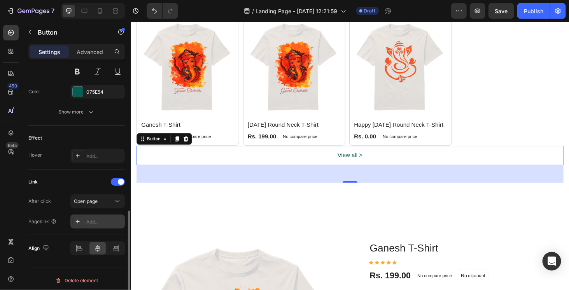
click at [111, 219] on div "Add..." at bounding box center [104, 222] width 37 height 7
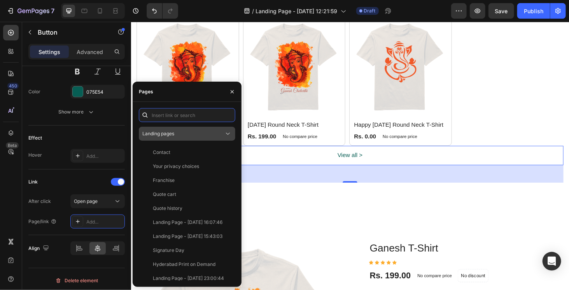
paste input "[URL][DOMAIN_NAME]"
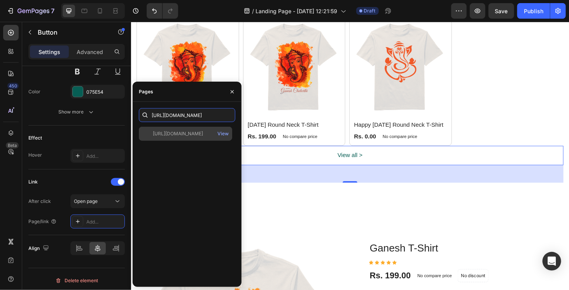
type input "[URL][DOMAIN_NAME]"
click at [194, 133] on div "[URL][DOMAIN_NAME]" at bounding box center [178, 133] width 50 height 7
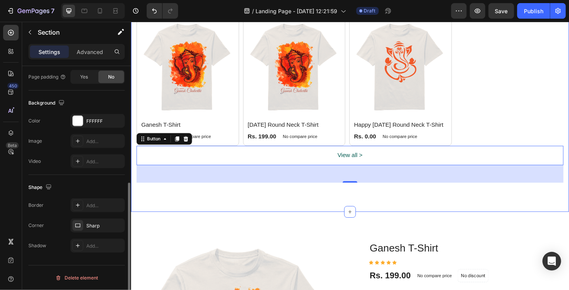
click at [335, 213] on div "Explore Our Best Sellers Heading Row (P) Images Ganesh T-Shirt (P) Title Rs. 19…" at bounding box center [364, 92] width 467 height 265
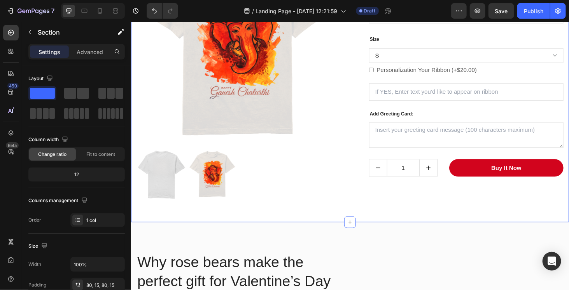
scroll to position [661, 0]
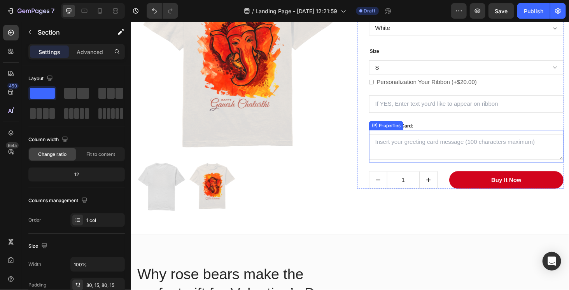
click at [434, 147] on Card at bounding box center [487, 155] width 207 height 27
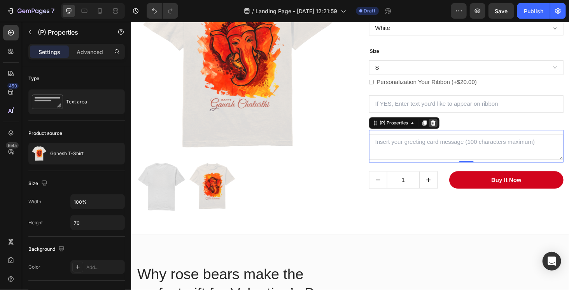
click at [450, 129] on icon at bounding box center [453, 129] width 6 height 6
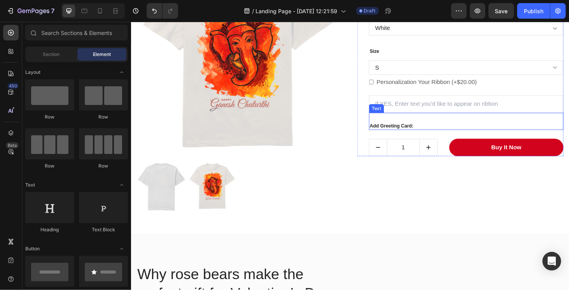
click at [447, 132] on div "Add Greeting Card:" at bounding box center [487, 132] width 207 height 9
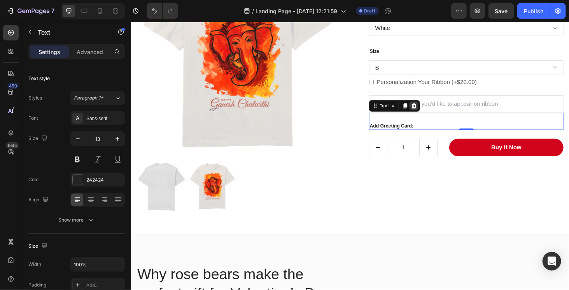
click at [430, 112] on icon at bounding box center [432, 111] width 5 height 5
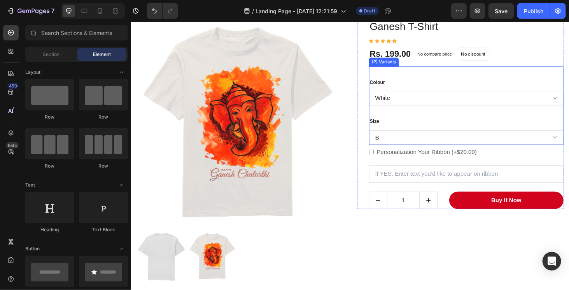
scroll to position [583, 0]
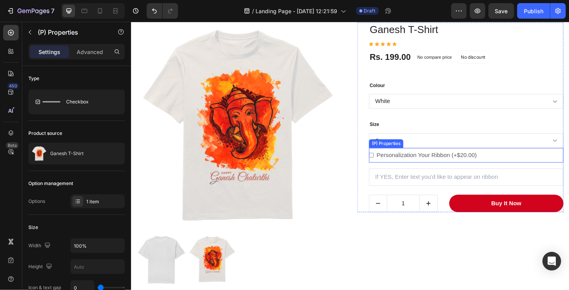
click at [459, 165] on label "Personalization Your Ribbon (+$20.00)" at bounding box center [445, 164] width 113 height 16
click at [389, 165] on Ribbon-9092885119227-0 "Personalization Your Ribbon (+$20.00)" at bounding box center [386, 163] width 5 height 5
checkbox Ribbon-9092885119227-0 "true"
click at [453, 145] on icon at bounding box center [453, 148] width 6 height 6
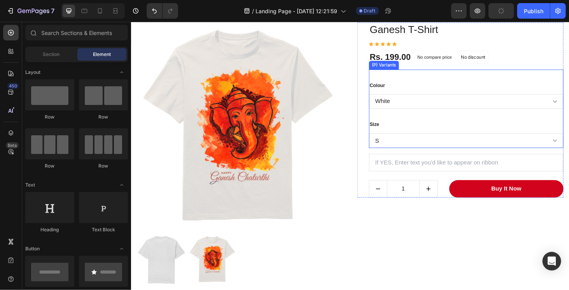
scroll to position [545, 0]
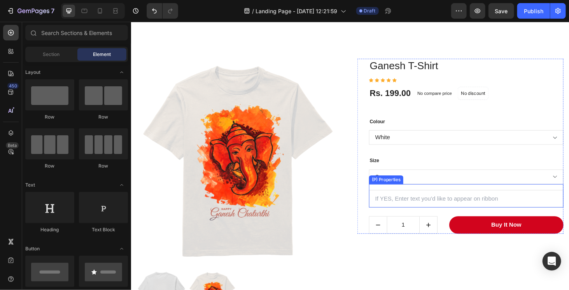
click at [447, 207] on Text "text" at bounding box center [487, 210] width 207 height 19
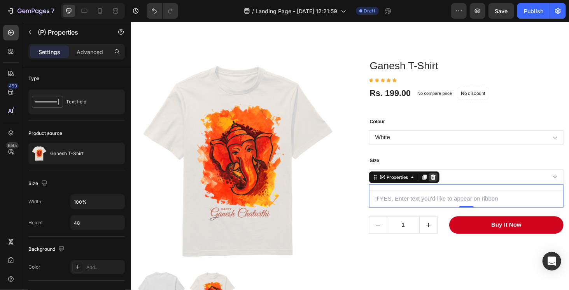
click at [450, 187] on icon at bounding box center [453, 187] width 6 height 6
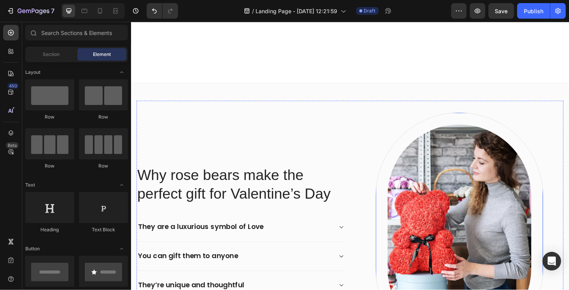
scroll to position [895, 0]
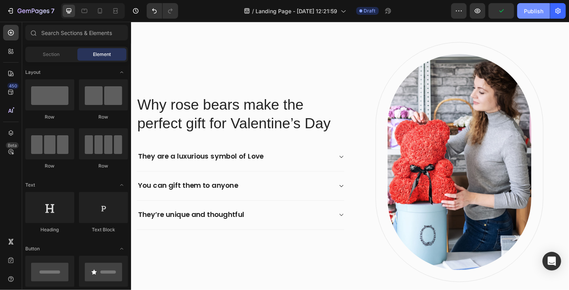
click at [528, 12] on div "Publish" at bounding box center [533, 11] width 19 height 8
click at [475, 12] on icon "button" at bounding box center [478, 11] width 8 height 8
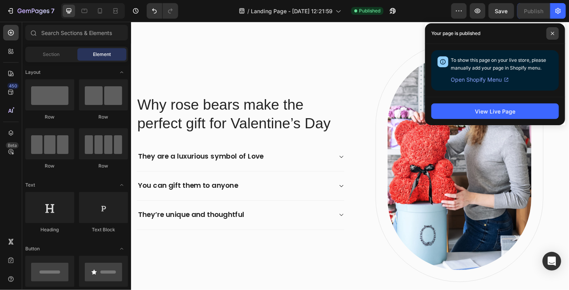
click at [554, 34] on icon at bounding box center [553, 34] width 4 height 4
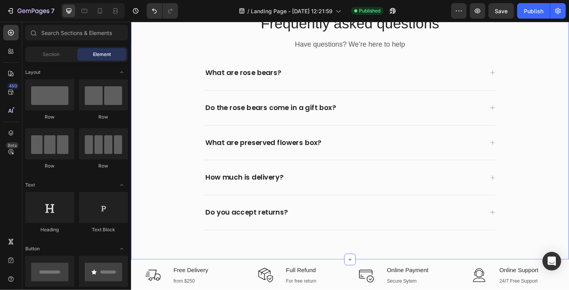
scroll to position [1207, 0]
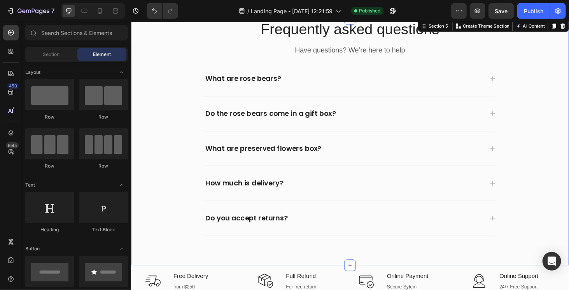
click at [194, 133] on div "Frequently asked questions Heading Have questions? We’re here to help Text bloc…" at bounding box center [364, 133] width 455 height 231
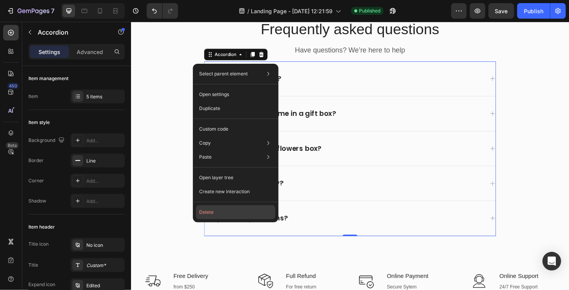
click at [220, 211] on button "Delete" at bounding box center [235, 212] width 79 height 14
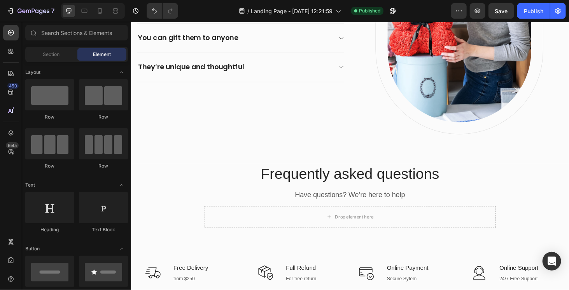
scroll to position [1048, 0]
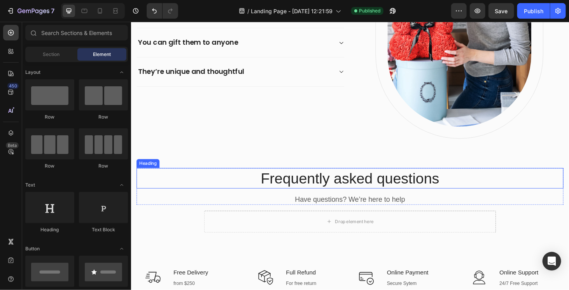
click at [501, 195] on p "Frequently asked questions" at bounding box center [364, 188] width 454 height 20
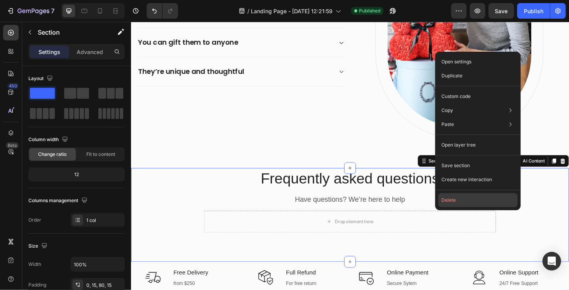
click at [492, 199] on button "Delete" at bounding box center [477, 200] width 79 height 14
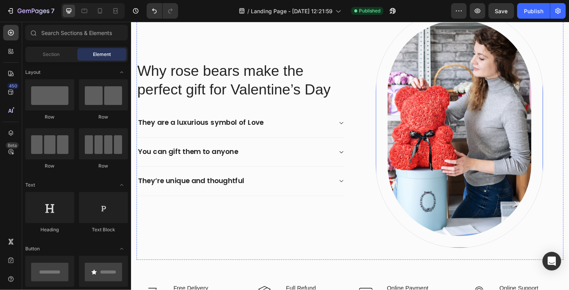
scroll to position [892, 0]
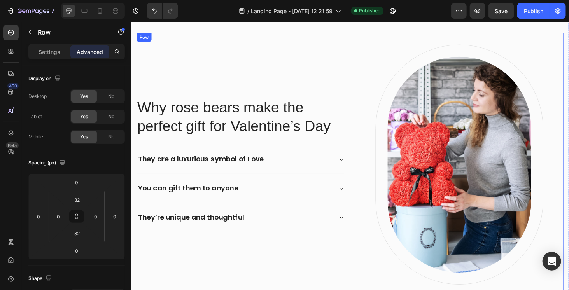
click at [310, 62] on div "Why rose bears make the perfect gift for Valentine’s Day Heading They are a lux…" at bounding box center [248, 174] width 222 height 256
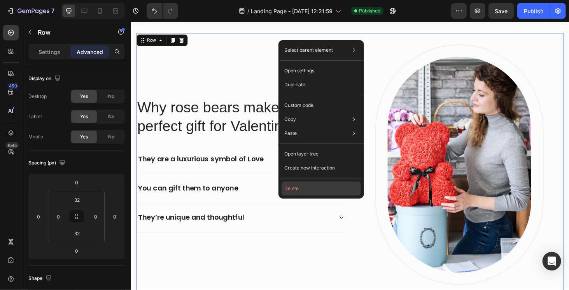
drag, startPoint x: 300, startPoint y: 187, endPoint x: 180, endPoint y: 165, distance: 122.5
click at [300, 187] on button "Delete" at bounding box center [321, 189] width 79 height 14
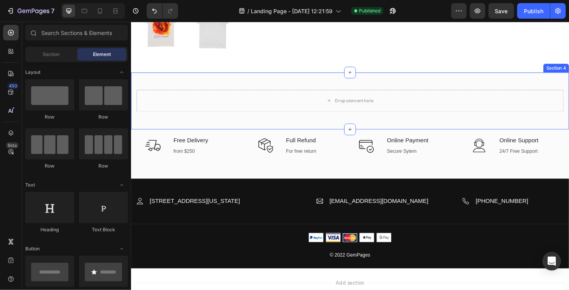
scroll to position [815, 0]
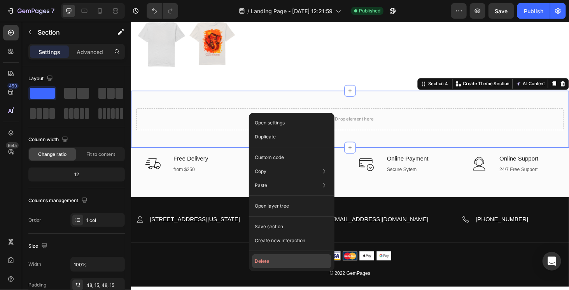
click at [279, 262] on button "Delete" at bounding box center [291, 261] width 79 height 14
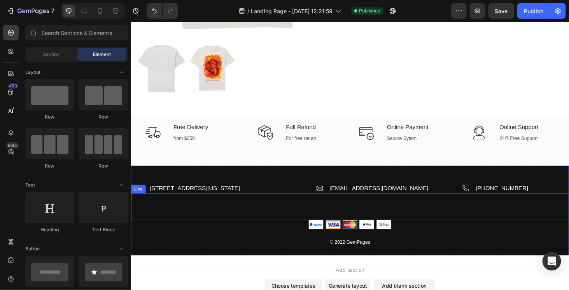
scroll to position [737, 0]
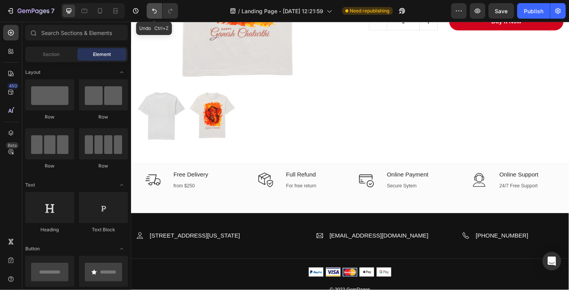
click at [152, 13] on icon "Undo/Redo" at bounding box center [155, 11] width 8 height 8
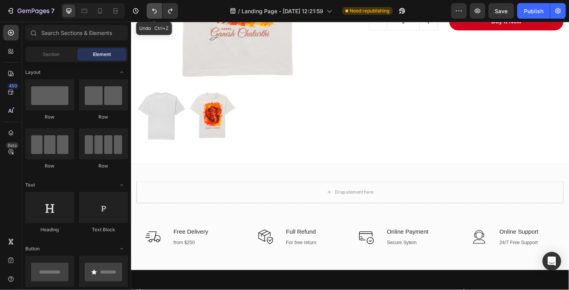
click at [152, 13] on icon "Undo/Redo" at bounding box center [155, 11] width 8 height 8
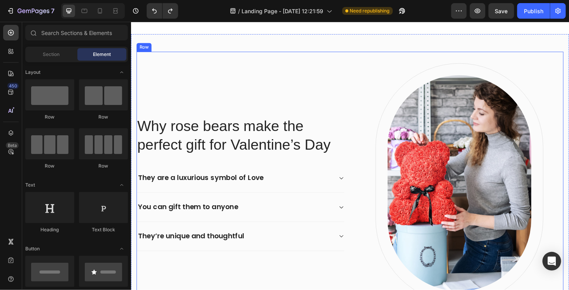
scroll to position [893, 0]
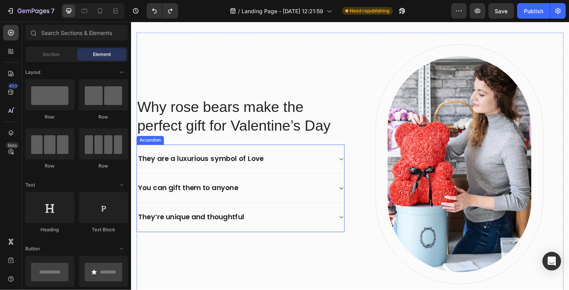
click at [345, 169] on div "They are a luxurious symbol of Love" at bounding box center [247, 167] width 221 height 31
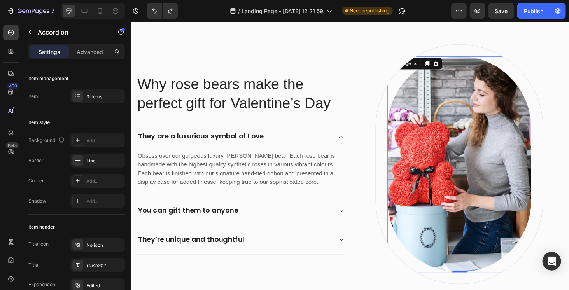
click at [477, 142] on img at bounding box center [480, 173] width 153 height 230
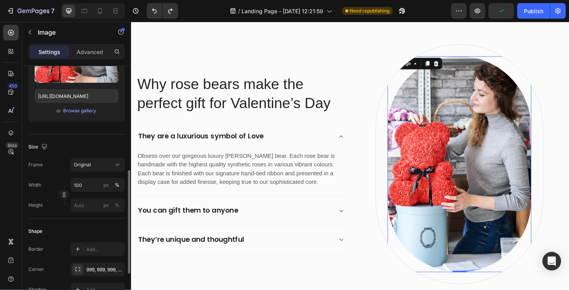
scroll to position [194, 0]
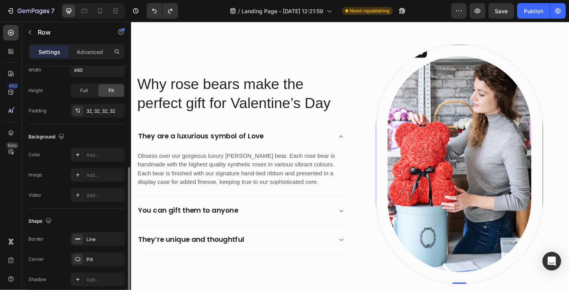
click at [391, 149] on div "Image Row 0" at bounding box center [480, 174] width 179 height 256
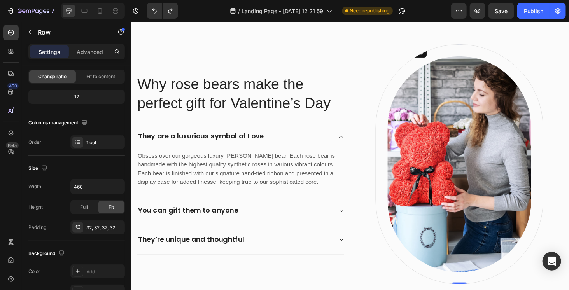
scroll to position [227, 0]
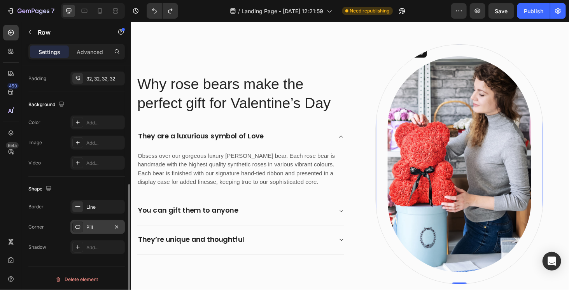
click at [91, 227] on div "Pill" at bounding box center [97, 227] width 23 height 7
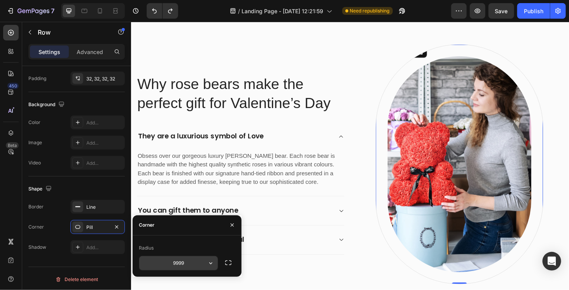
click at [182, 266] on input "9999" at bounding box center [178, 263] width 79 height 14
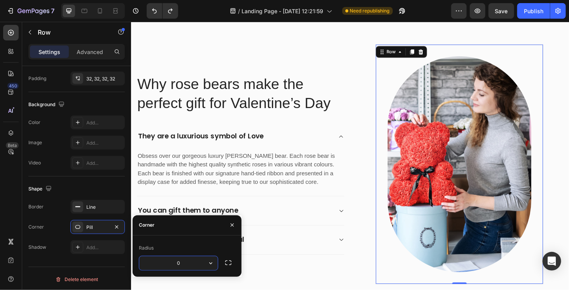
type input "0"
click at [117, 224] on icon "button" at bounding box center [117, 227] width 6 height 6
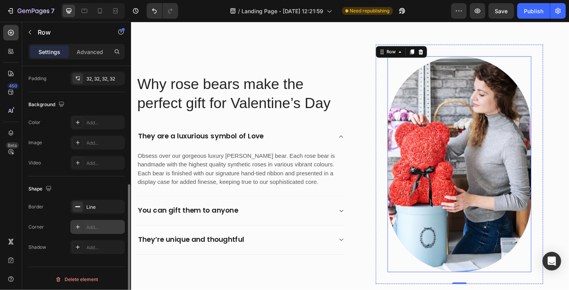
click at [450, 81] on img at bounding box center [480, 173] width 153 height 230
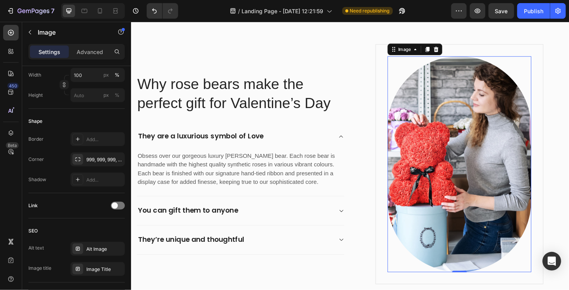
scroll to position [0, 0]
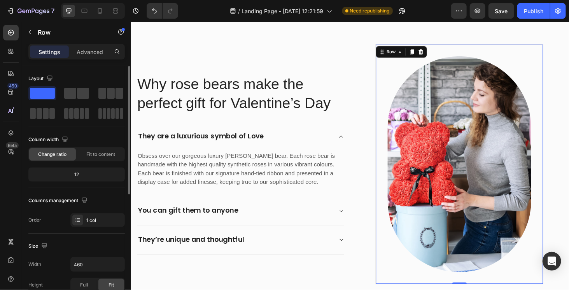
click at [391, 55] on div "Image Row 0" at bounding box center [480, 174] width 179 height 256
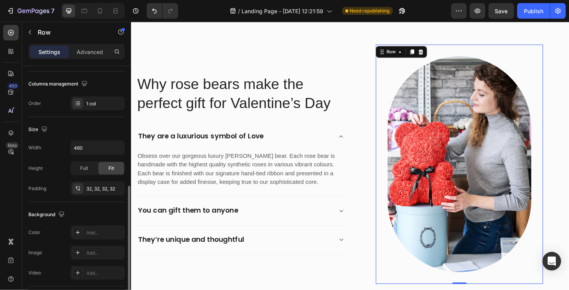
scroll to position [227, 0]
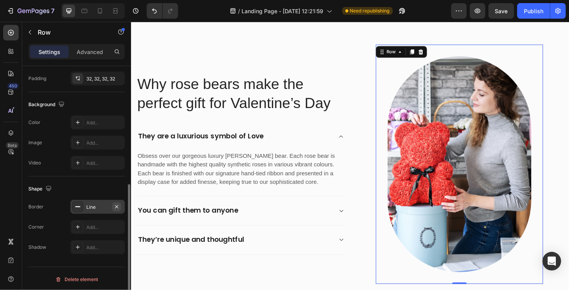
click at [114, 205] on icon "button" at bounding box center [117, 207] width 6 height 6
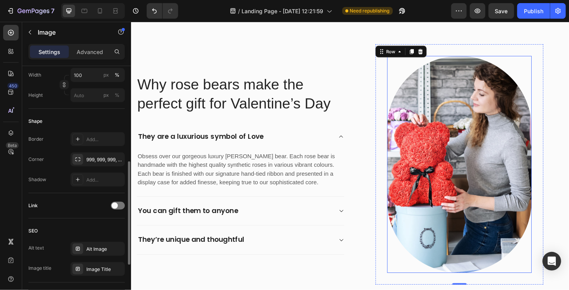
click at [404, 162] on img at bounding box center [481, 173] width 154 height 231
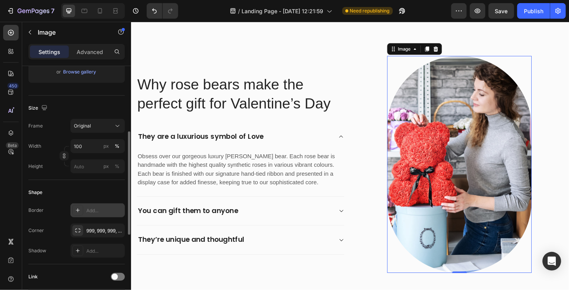
scroll to position [233, 0]
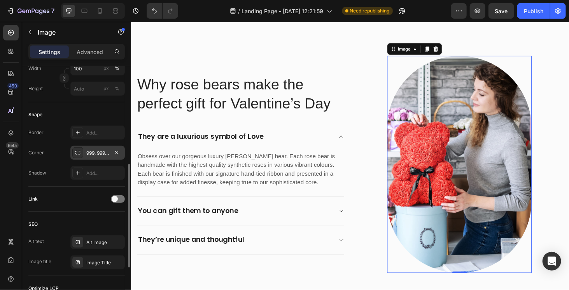
click at [95, 150] on div "999, 999, 999, 999" at bounding box center [97, 153] width 23 height 7
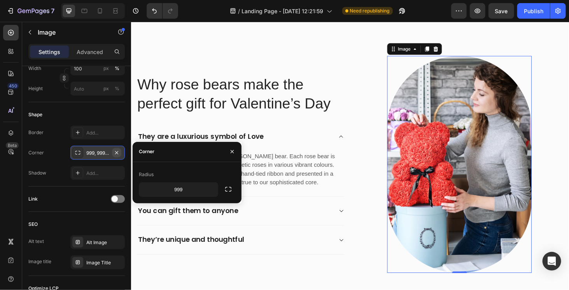
click at [117, 152] on icon "button" at bounding box center [117, 153] width 6 height 6
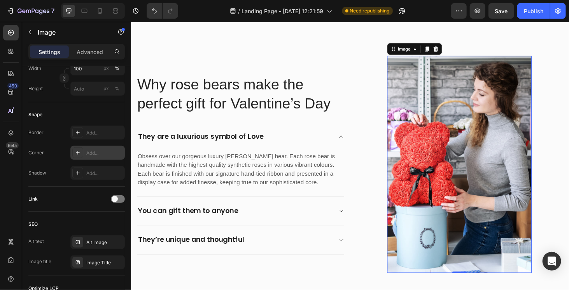
click at [449, 135] on img at bounding box center [481, 173] width 154 height 231
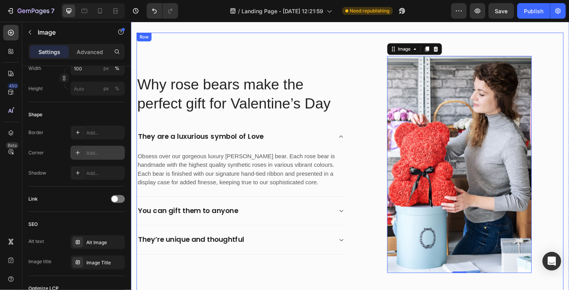
scroll to position [932, 0]
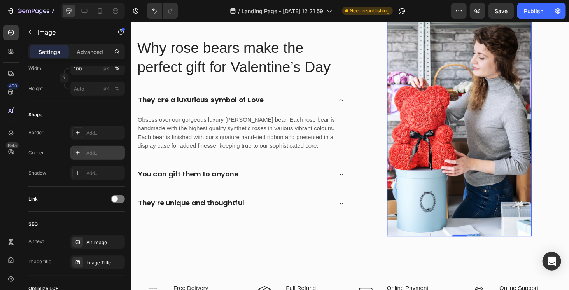
click at [459, 158] on img at bounding box center [481, 134] width 154 height 231
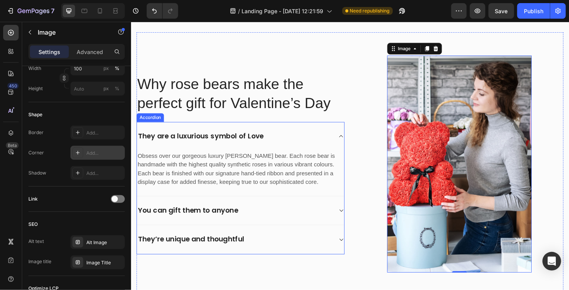
scroll to position [893, 0]
click at [480, 156] on img at bounding box center [481, 173] width 154 height 231
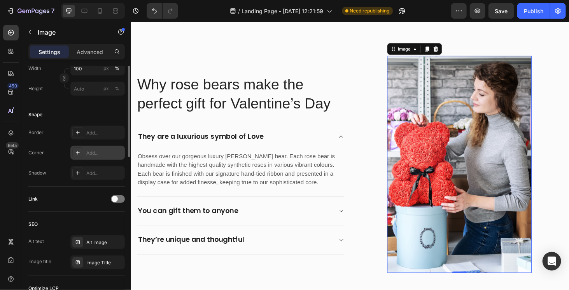
scroll to position [78, 0]
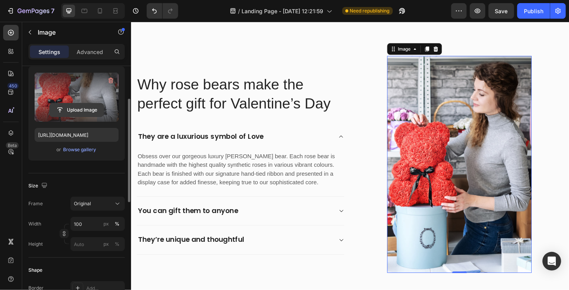
click at [70, 108] on input "file" at bounding box center [77, 109] width 54 height 13
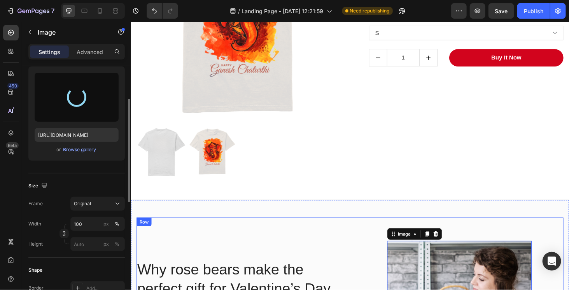
scroll to position [854, 0]
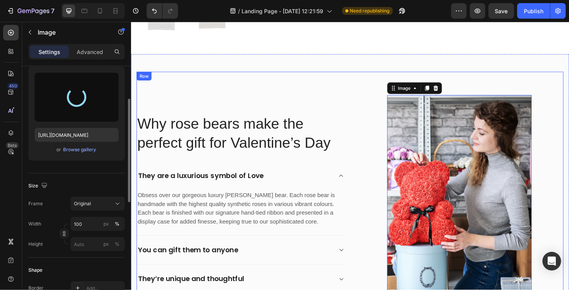
type input "https://cdn.shopify.com/s/files/1/0766/1961/2411/files/gempages_580647153446158…"
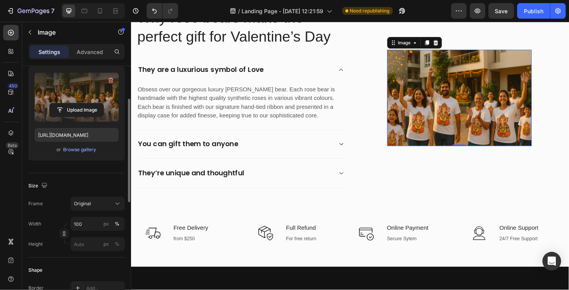
scroll to position [899, 0]
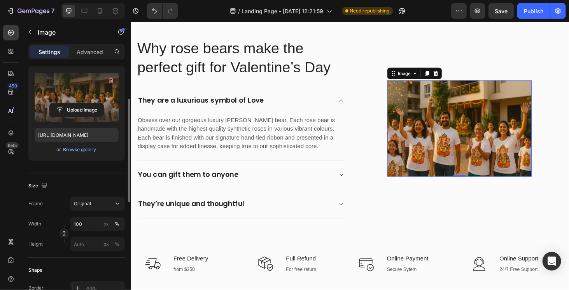
click at [471, 157] on img at bounding box center [481, 135] width 154 height 103
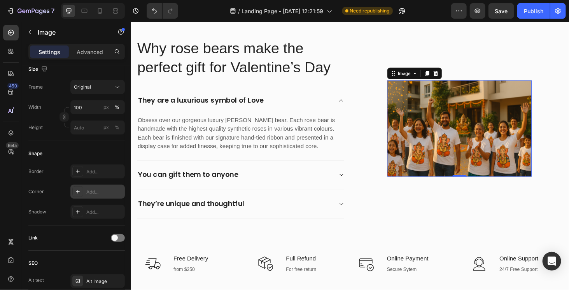
click at [98, 189] on div "Add..." at bounding box center [104, 192] width 37 height 7
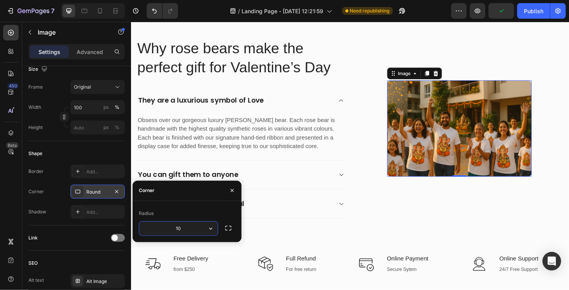
type input "10"
click at [244, 150] on p "Obsess over our gorgeous luxury rose teddy bear. Each rose bear is handmade wit…" at bounding box center [247, 140] width 219 height 37
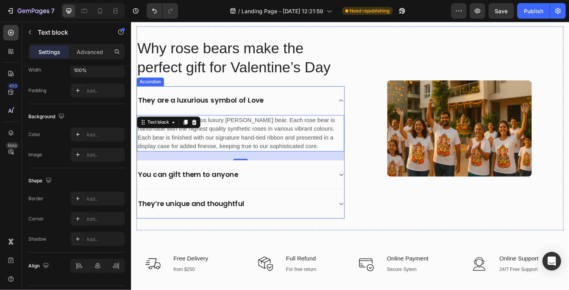
scroll to position [0, 0]
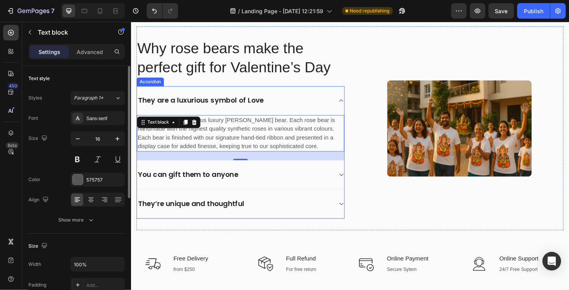
click at [315, 98] on div "They are a luxurious symbol of Love" at bounding box center [247, 105] width 221 height 31
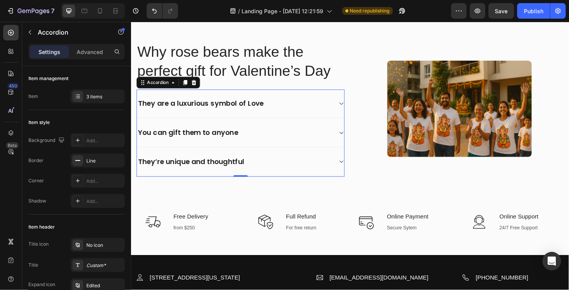
scroll to position [860, 0]
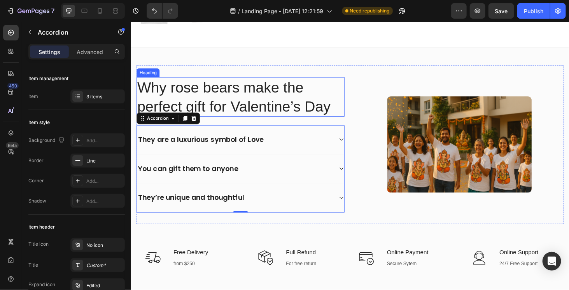
click at [270, 105] on p "Why rose bears make the perfect gift for Valentine’s Day" at bounding box center [247, 101] width 220 height 40
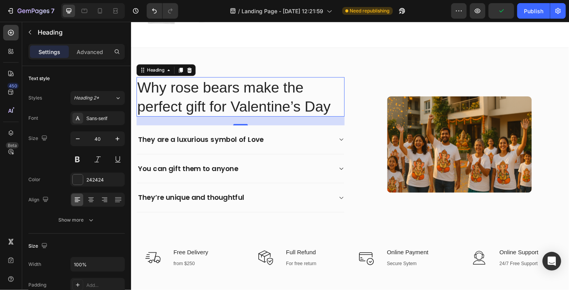
click at [214, 100] on p "Why rose bears make the perfect gift for Valentine’s Day" at bounding box center [247, 101] width 220 height 40
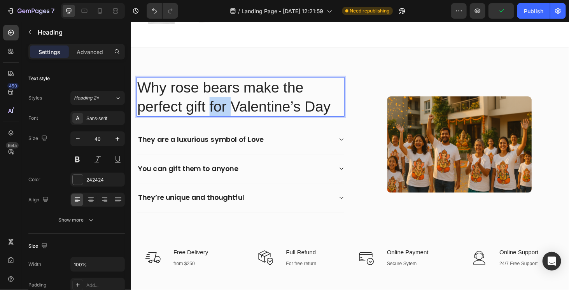
click at [214, 100] on p "Why rose bears make the perfect gift for Valentine’s Day" at bounding box center [247, 101] width 220 height 40
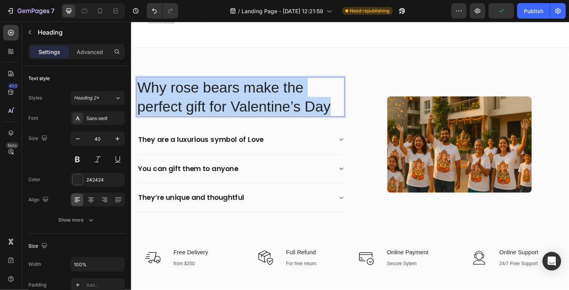
click at [214, 100] on p "Why rose bears make the perfect gift for Valentine’s Day" at bounding box center [247, 101] width 220 height 40
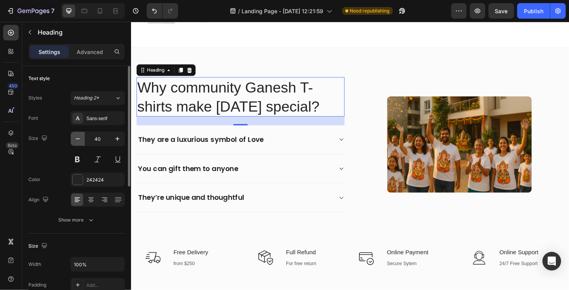
click at [82, 138] on button "button" at bounding box center [78, 139] width 14 height 14
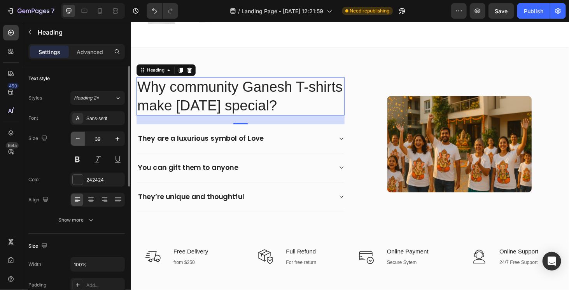
click at [82, 138] on button "button" at bounding box center [78, 139] width 14 height 14
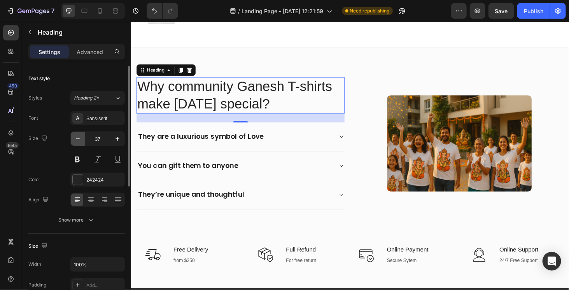
click at [82, 138] on button "button" at bounding box center [78, 139] width 14 height 14
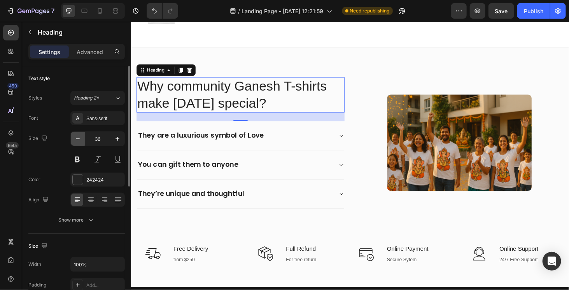
click at [82, 138] on button "button" at bounding box center [78, 139] width 14 height 14
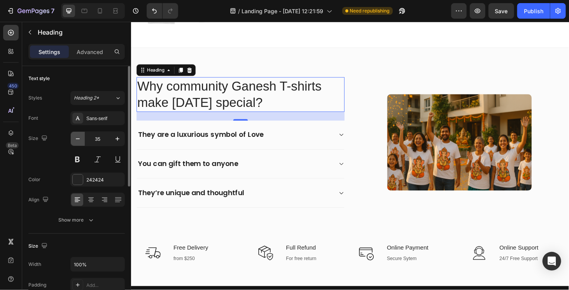
click at [82, 138] on button "button" at bounding box center [78, 139] width 14 height 14
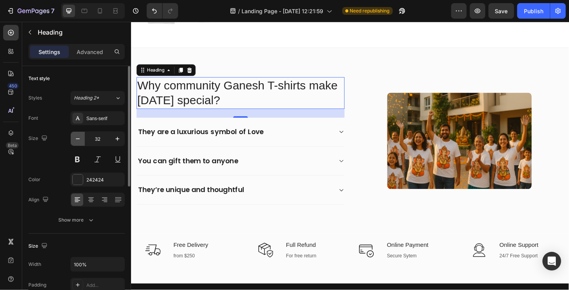
click at [82, 138] on button "button" at bounding box center [78, 139] width 14 height 14
type input "31"
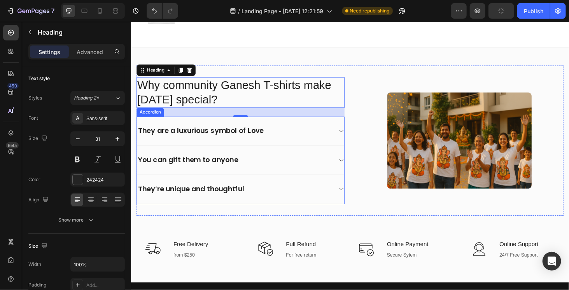
click at [199, 133] on div "They are a luxurious symbol of Love" at bounding box center [205, 138] width 136 height 12
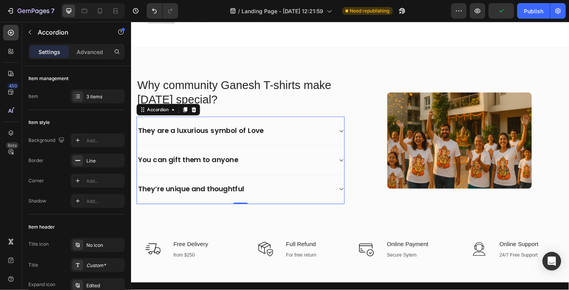
click at [199, 133] on div "They are a luxurious symbol of Love" at bounding box center [205, 138] width 136 height 12
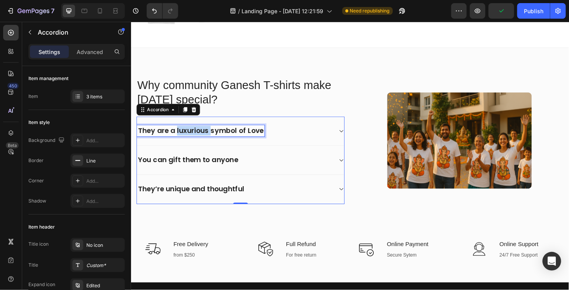
click at [199, 133] on p "They are a luxurious symbol of Love" at bounding box center [205, 138] width 134 height 10
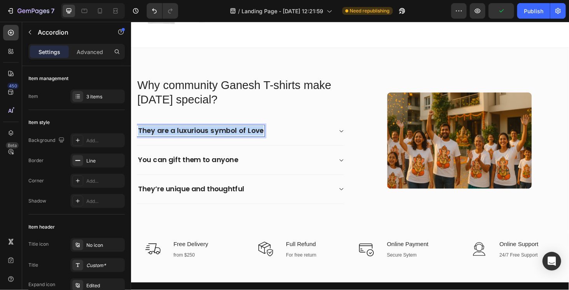
click at [199, 133] on p "They are a luxurious symbol of Love" at bounding box center [205, 138] width 134 height 10
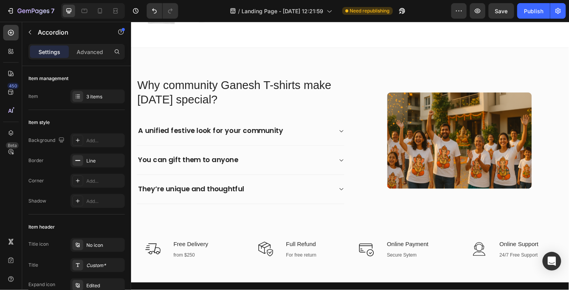
click at [314, 134] on div "A unified festive look for your community" at bounding box center [241, 138] width 208 height 12
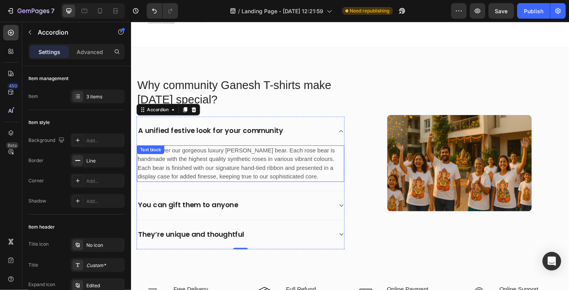
click at [225, 161] on p "Obsess over our gorgeous luxury rose teddy bear. Each rose bear is handmade wit…" at bounding box center [247, 172] width 219 height 37
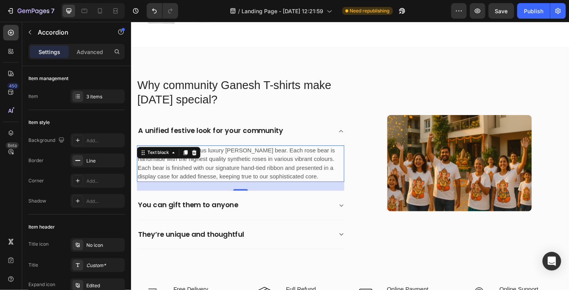
click at [225, 161] on p "Obsess over our gorgeous luxury rose teddy bear. Each rose bear is handmade wit…" at bounding box center [247, 172] width 219 height 37
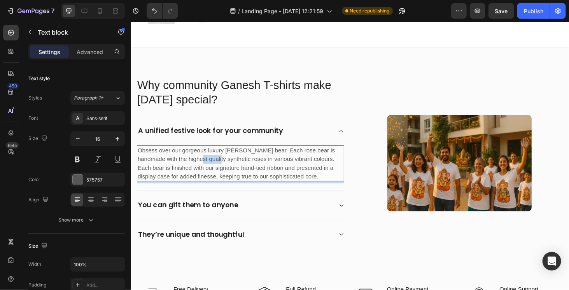
click at [225, 161] on p "Obsess over our gorgeous luxury rose teddy bear. Each rose bear is handmade wit…" at bounding box center [247, 172] width 219 height 37
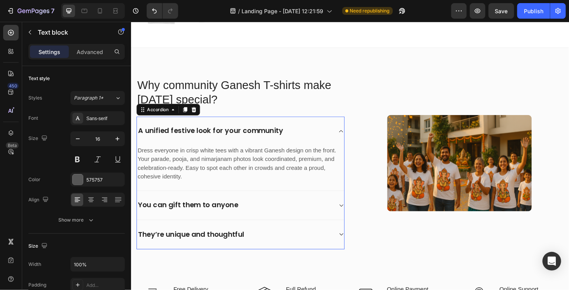
click at [212, 216] on p "You can gift them to anyone" at bounding box center [191, 217] width 107 height 10
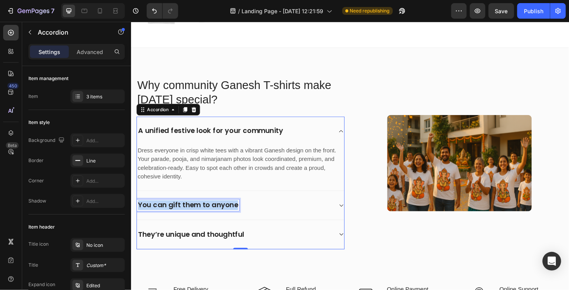
click at [212, 216] on p "You can gift them to anyone" at bounding box center [191, 217] width 107 height 10
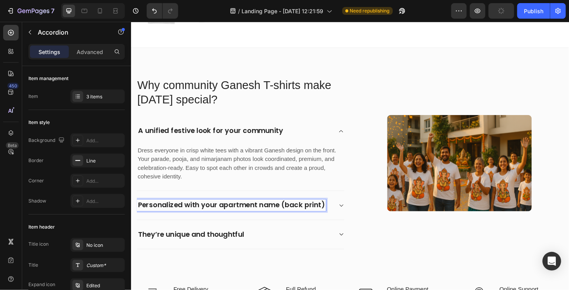
click at [352, 214] on icon at bounding box center [355, 217] width 6 height 6
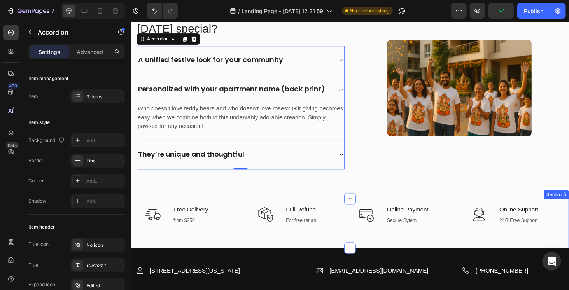
scroll to position [977, 0]
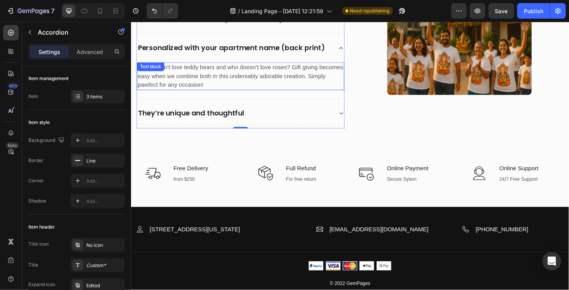
click at [243, 80] on p "Who doesn’t love teddy bears and who doesn’t love roses? Gift giving becomes ea…" at bounding box center [247, 80] width 219 height 28
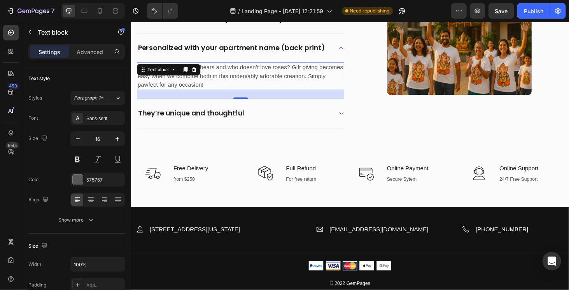
click at [243, 80] on p "Who doesn’t love teddy bears and who doesn’t love roses? Gift giving becomes ea…" at bounding box center [247, 80] width 219 height 28
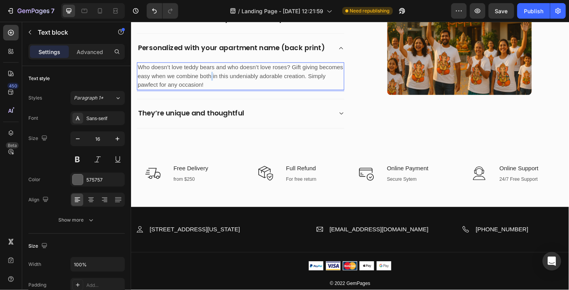
click at [243, 80] on p "Who doesn’t love teddy bears and who doesn’t love roses? Gift giving becomes ea…" at bounding box center [247, 80] width 219 height 28
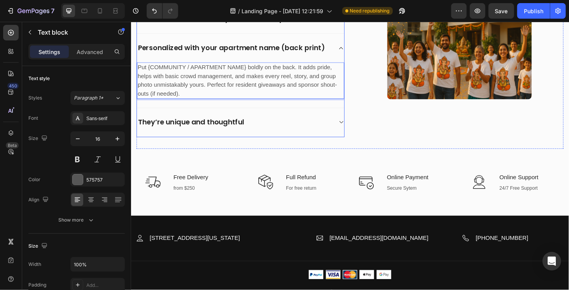
click at [251, 127] on p "They’re unique and thoughtful" at bounding box center [194, 129] width 113 height 10
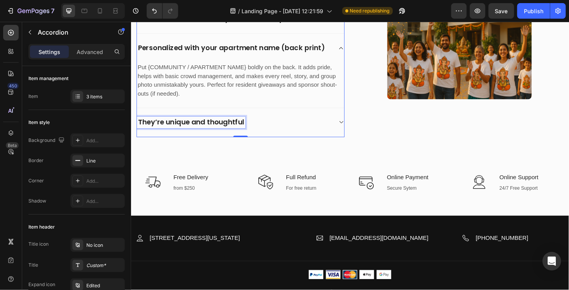
click at [202, 127] on p "They’re unique and thoughtful" at bounding box center [194, 129] width 113 height 10
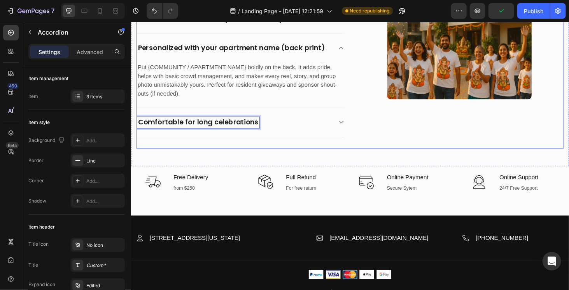
click at [290, 144] on div "Why community Ganesh T-shirts make Ganesh Chaturthi special? Heading A unified …" at bounding box center [364, 53] width 455 height 208
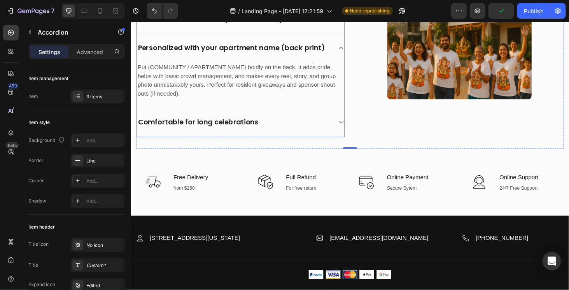
click at [303, 124] on div "Comfortable for long celebrations" at bounding box center [241, 129] width 208 height 12
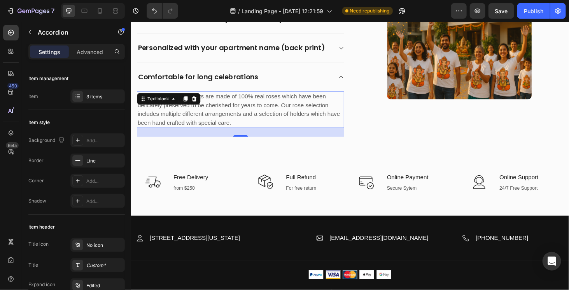
click at [217, 116] on p "Our eternal rose products are made of 100% real roses which have been delicatel…" at bounding box center [247, 115] width 219 height 37
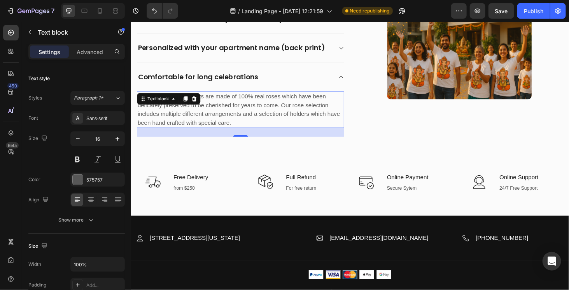
click at [217, 116] on p "Our eternal rose products are made of 100% real roses which have been delicatel…" at bounding box center [247, 115] width 219 height 37
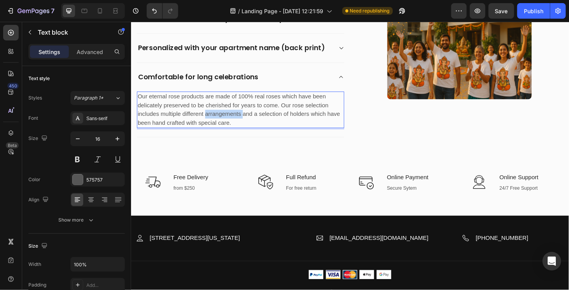
click at [217, 116] on p "Our eternal rose products are made of 100% real roses which have been delicatel…" at bounding box center [247, 115] width 219 height 37
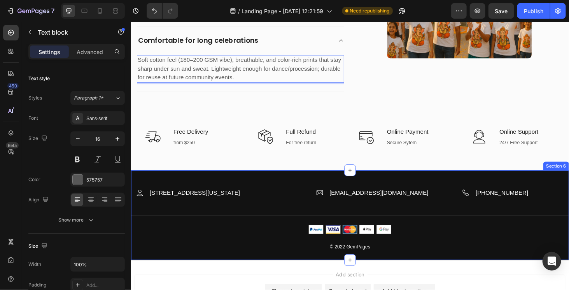
click at [292, 184] on div "Image 2118 Thornridge Cir, Connecticut 35624 Text block Row Image demo.gempages…" at bounding box center [364, 227] width 467 height 95
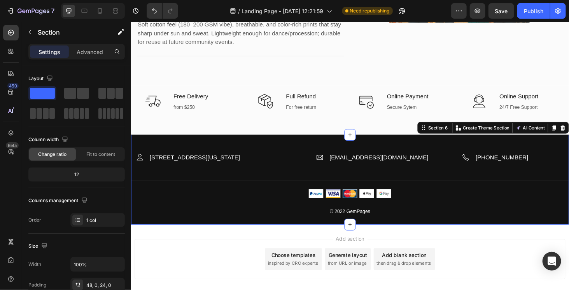
scroll to position [1055, 0]
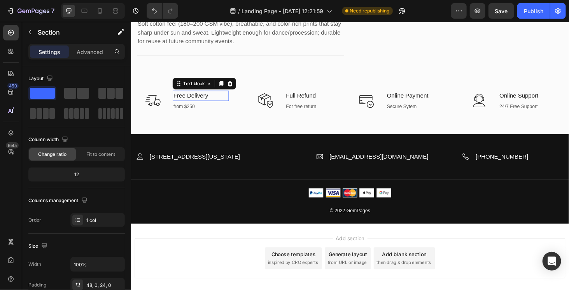
click at [209, 98] on p "Free Delivery" at bounding box center [205, 100] width 58 height 9
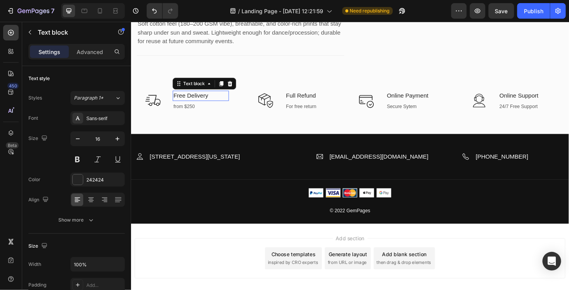
click at [209, 98] on p "Free Delivery" at bounding box center [205, 100] width 58 height 9
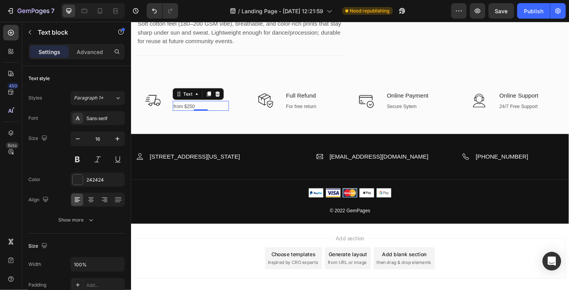
click at [199, 111] on div "from $250" at bounding box center [205, 111] width 60 height 9
click at [199, 111] on p "from $250" at bounding box center [205, 112] width 58 height 8
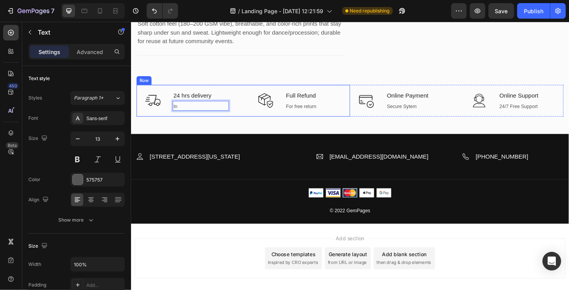
click at [247, 118] on div "Icon 24 hrs delivery Text block In Text 0 Row Icon Full Refund Text block For f…" at bounding box center [251, 106] width 228 height 34
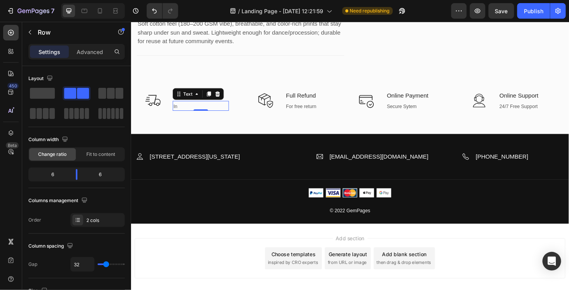
click at [181, 109] on p "In" at bounding box center [205, 112] width 58 height 8
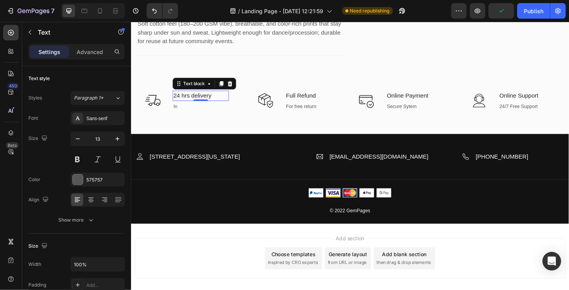
click at [198, 96] on p "24 hrs delivery" at bounding box center [205, 100] width 58 height 9
click at [182, 97] on p "24 hrs delivery" at bounding box center [205, 100] width 58 height 9
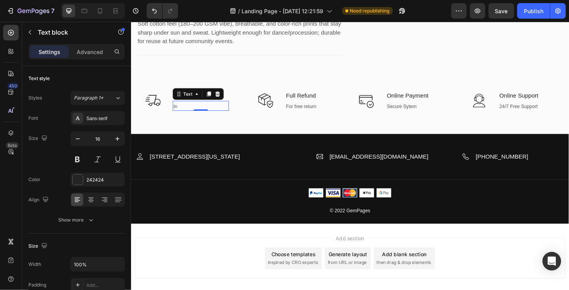
click at [188, 110] on p "In" at bounding box center [205, 112] width 58 height 8
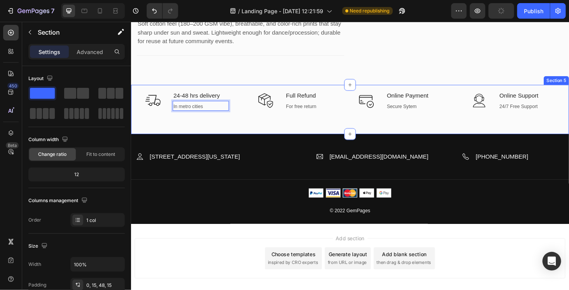
click at [224, 121] on div "Icon 24-48 hrs delivery Text block In metro cities Text 0 Row Icon Full Refund …" at bounding box center [364, 115] width 467 height 53
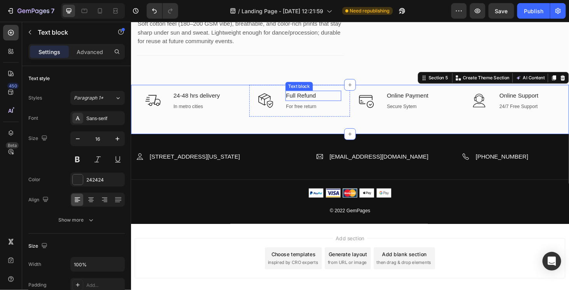
click at [338, 98] on p "Full Refund" at bounding box center [325, 100] width 58 height 9
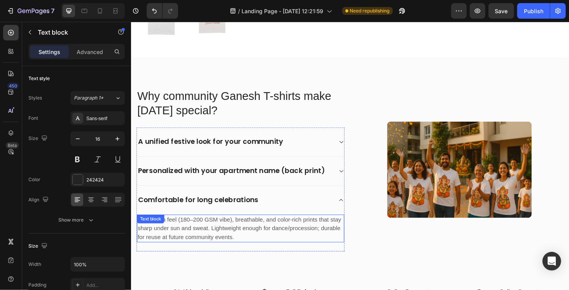
scroll to position [900, 0]
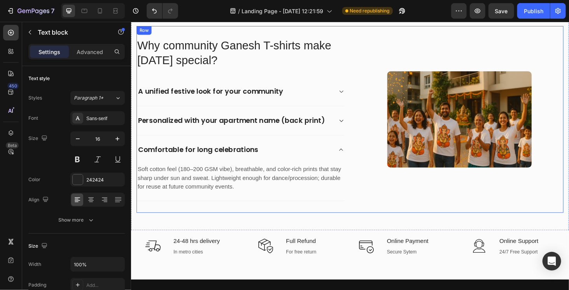
click at [392, 218] on div "Why community Ganesh T-shirts make Ganesh Chaturthi special? Heading A unified …" at bounding box center [364, 125] width 455 height 199
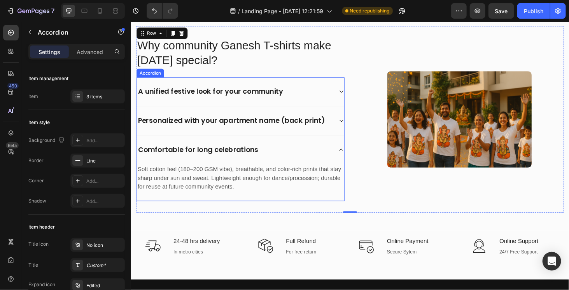
click at [261, 84] on div "A unified festive look for your community" at bounding box center [247, 96] width 221 height 31
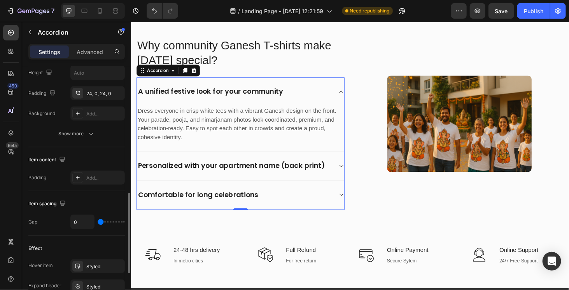
scroll to position [272, 0]
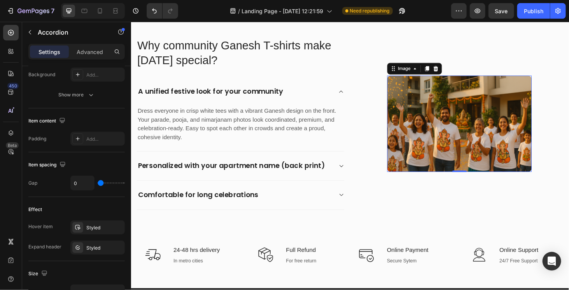
click at [450, 128] on img at bounding box center [481, 130] width 154 height 103
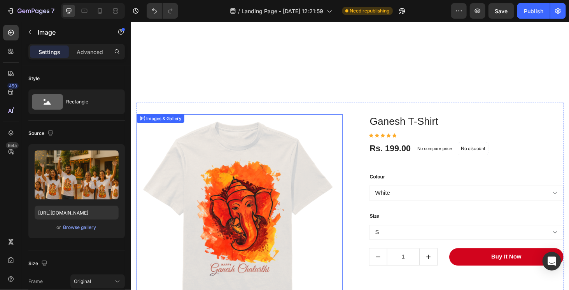
scroll to position [456, 0]
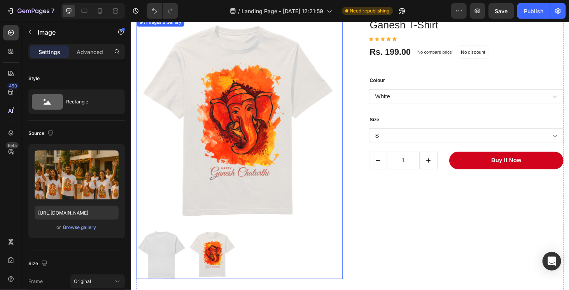
click at [340, 237] on div at bounding box center [247, 157] width 220 height 279
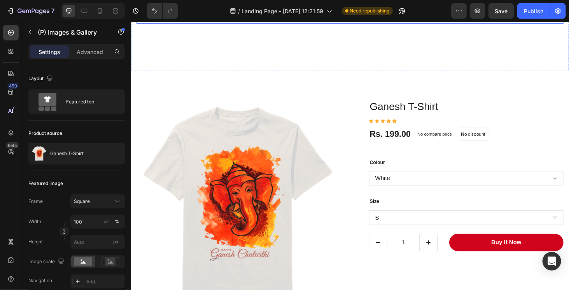
scroll to position [506, 0]
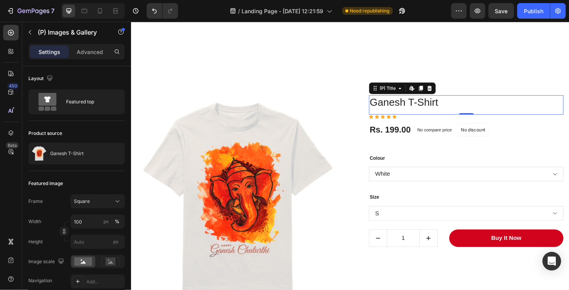
click at [418, 111] on h3 "Ganesh T-Shirt" at bounding box center [487, 108] width 207 height 16
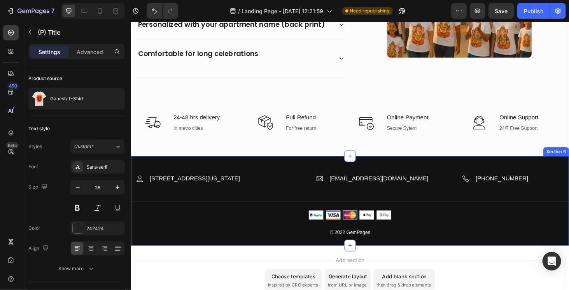
scroll to position [1050, 0]
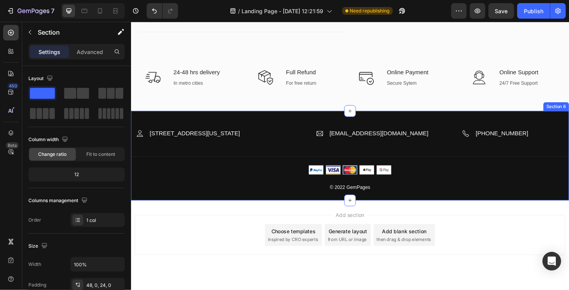
click at [496, 201] on div "Image 2118 Thornridge Cir, Connecticut 35624 Text block Row Image demo.gempages…" at bounding box center [364, 164] width 467 height 95
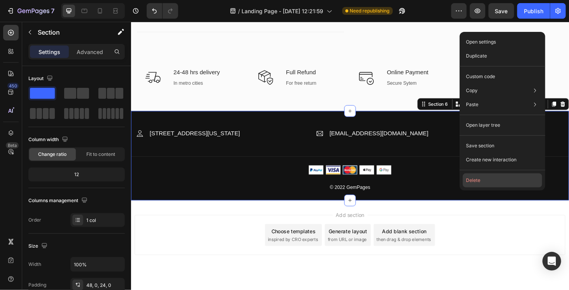
click at [474, 175] on button "Delete" at bounding box center [502, 180] width 79 height 14
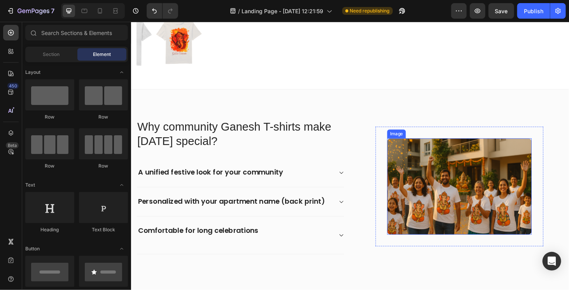
scroll to position [813, 0]
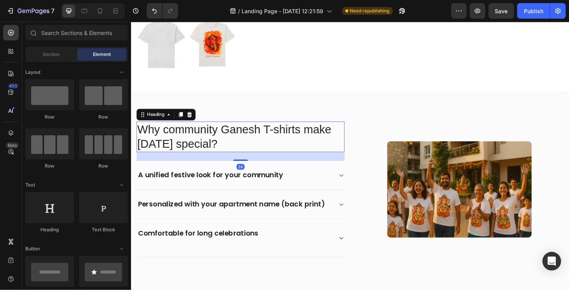
click at [266, 131] on h2 "Why community Ganesh T-shirts make Ganesh Chaturthi special?" at bounding box center [248, 144] width 222 height 33
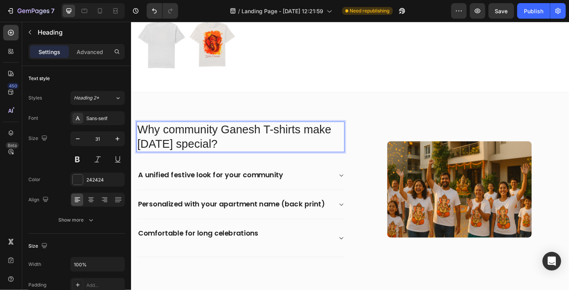
click at [268, 135] on h2 "Why community Ganesh T-shirts make Ganesh Chaturthi special?" at bounding box center [248, 144] width 222 height 33
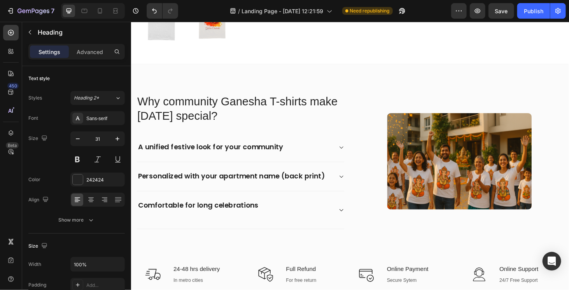
scroll to position [856, 0]
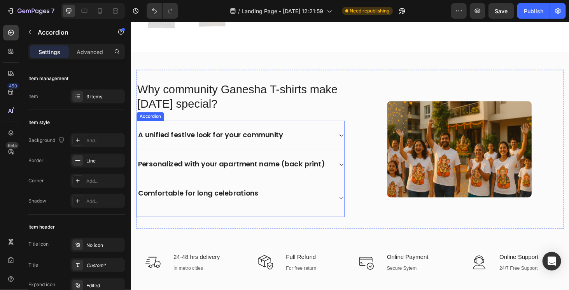
click at [308, 137] on div "A unified festive look for your community" at bounding box center [241, 143] width 208 height 12
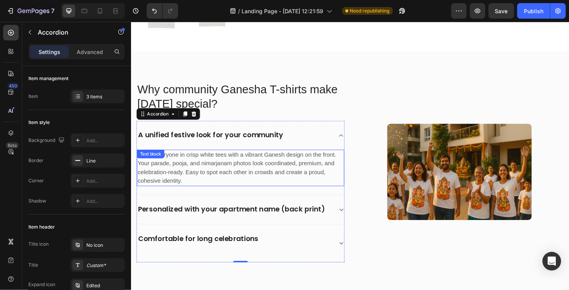
click at [290, 159] on p "Dress everyone in crisp white tees with a vibrant Ganesh design on the front. Y…" at bounding box center [247, 177] width 219 height 37
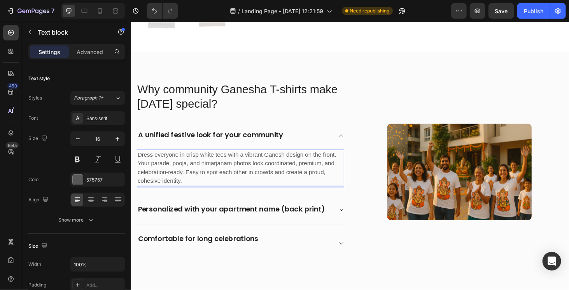
click at [292, 159] on p "Dress everyone in crisp white tees with a vibrant Ganesh design on the front. Y…" at bounding box center [247, 177] width 219 height 37
click at [294, 161] on p "Dress everyone in crisp white tees with a vibrant Ganesh design on the front. Y…" at bounding box center [247, 177] width 219 height 37
click at [224, 170] on p "Dress everyone in crisp white tees with a vibrant Ganesha design on the front. …" at bounding box center [247, 177] width 219 height 37
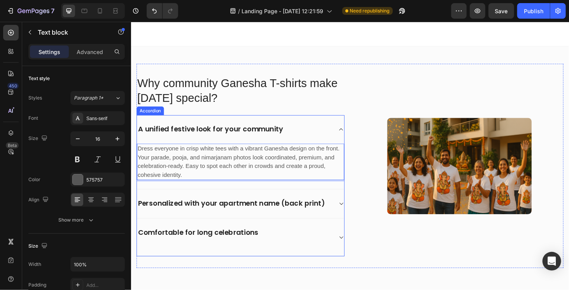
scroll to position [895, 0]
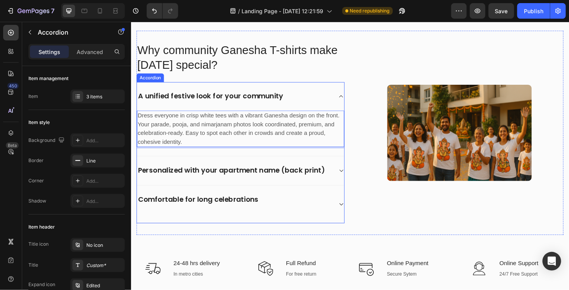
click at [347, 177] on div "Personalized with your apartment name (back print)" at bounding box center [247, 180] width 221 height 31
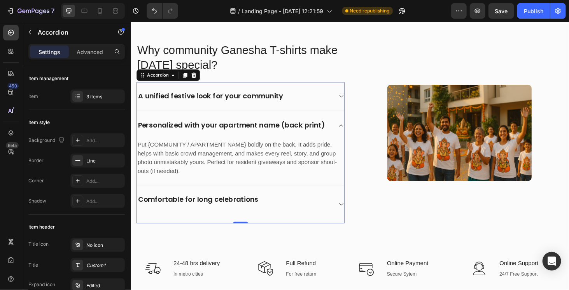
scroll to position [934, 0]
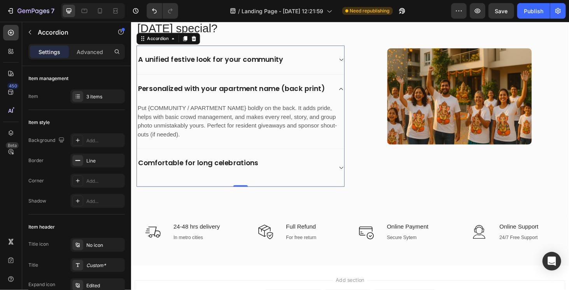
click at [342, 164] on div "Comfortable for long celebrations" at bounding box center [247, 177] width 221 height 40
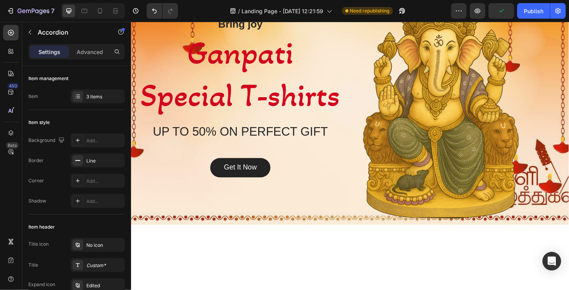
scroll to position [0, 0]
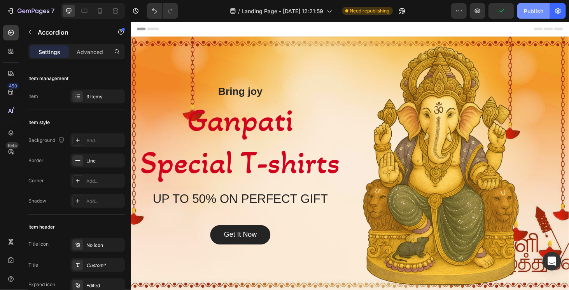
click at [539, 11] on div "Publish" at bounding box center [533, 11] width 19 height 8
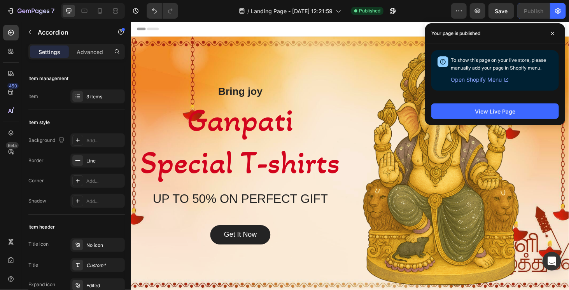
click at [148, 27] on span "Header" at bounding box center [153, 29] width 17 height 8
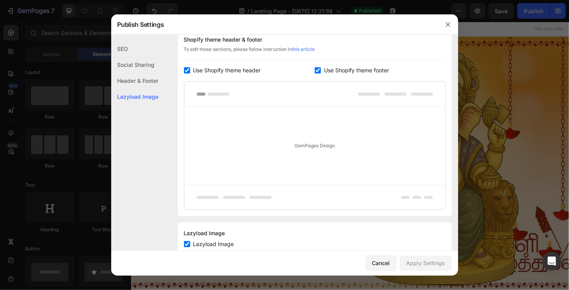
scroll to position [400, 0]
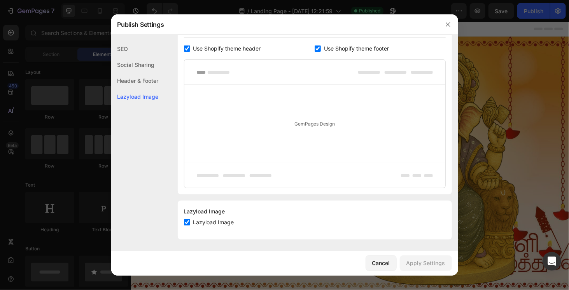
click at [145, 89] on div "Header & Footer" at bounding box center [134, 97] width 47 height 16
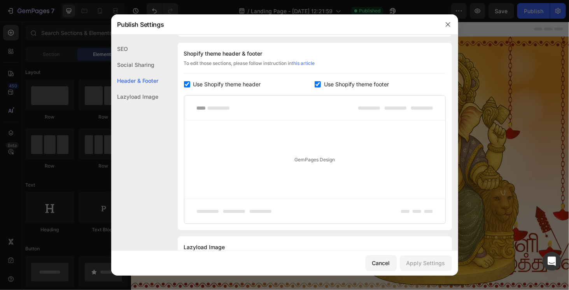
click at [189, 84] on input "checkbox" at bounding box center [187, 84] width 6 height 6
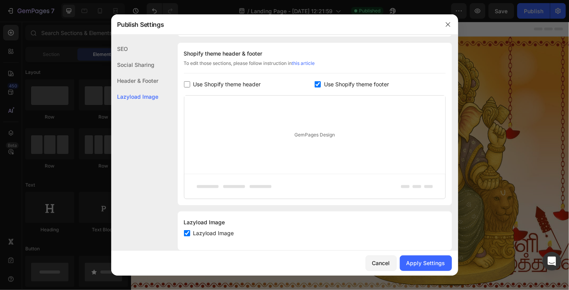
click at [189, 84] on input "checkbox" at bounding box center [187, 84] width 6 height 6
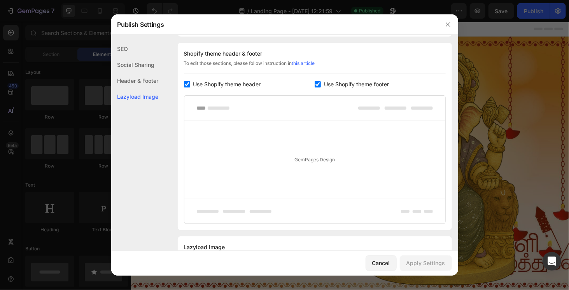
click at [207, 82] on span "Use Shopify theme header" at bounding box center [227, 84] width 68 height 9
checkbox input "false"
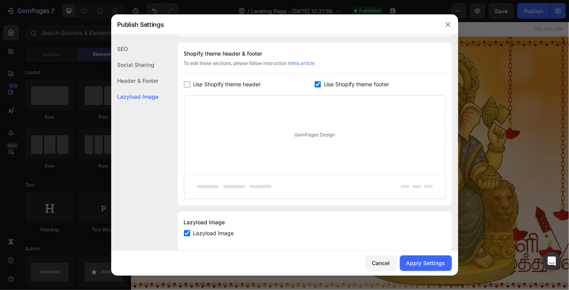
click at [317, 83] on input "checkbox" at bounding box center [318, 84] width 6 height 6
checkbox input "false"
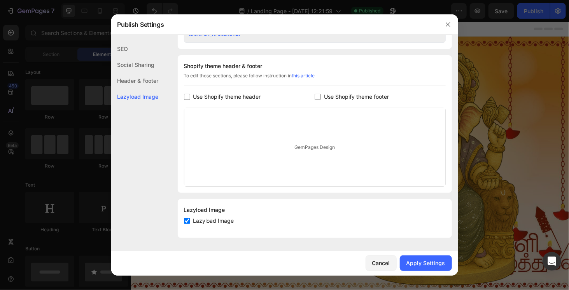
scroll to position [350, 0]
click at [315, 91] on div "Shopify theme header & footer To edit those sections, please follow instruction…" at bounding box center [315, 125] width 274 height 138
click at [308, 98] on div "Use Shopify theme header" at bounding box center [249, 97] width 131 height 9
checkbox input "true"
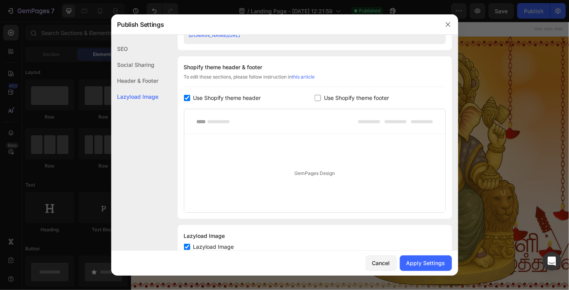
click at [336, 96] on span "Use Shopify theme footer" at bounding box center [356, 97] width 65 height 9
checkbox input "true"
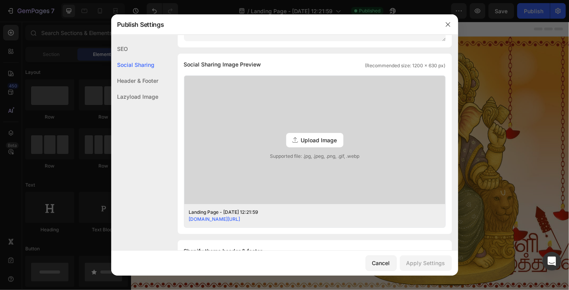
scroll to position [0, 0]
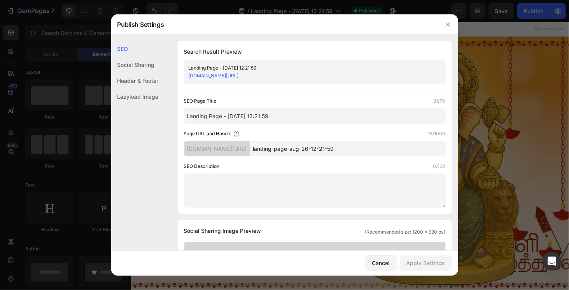
click at [150, 89] on div "Header & Footer" at bounding box center [134, 97] width 47 height 16
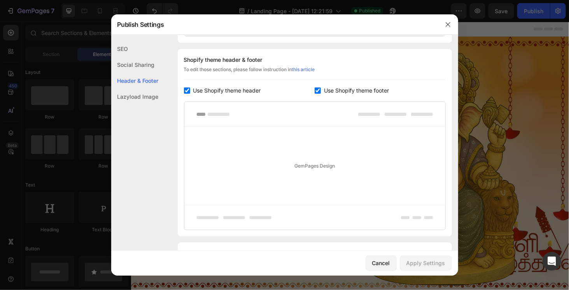
scroll to position [364, 0]
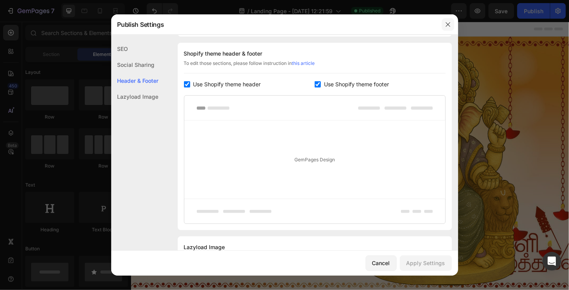
click at [444, 25] on button "button" at bounding box center [448, 24] width 12 height 12
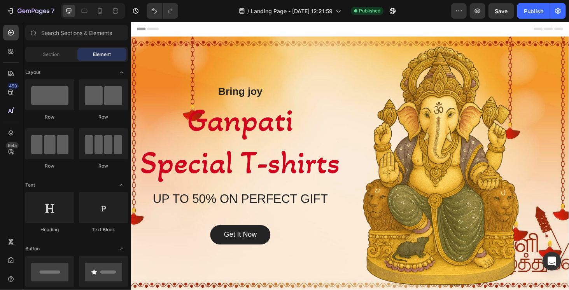
click at [569, 27] on div "Header" at bounding box center [364, 29] width 454 height 16
click at [142, 31] on icon at bounding box center [139, 28] width 5 height 5
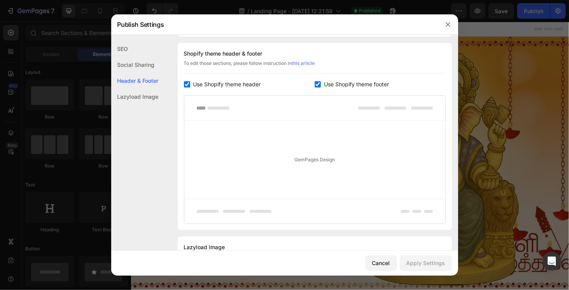
click at [193, 82] on span "Use Shopify theme header" at bounding box center [227, 84] width 68 height 9
checkbox input "false"
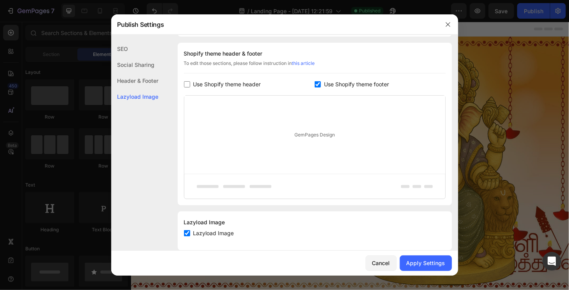
click at [328, 81] on span "Use Shopify theme footer" at bounding box center [356, 84] width 65 height 9
checkbox input "false"
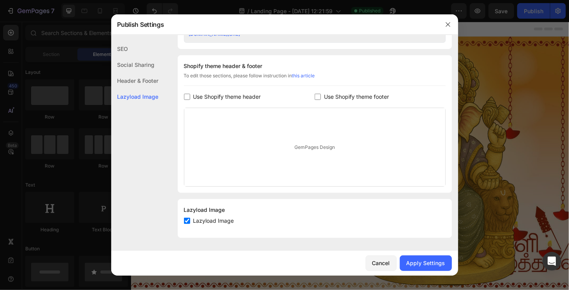
scroll to position [350, 0]
click at [422, 259] on button "Apply Settings" at bounding box center [426, 264] width 52 height 16
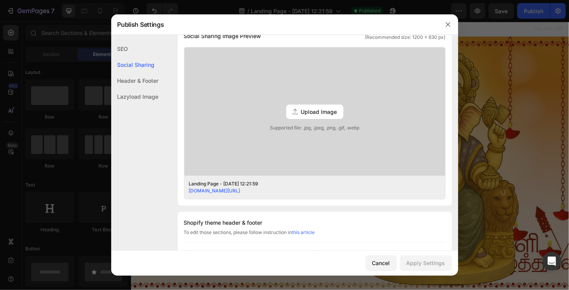
scroll to position [350, 0]
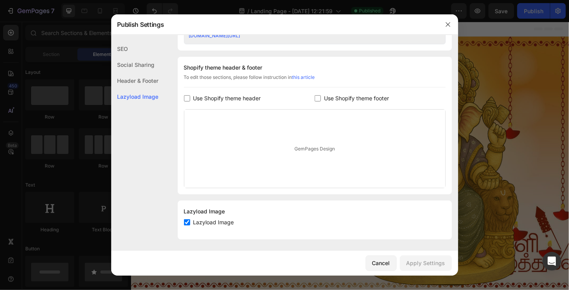
click at [200, 96] on span "Use Shopify theme header" at bounding box center [227, 98] width 68 height 9
checkbox input "true"
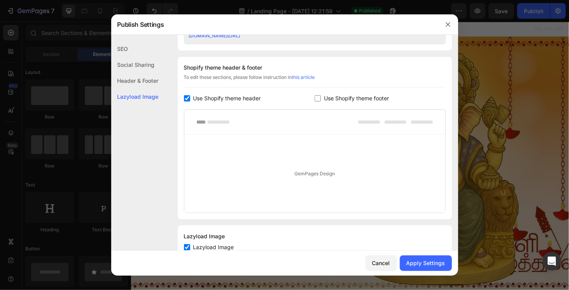
click at [324, 96] on span "Use Shopify theme footer" at bounding box center [356, 98] width 65 height 9
checkbox input "true"
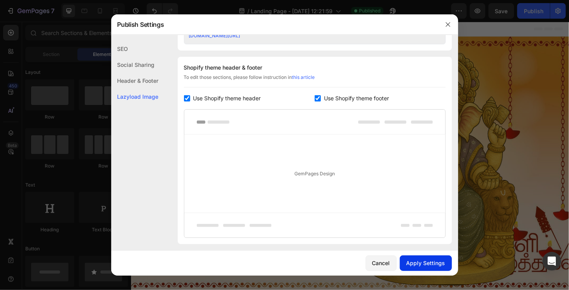
click at [417, 260] on div "Apply Settings" at bounding box center [425, 263] width 39 height 8
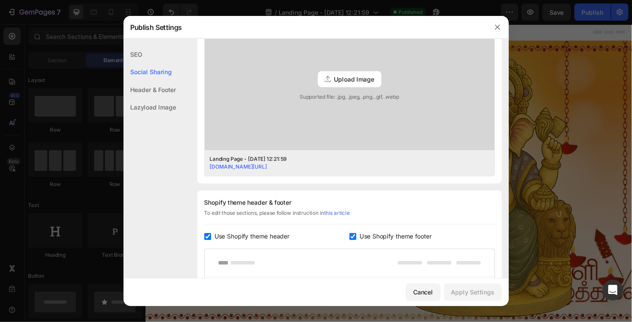
scroll to position [205, 0]
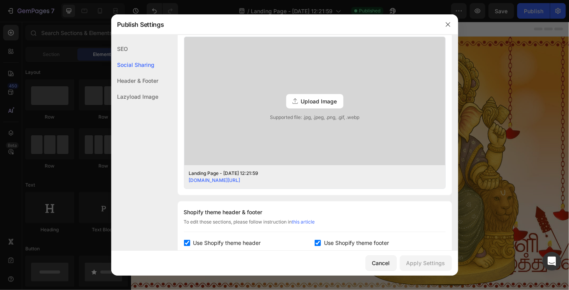
click at [294, 183] on div "mm351v-rb.myshopify.com/pages/landing-page-aug-26-12-21-59" at bounding box center [309, 180] width 240 height 7
click at [296, 177] on div "mm351v-rb.myshopify.com/pages/landing-page-aug-26-12-21-59" at bounding box center [309, 180] width 240 height 7
click at [296, 176] on div "Landing Page - [DATE] 12:21:59" at bounding box center [309, 173] width 240 height 7
click at [240, 177] on link "mm351v-rb.myshopify.com/pages/landing-page-aug-26-12-21-59" at bounding box center [214, 180] width 51 height 6
